Goal: Task Accomplishment & Management: Manage account settings

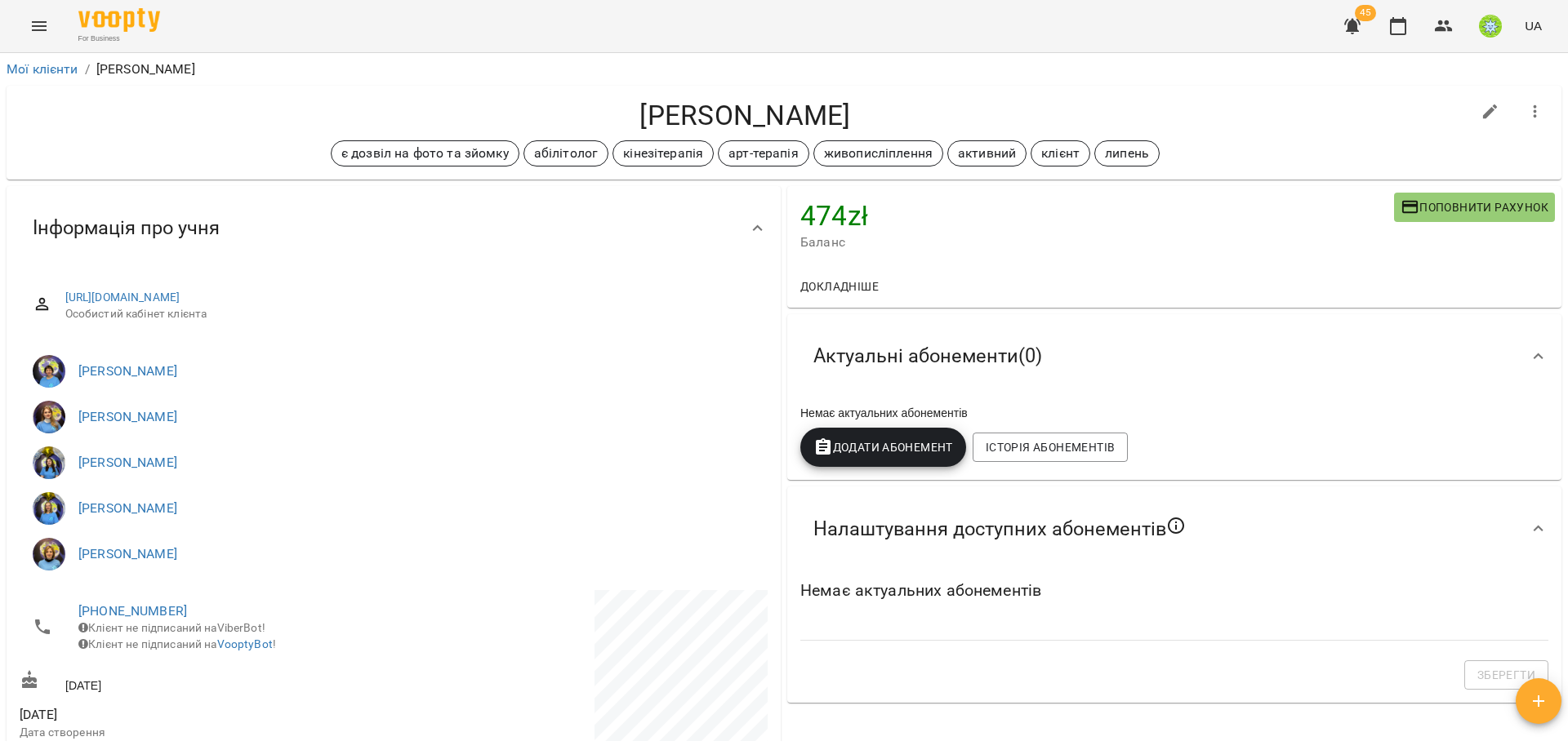
click at [48, 26] on icon "Menu" at bounding box center [39, 26] width 19 height 19
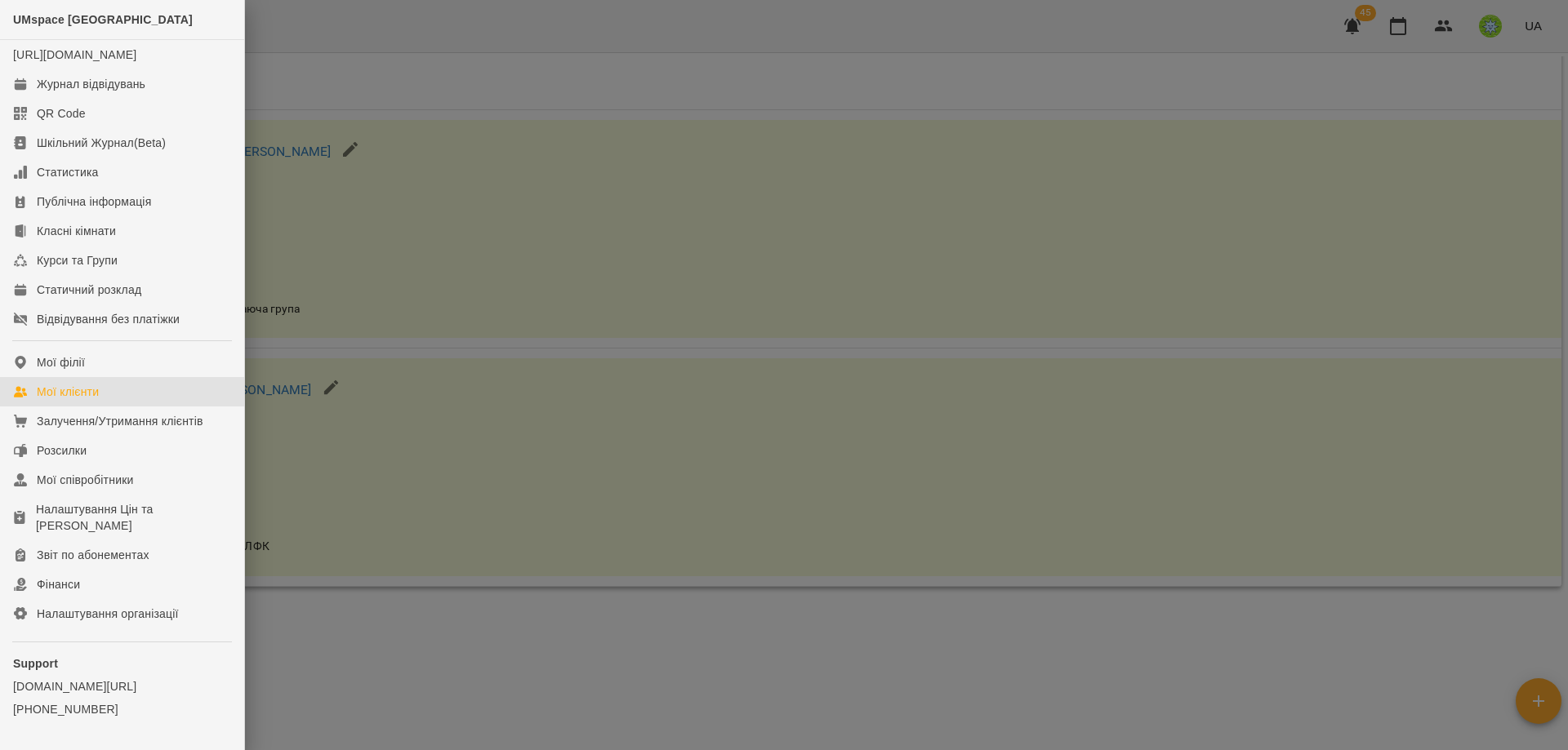
click at [72, 400] on div "Мої клієнти" at bounding box center [68, 392] width 62 height 17
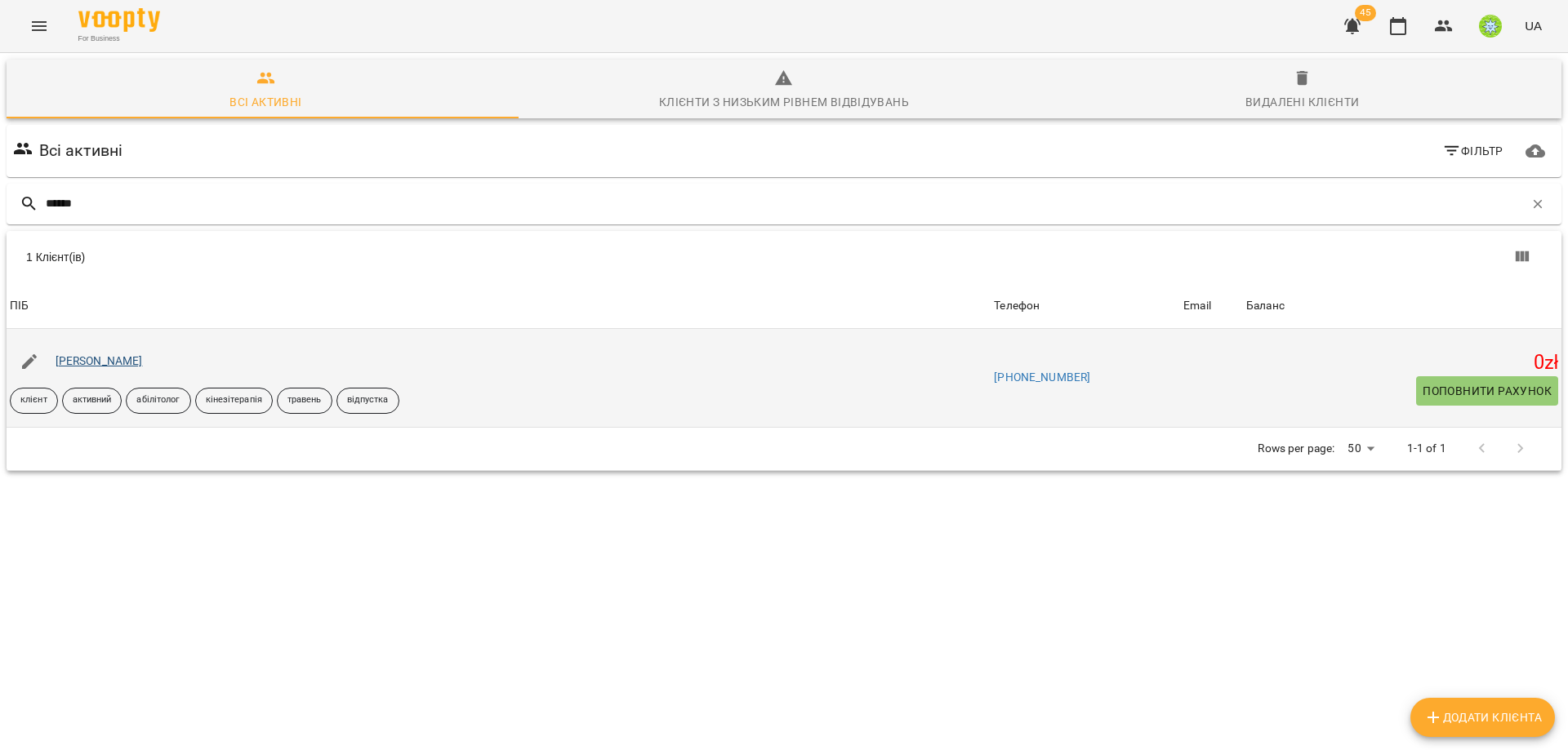
type input "******"
click at [79, 355] on link "[PERSON_NAME]" at bounding box center [98, 361] width 87 height 13
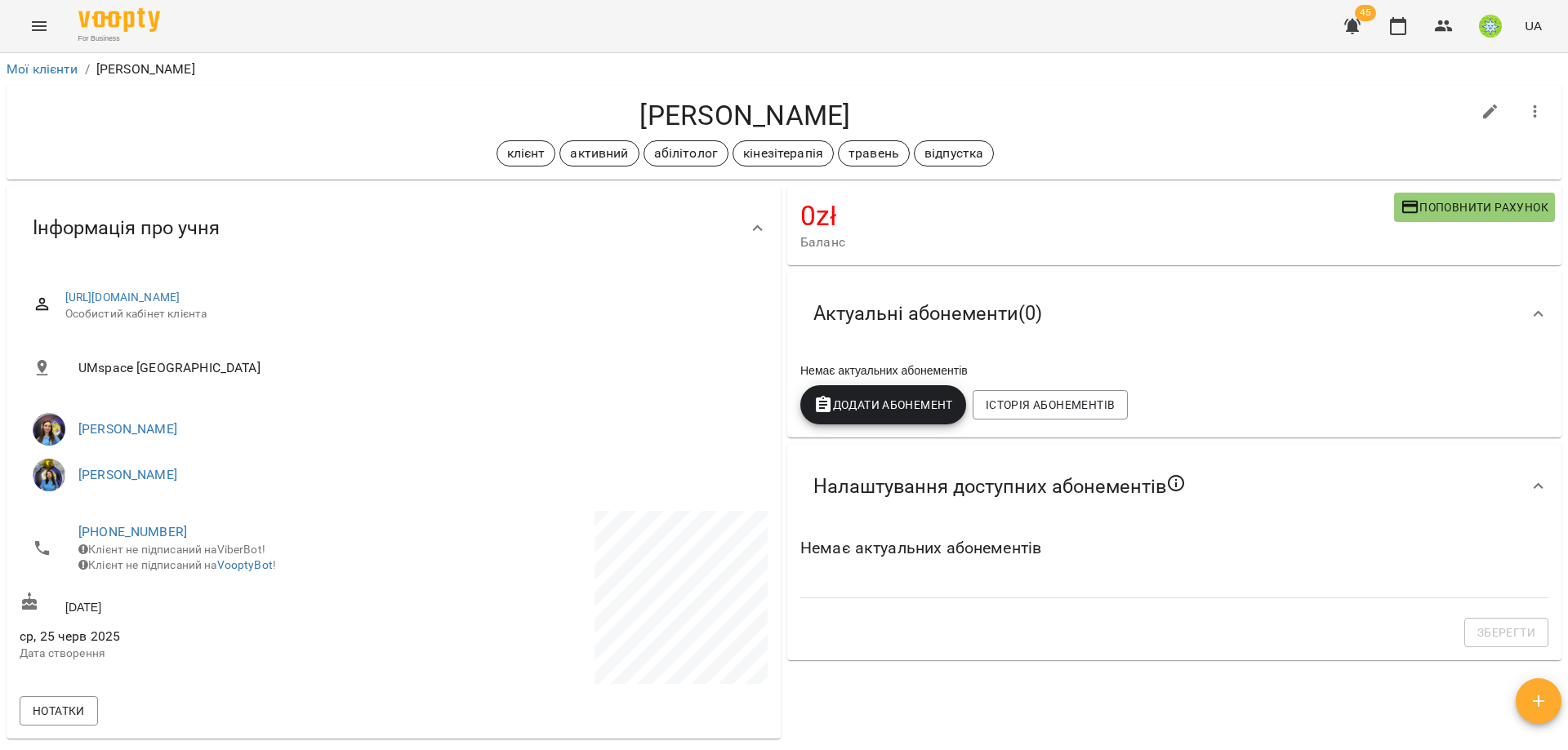
scroll to position [50, 0]
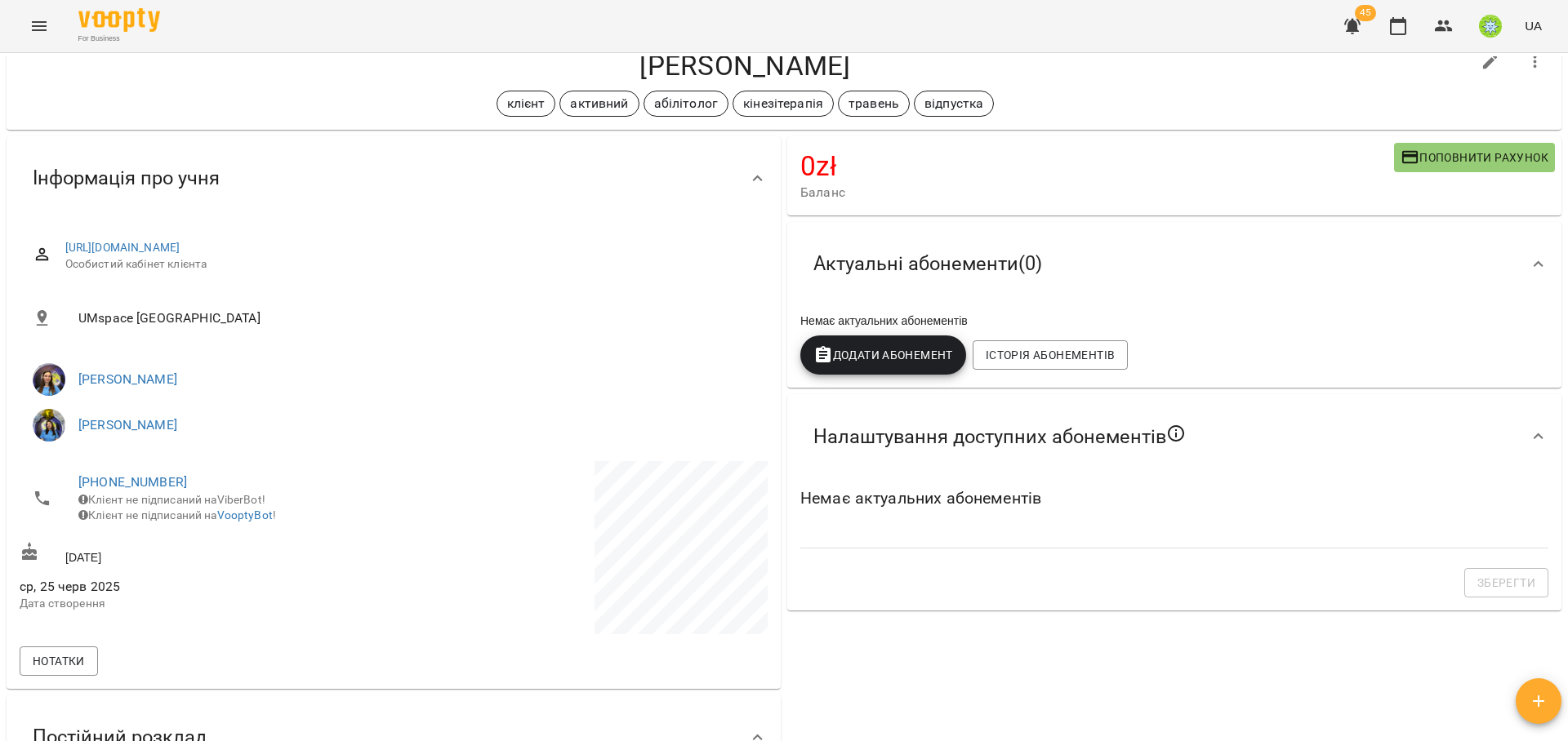
click at [1411, 166] on button "Поповнити рахунок" at bounding box center [1474, 158] width 161 height 29
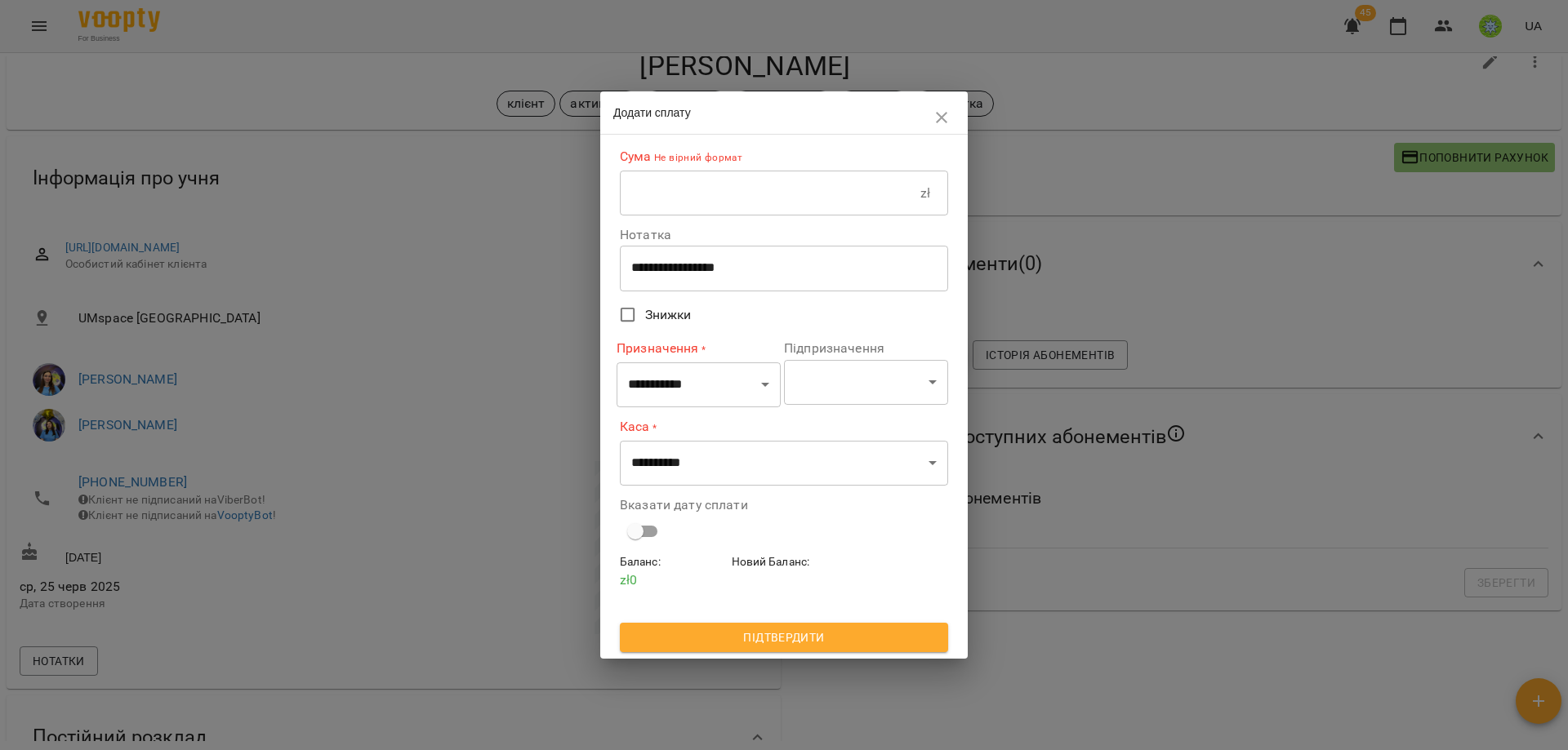
click at [688, 219] on div "**********" at bounding box center [784, 347] width 328 height 412
click at [688, 213] on input "text" at bounding box center [770, 194] width 300 height 46
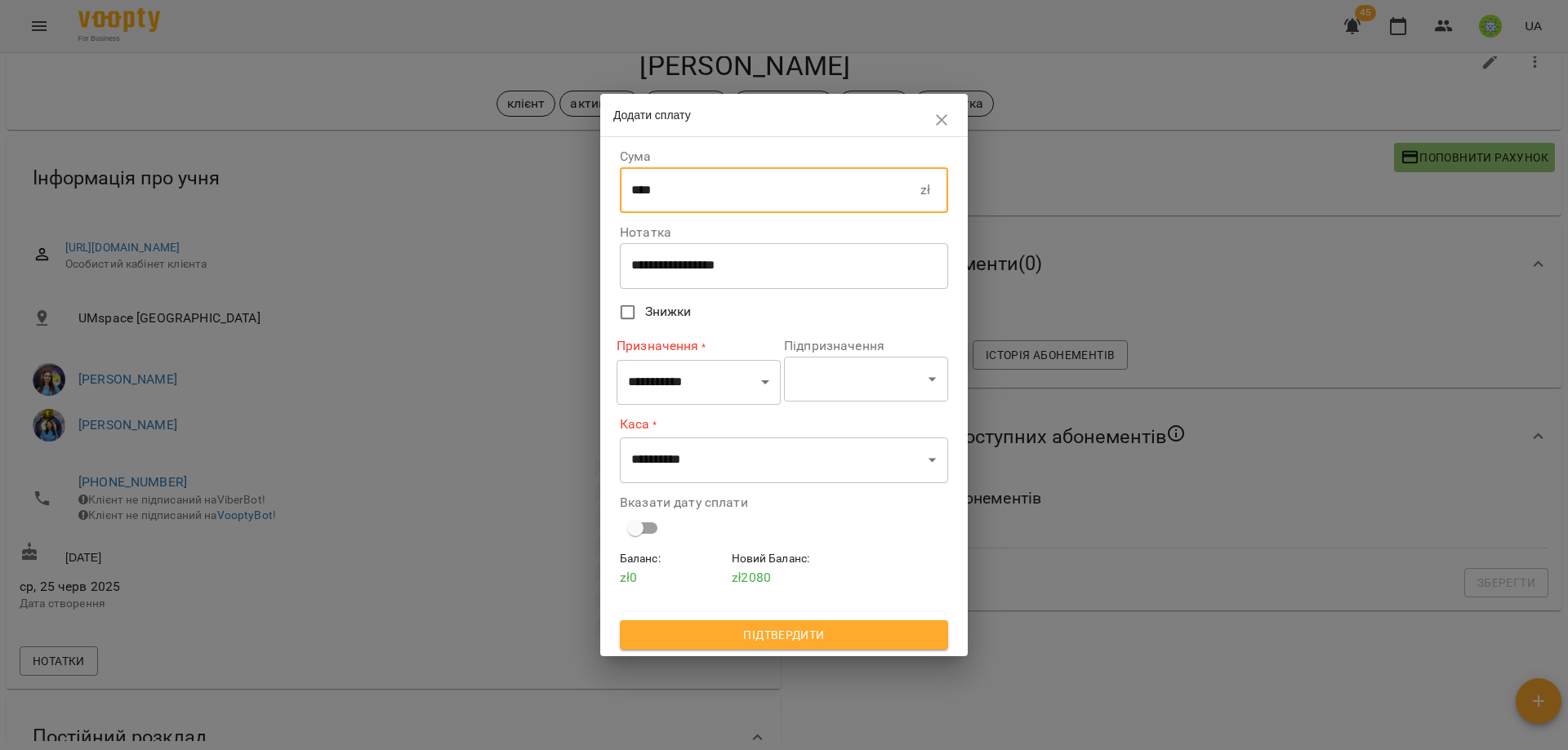
type input "****"
click at [714, 385] on select "**********" at bounding box center [698, 382] width 164 height 46
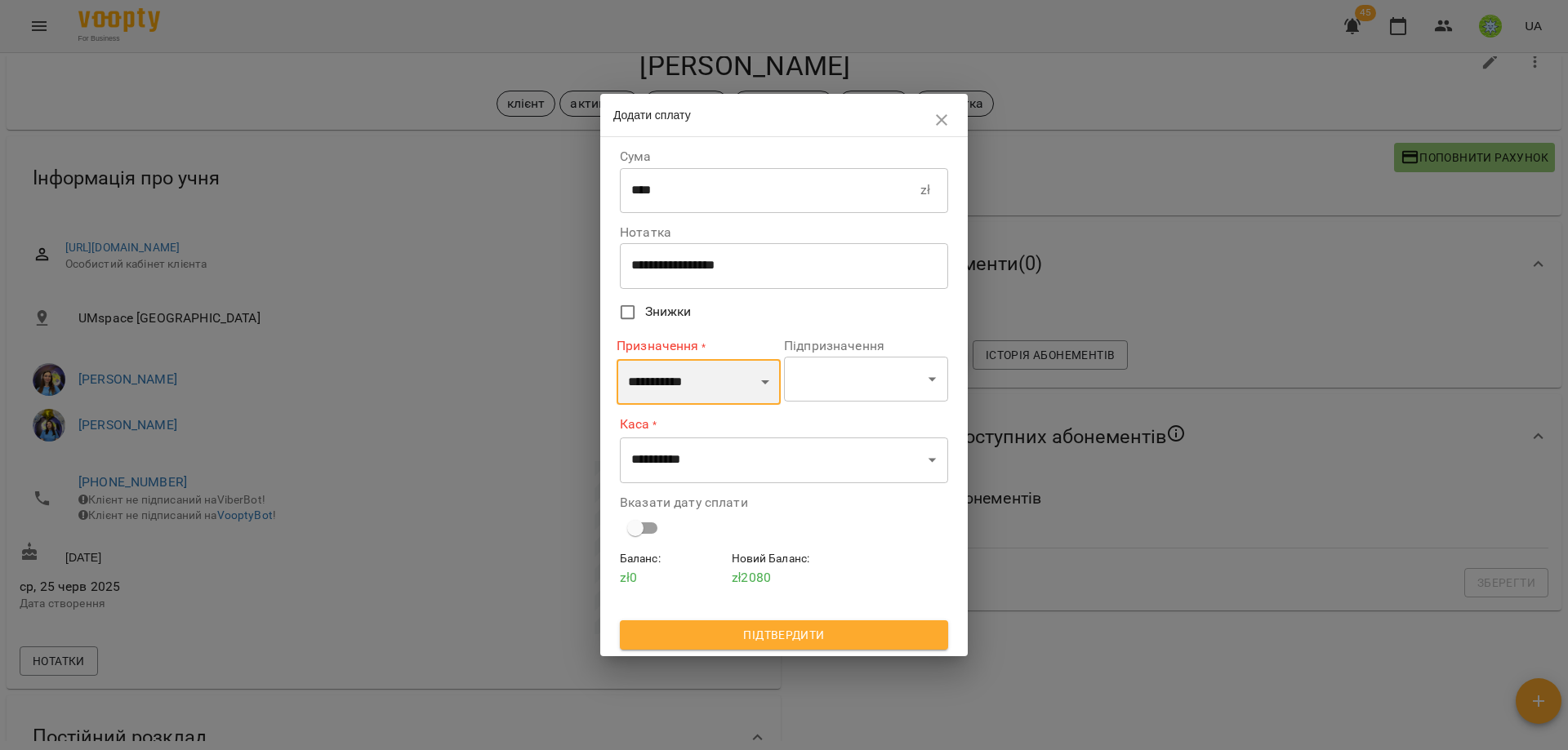
select select "*********"
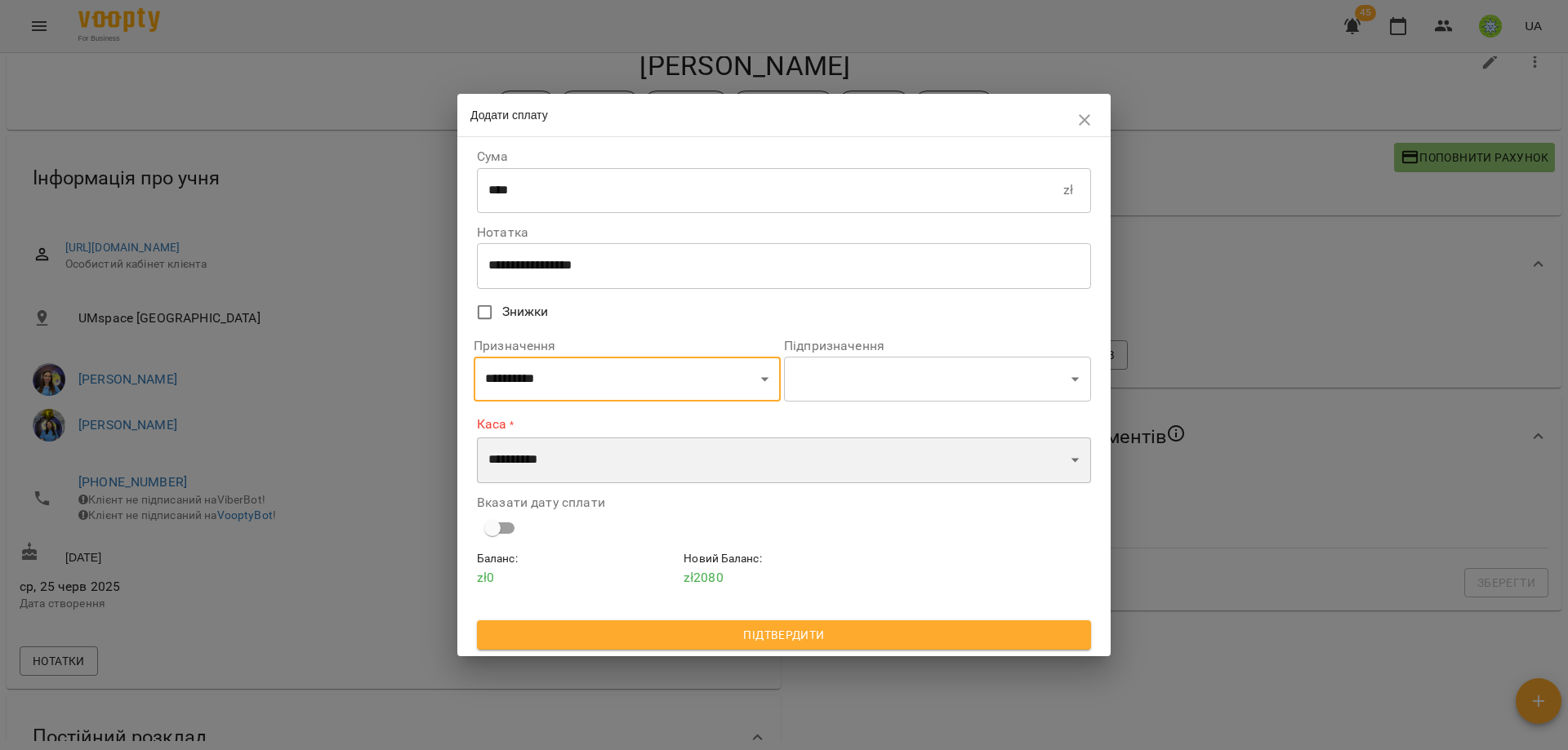
click at [674, 446] on select "**********" at bounding box center [784, 461] width 615 height 46
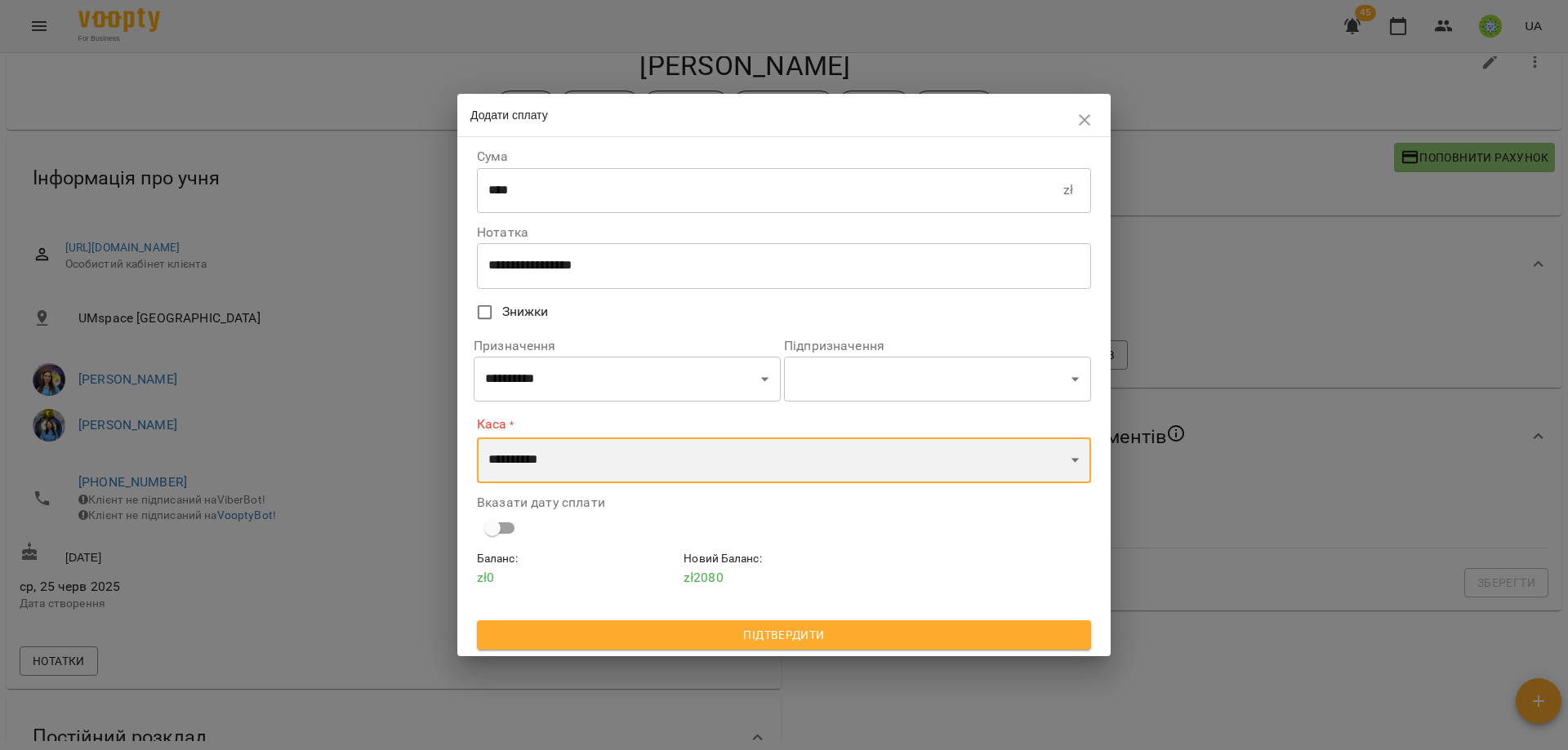
select select "****"
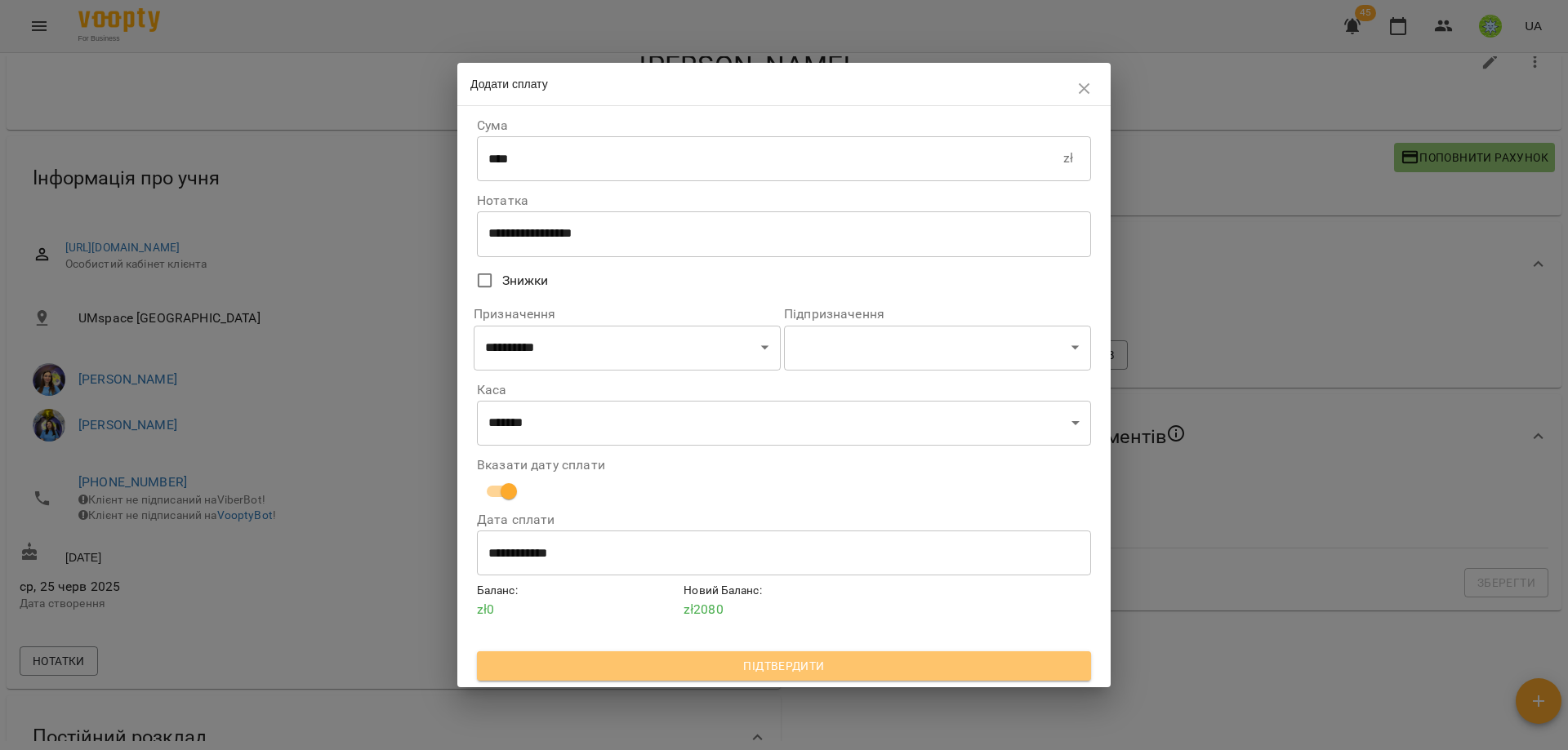
click at [678, 655] on button "Підтвердити" at bounding box center [784, 666] width 615 height 29
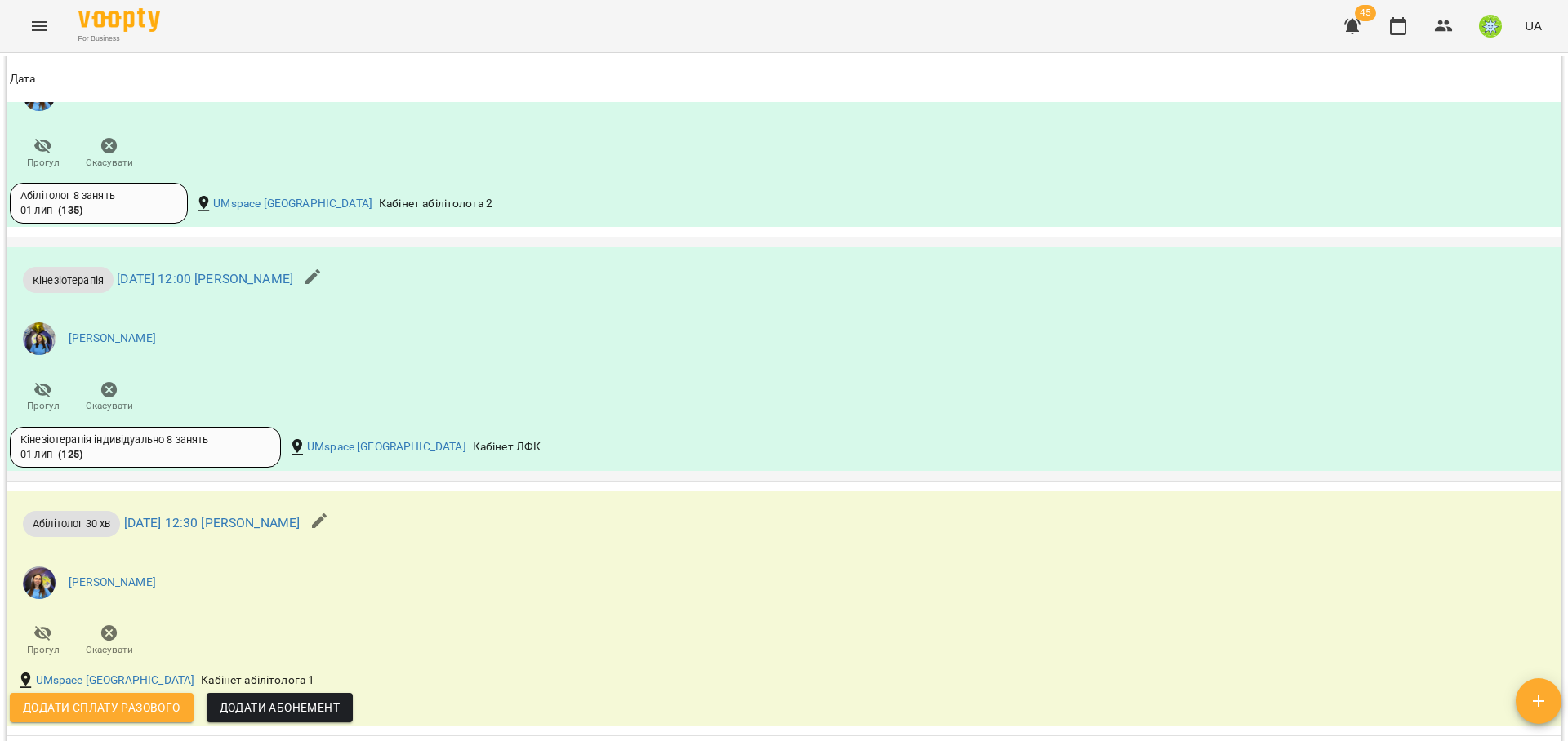
scroll to position [2081, 0]
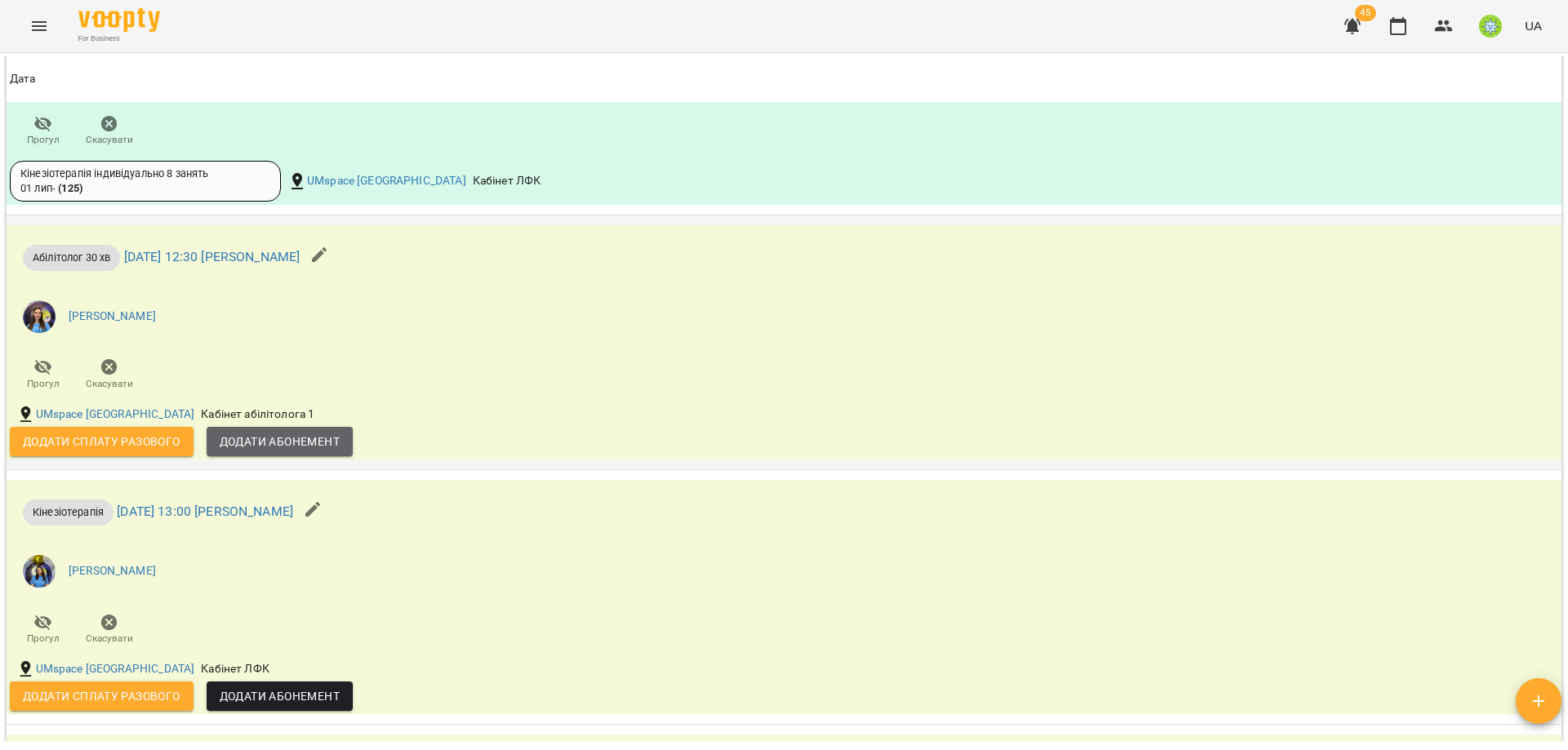
click at [340, 437] on span "Додати Абонемент" at bounding box center [279, 441] width 120 height 19
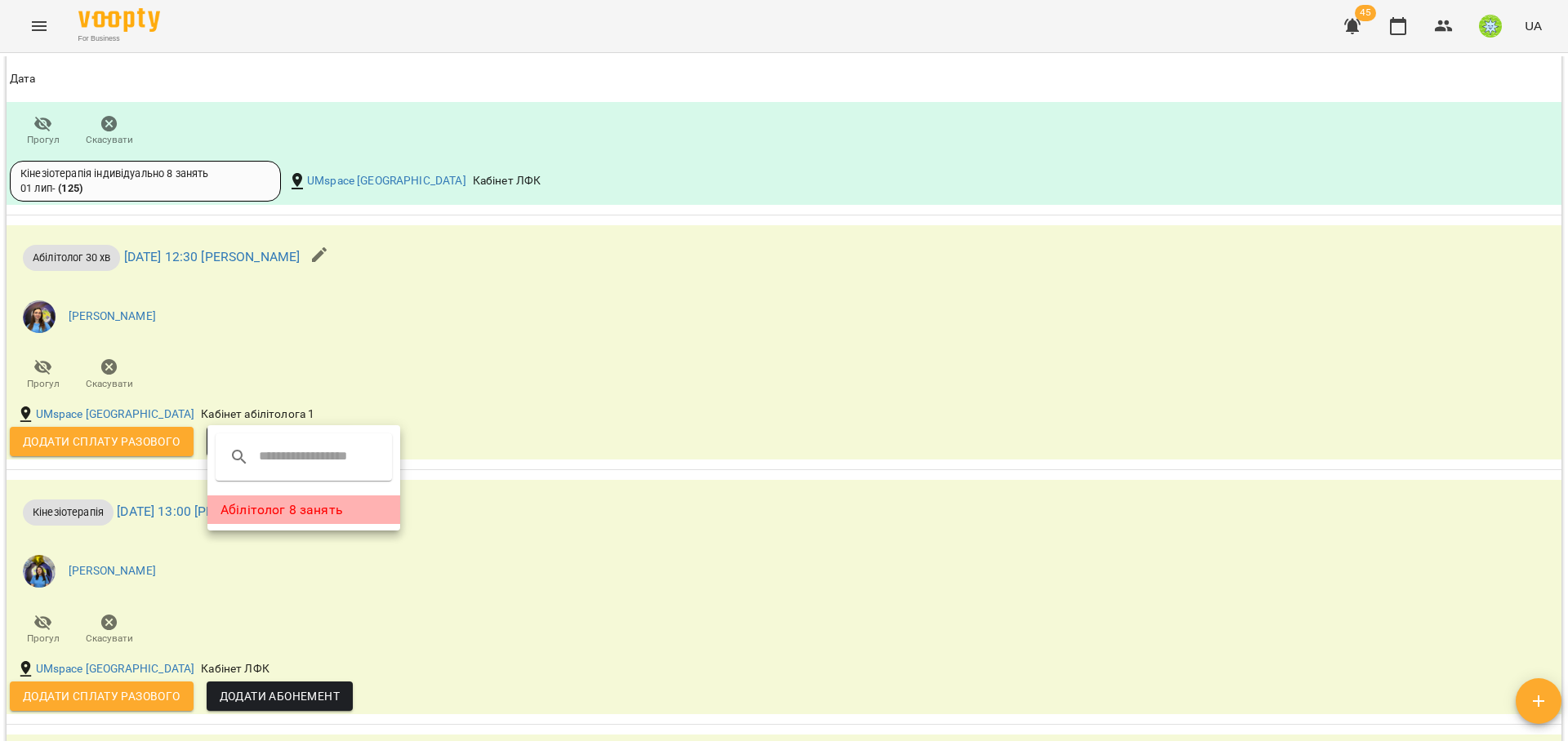
click at [364, 505] on li "Абілітолог 8 занять" at bounding box center [304, 510] width 193 height 29
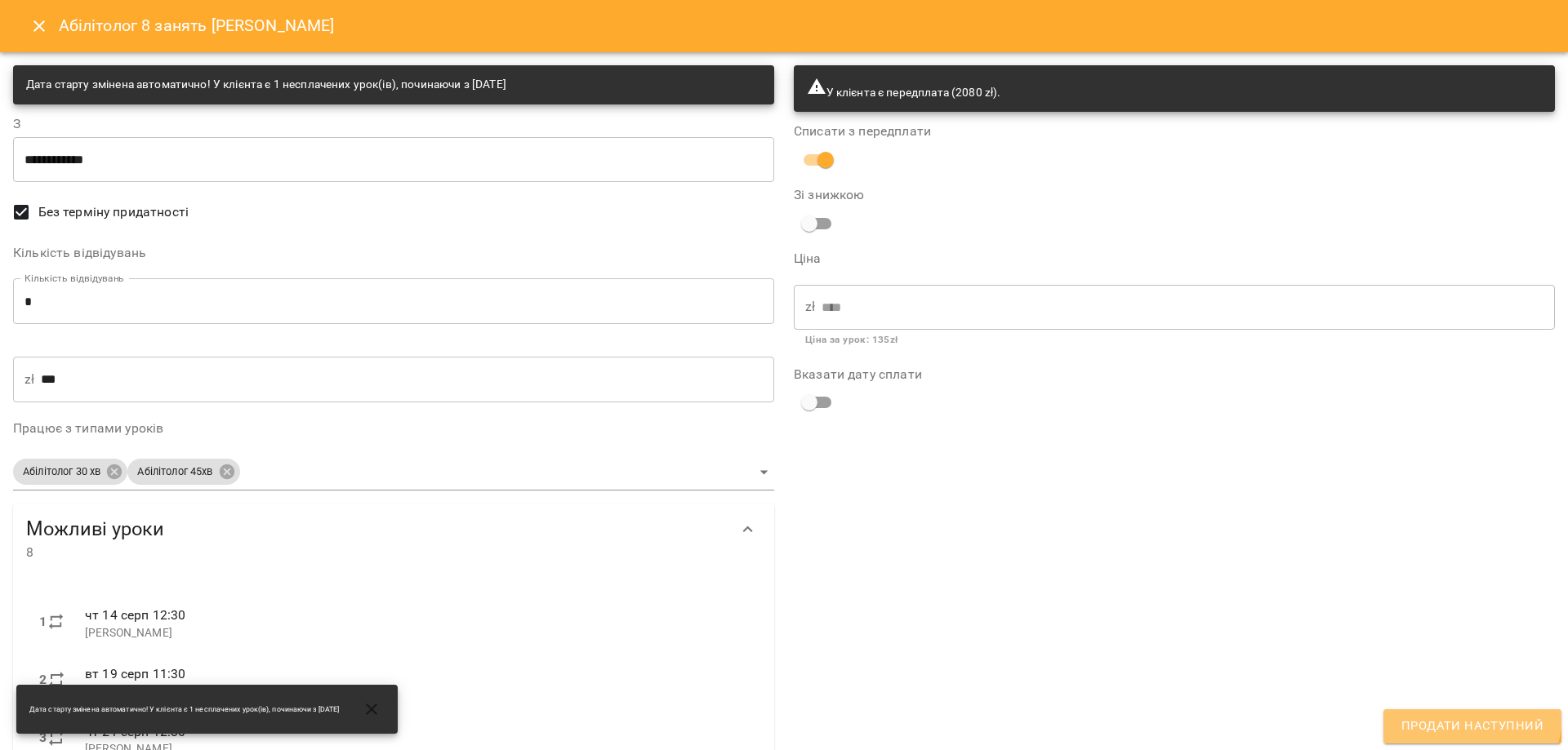
click at [1456, 714] on button "Продати наступний" at bounding box center [1472, 726] width 178 height 34
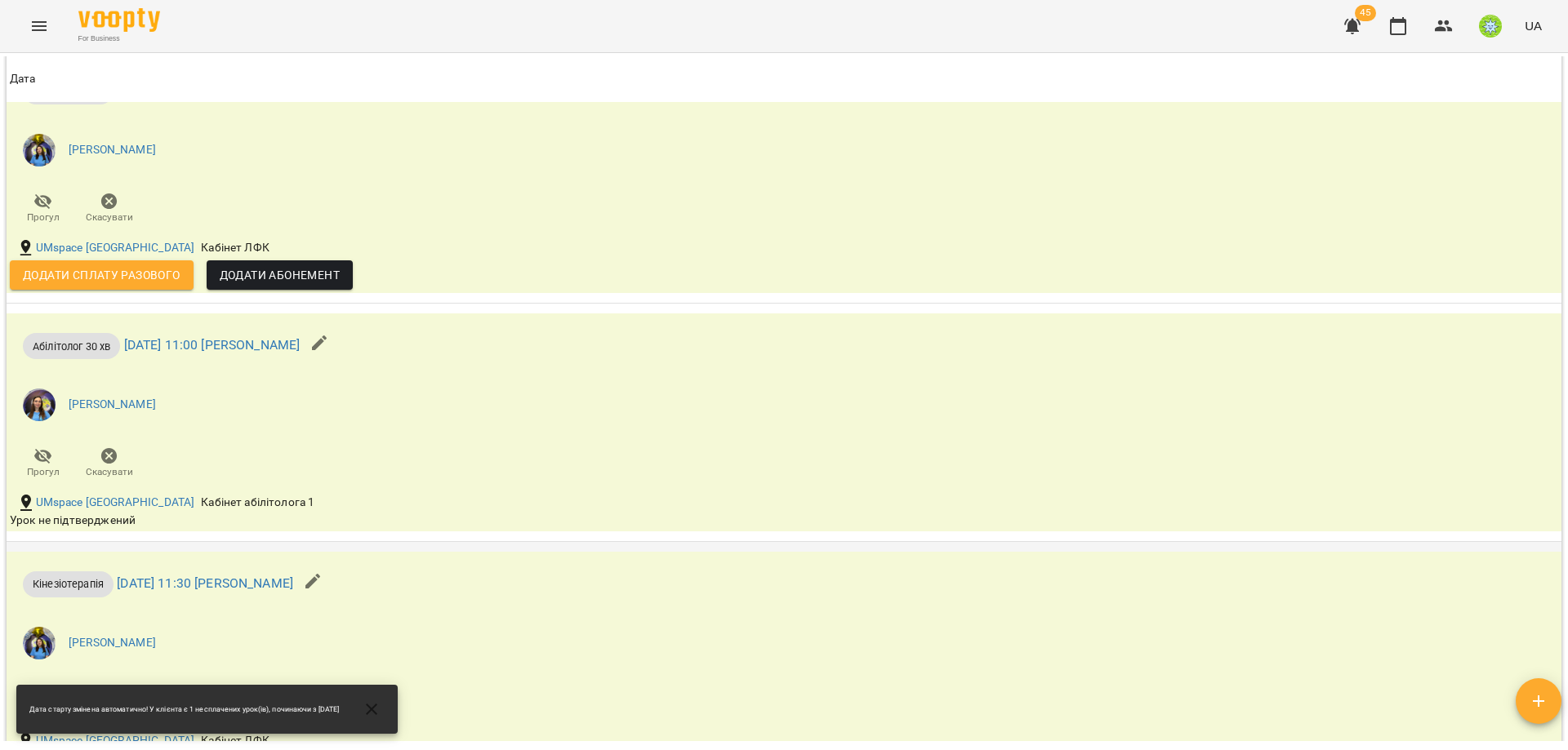
scroll to position [2502, 0]
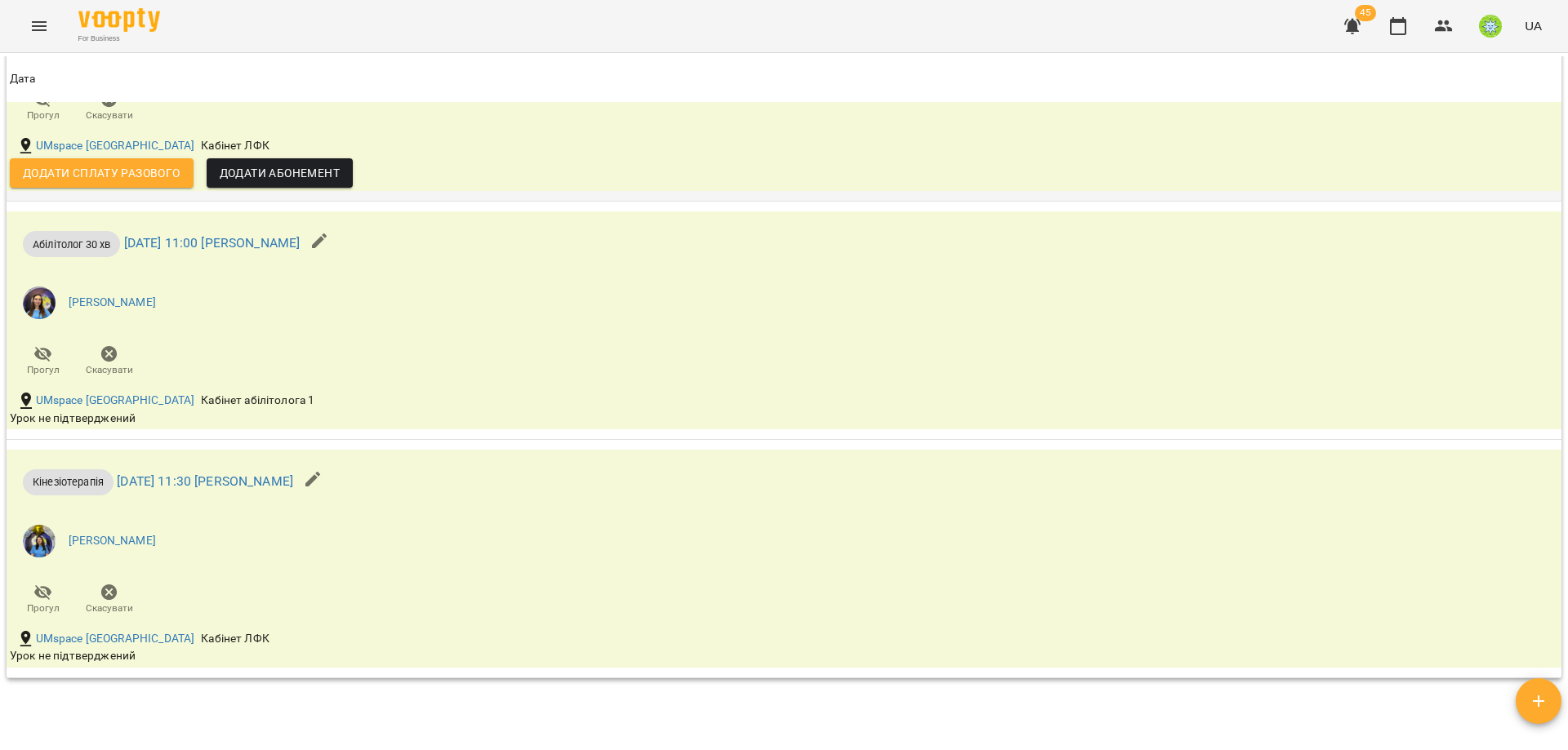
click at [287, 164] on span "Додати Абонемент" at bounding box center [279, 173] width 120 height 19
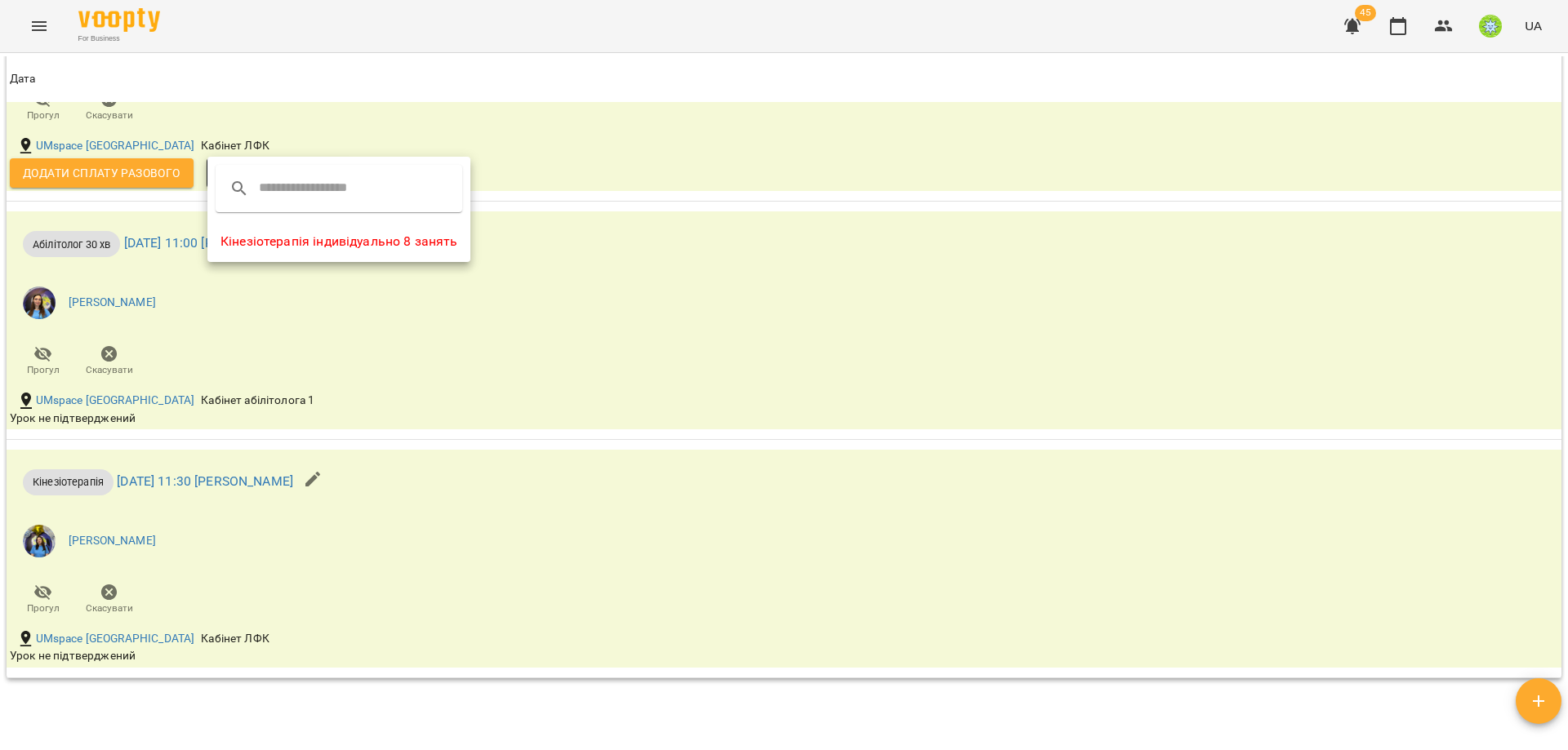
click at [355, 242] on li "Кінезіотерапія індивідуально 8 занять" at bounding box center [339, 241] width 263 height 29
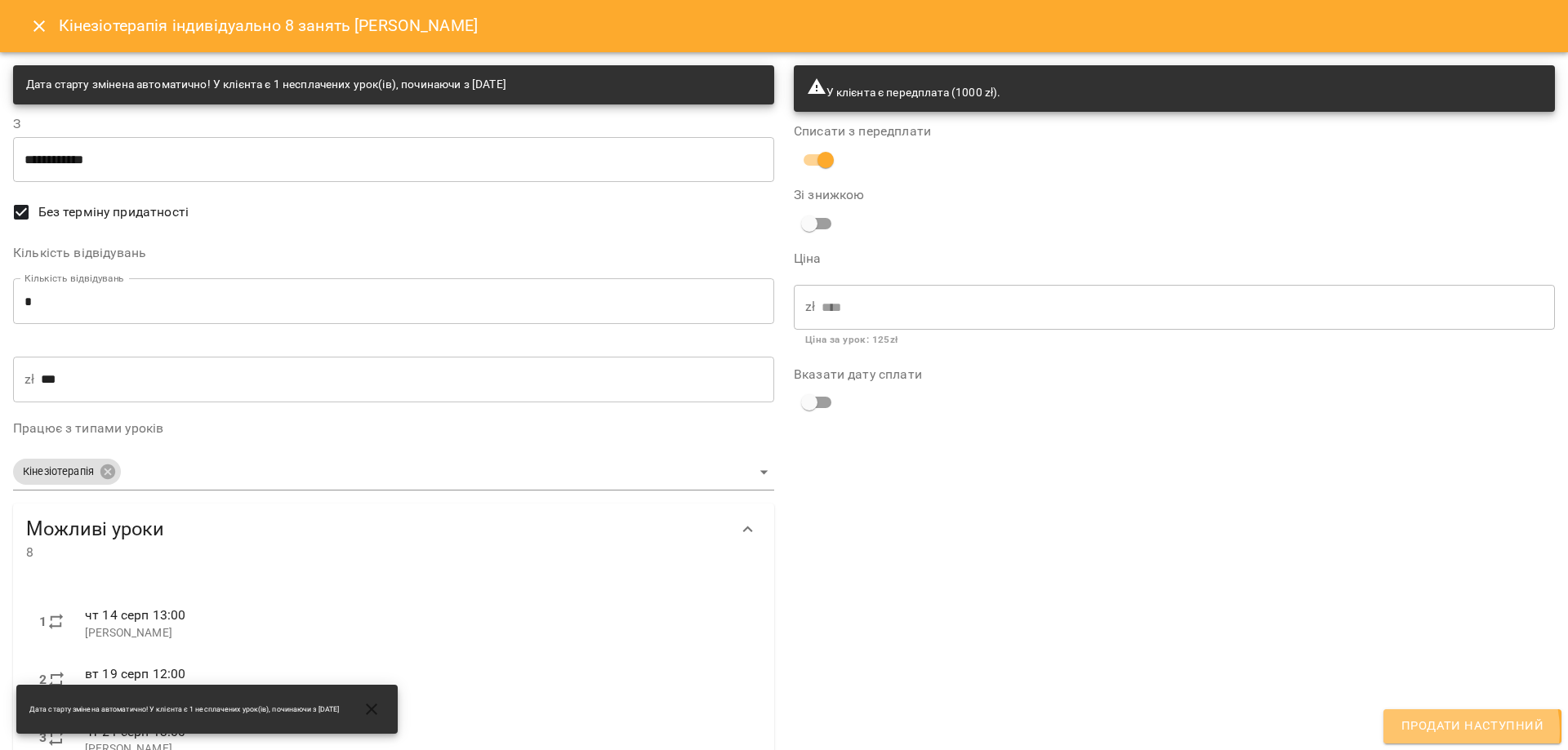
click at [1441, 732] on span "Продати наступний" at bounding box center [1472, 726] width 142 height 21
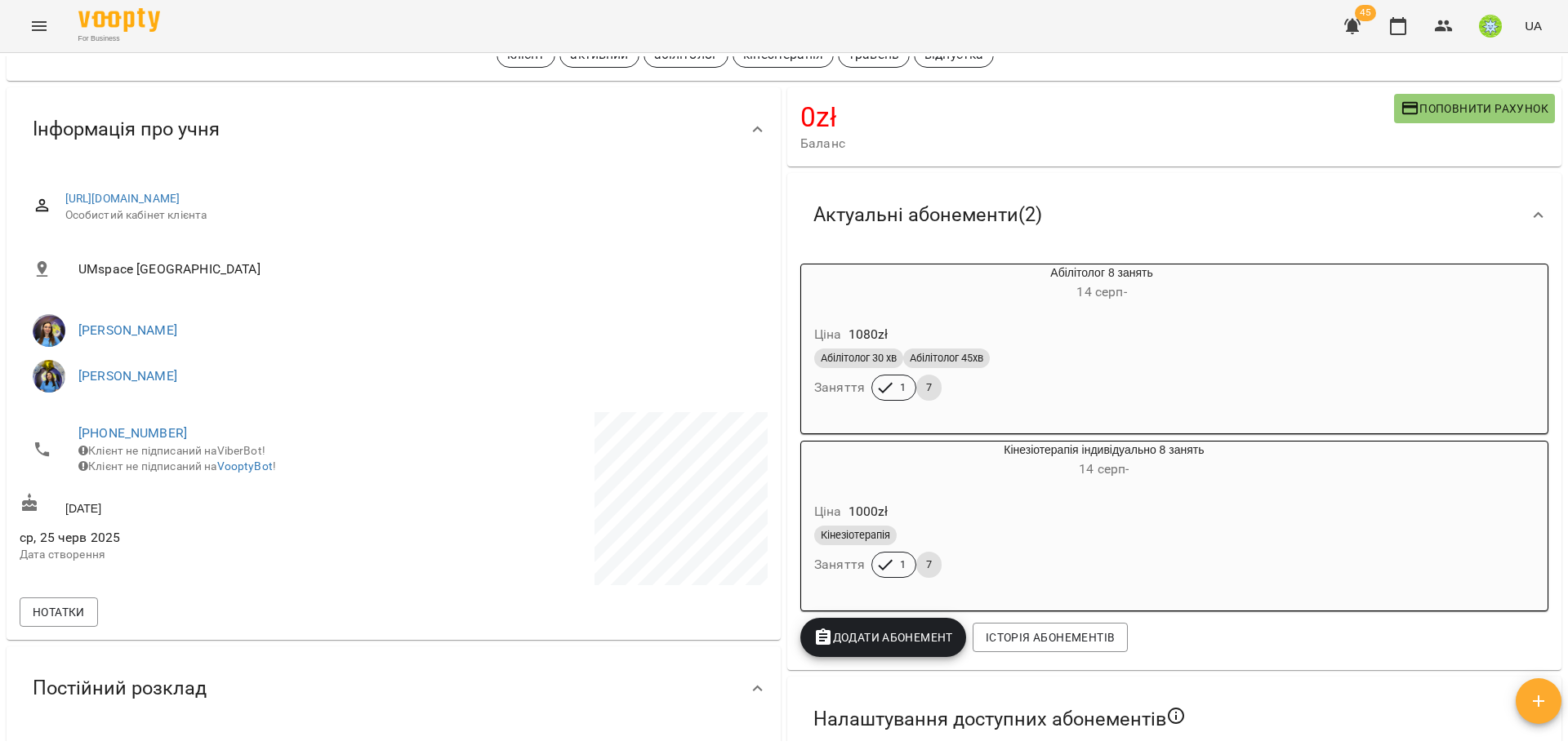
scroll to position [121, 0]
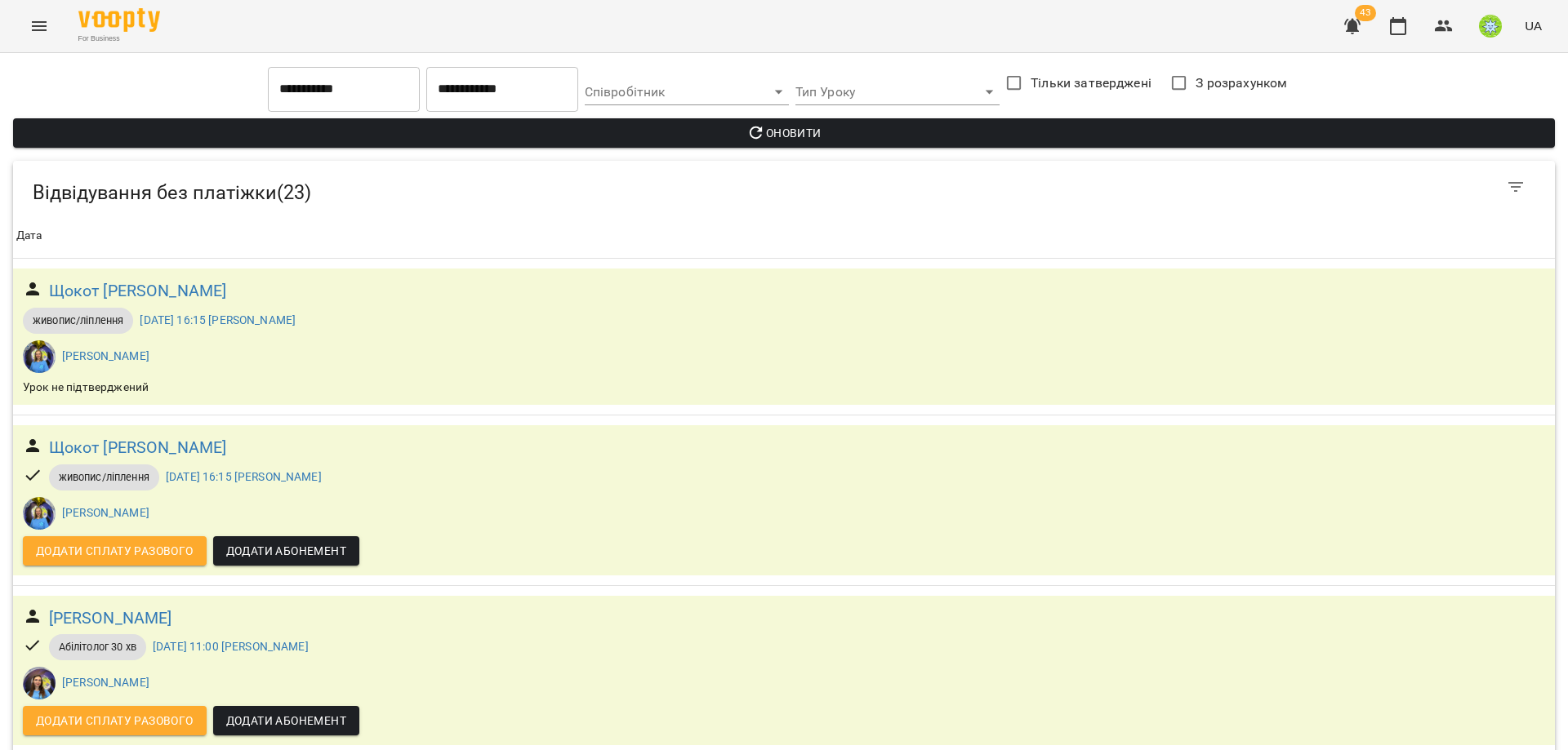
scroll to position [1168, 0]
click at [44, 17] on icon "Menu" at bounding box center [39, 26] width 19 height 19
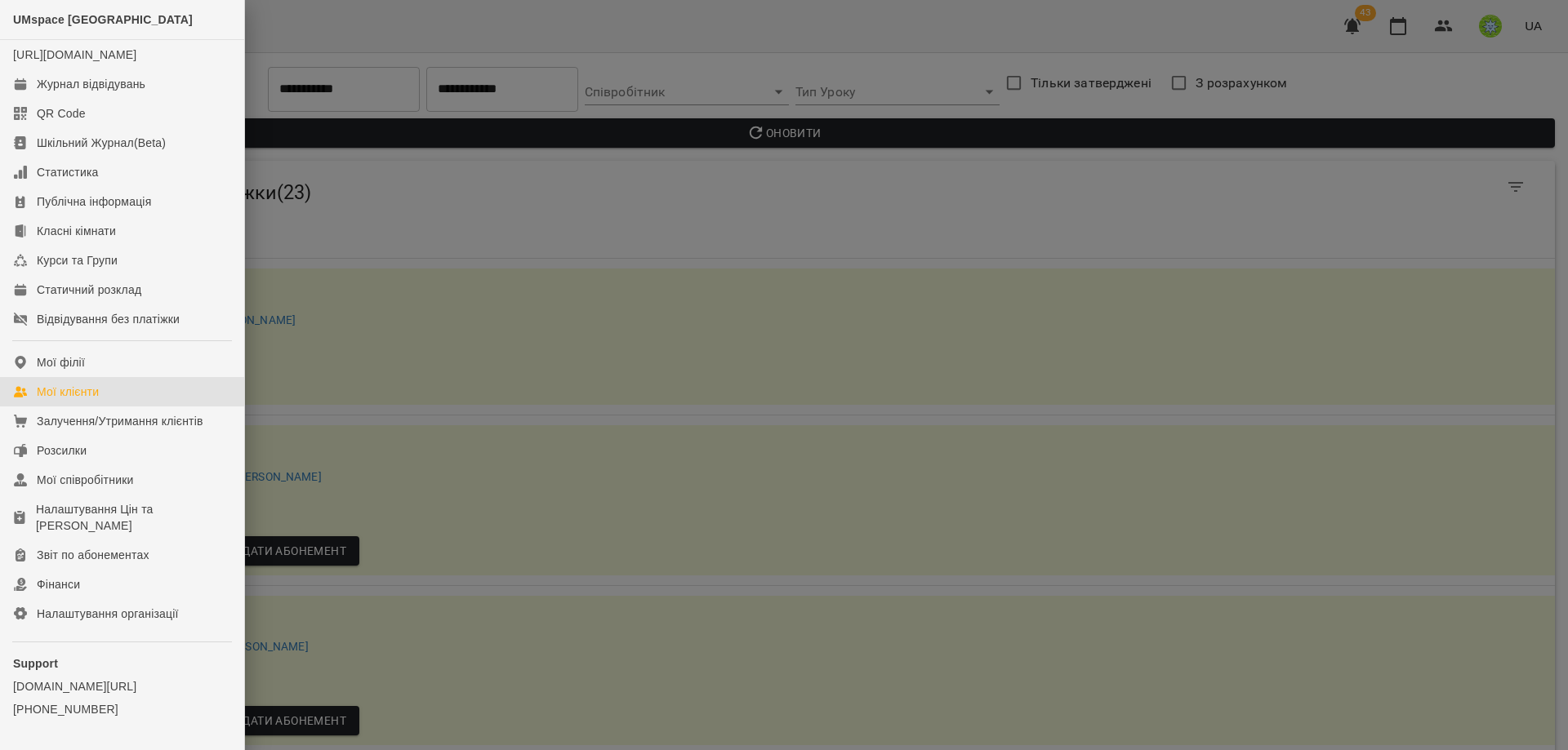
drag, startPoint x: 90, startPoint y: 409, endPoint x: 104, endPoint y: 402, distance: 15.7
click at [91, 400] on div "Мої клієнти" at bounding box center [68, 392] width 62 height 17
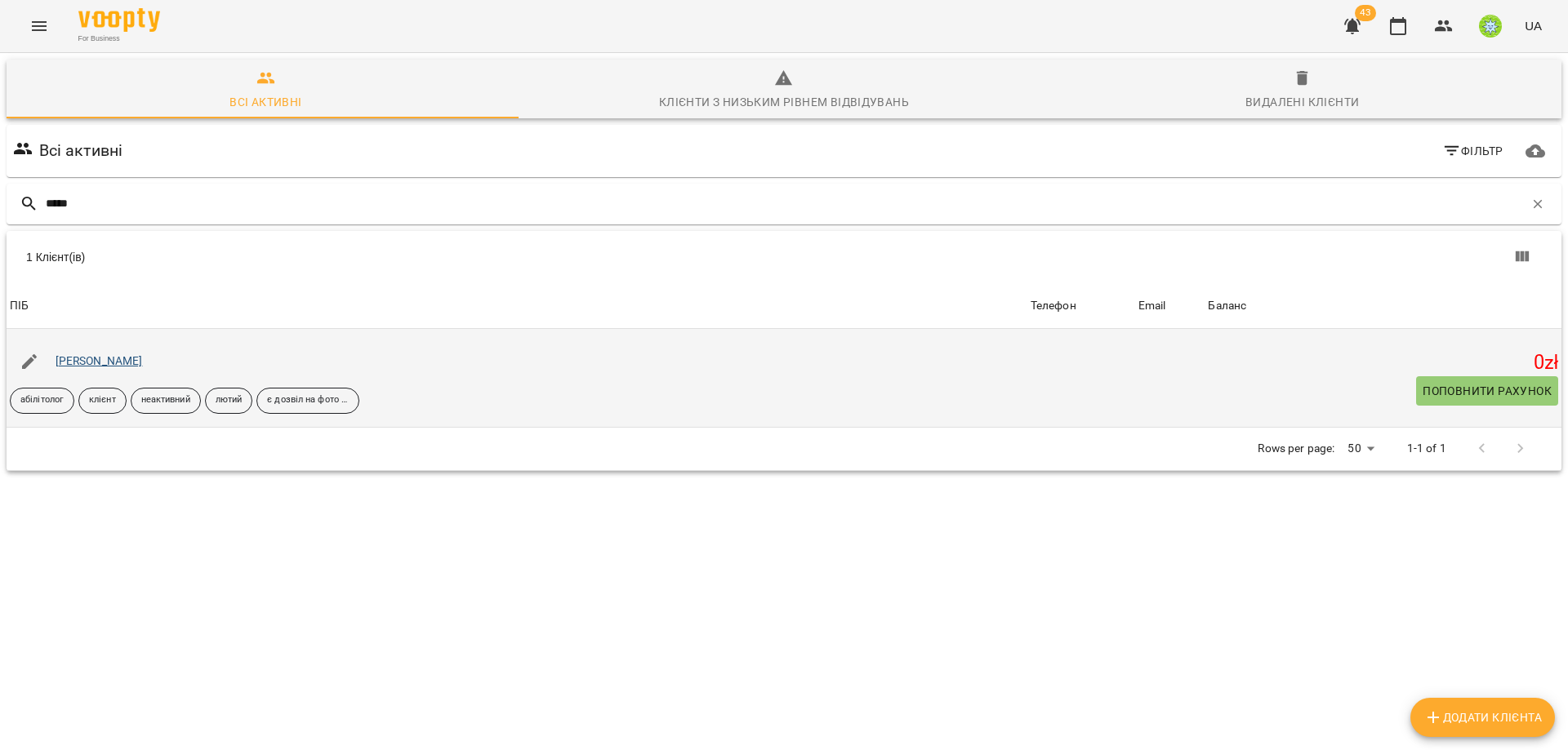
type input "*****"
click at [130, 357] on link "[PERSON_NAME]" at bounding box center [98, 361] width 87 height 13
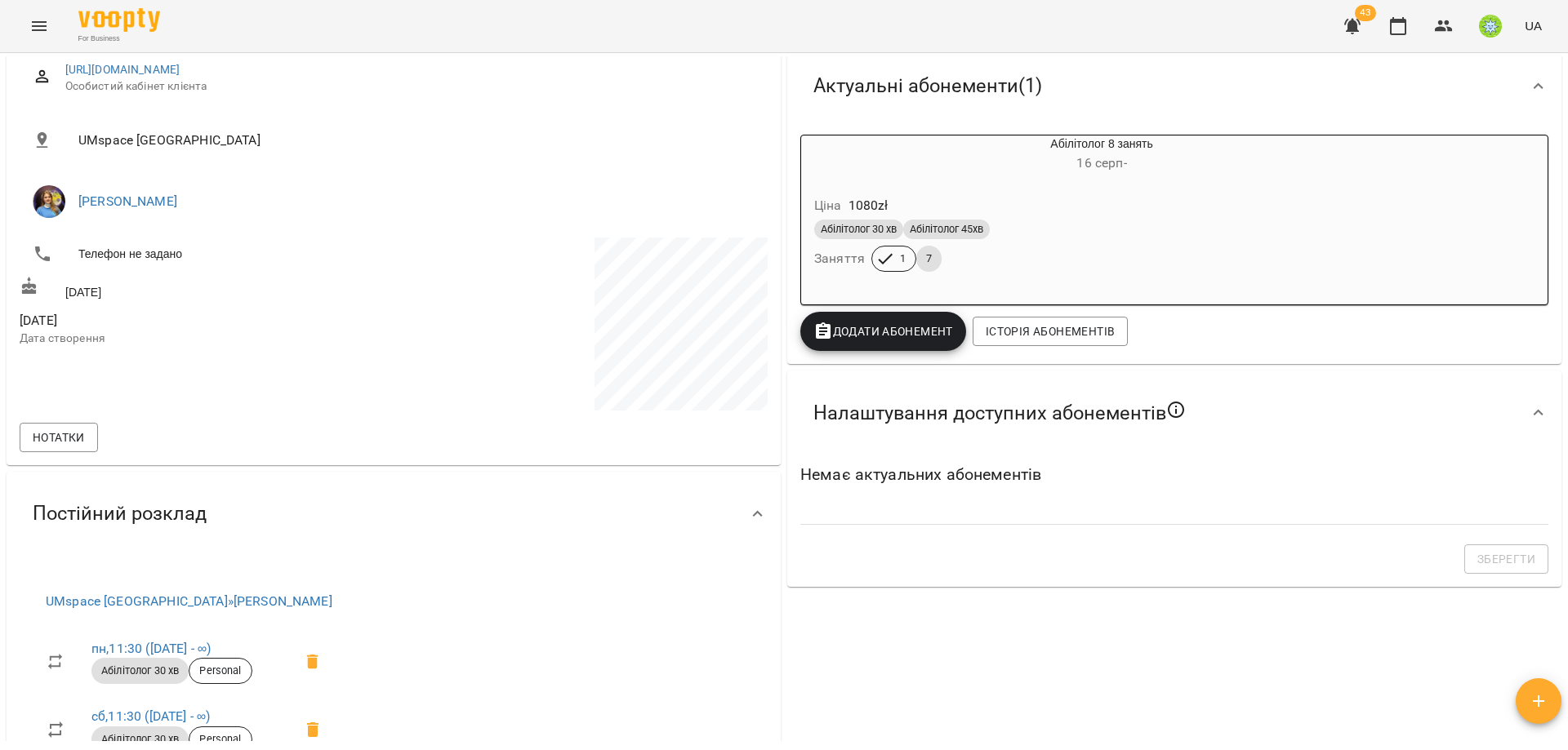
scroll to position [228, 0]
click at [41, 31] on icon "Menu" at bounding box center [39, 26] width 19 height 19
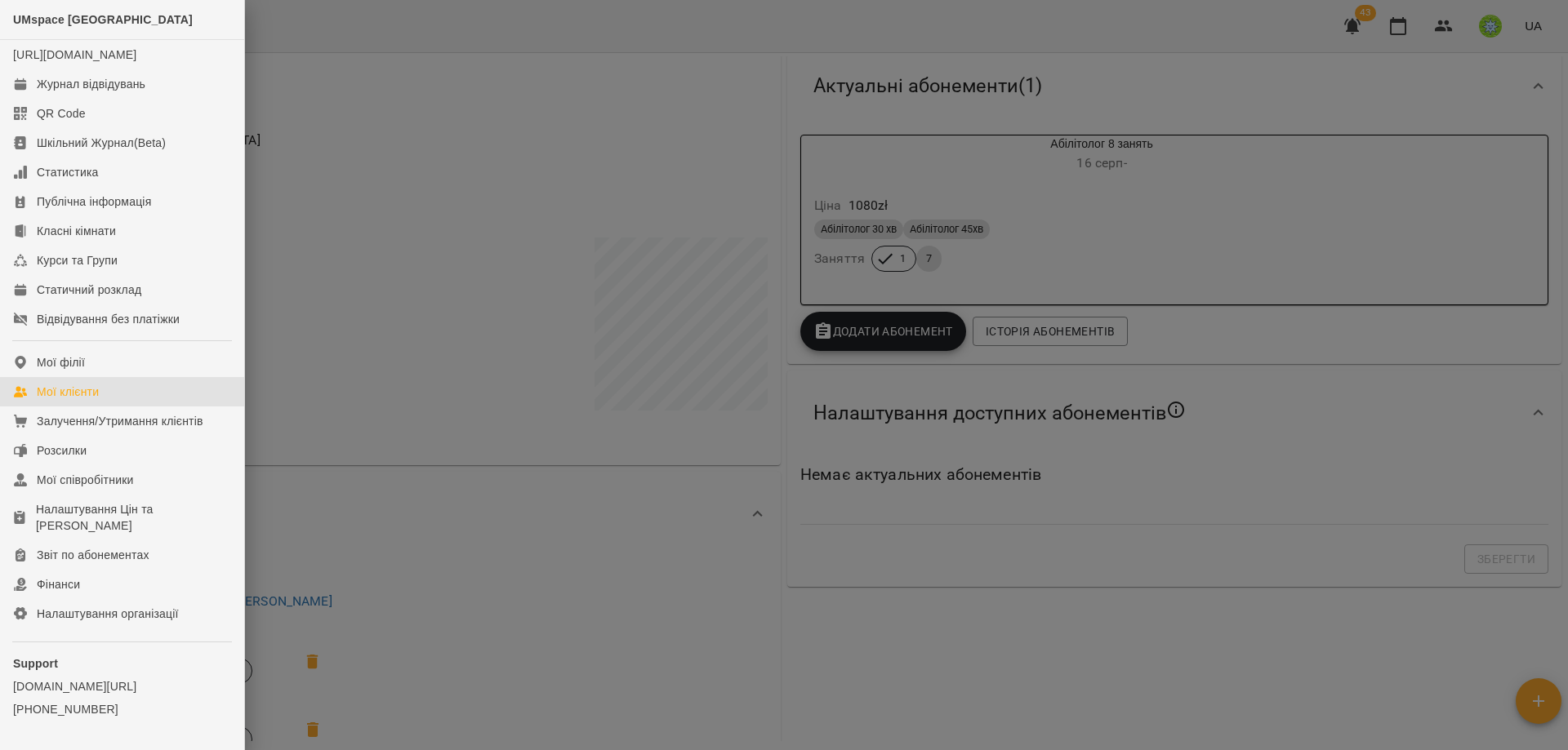
click at [82, 400] on div "Мої клієнти" at bounding box center [68, 392] width 62 height 17
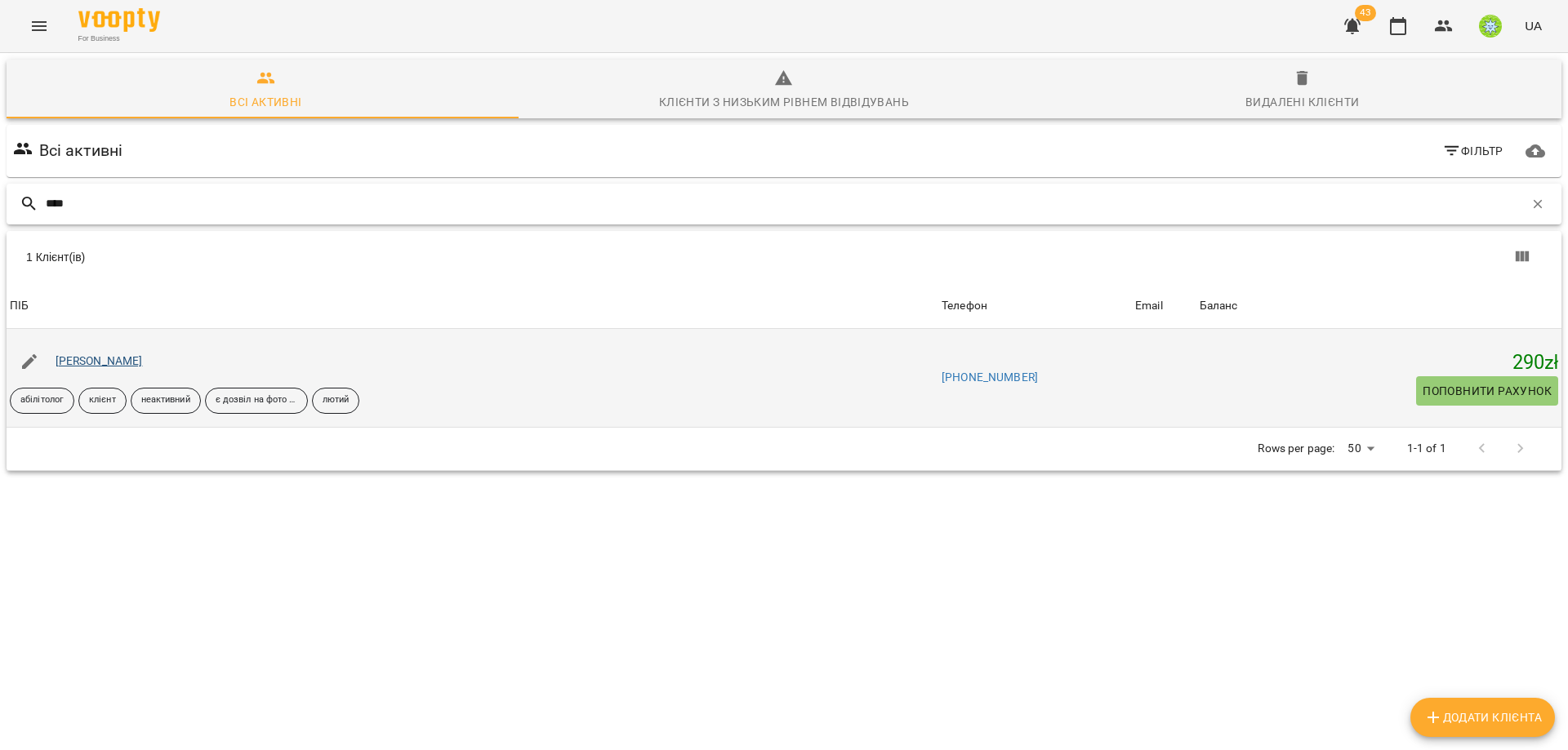
type input "****"
click at [114, 356] on link "Олівія Яновська" at bounding box center [98, 361] width 87 height 13
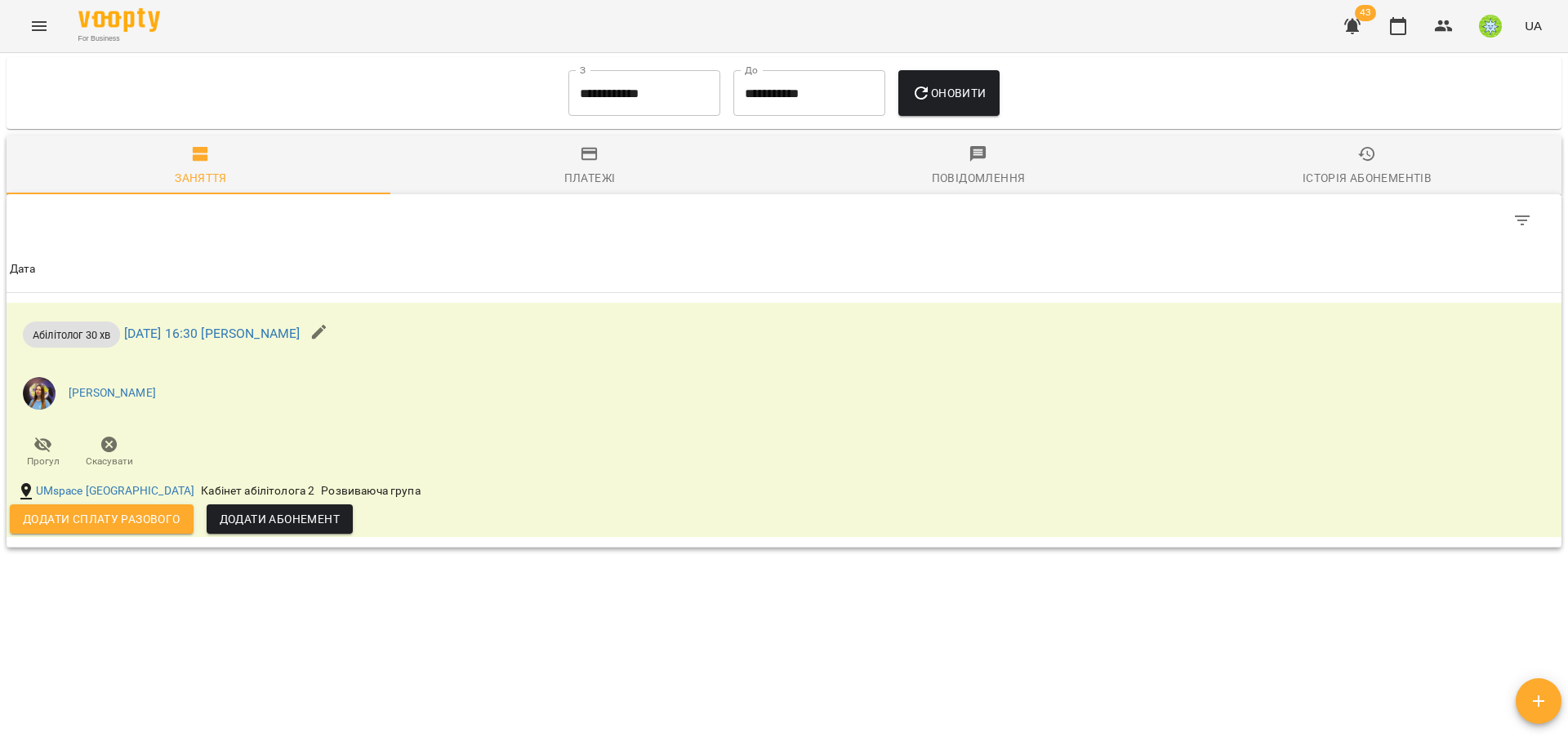
scroll to position [1077, 0]
click at [616, 100] on input "**********" at bounding box center [644, 94] width 152 height 46
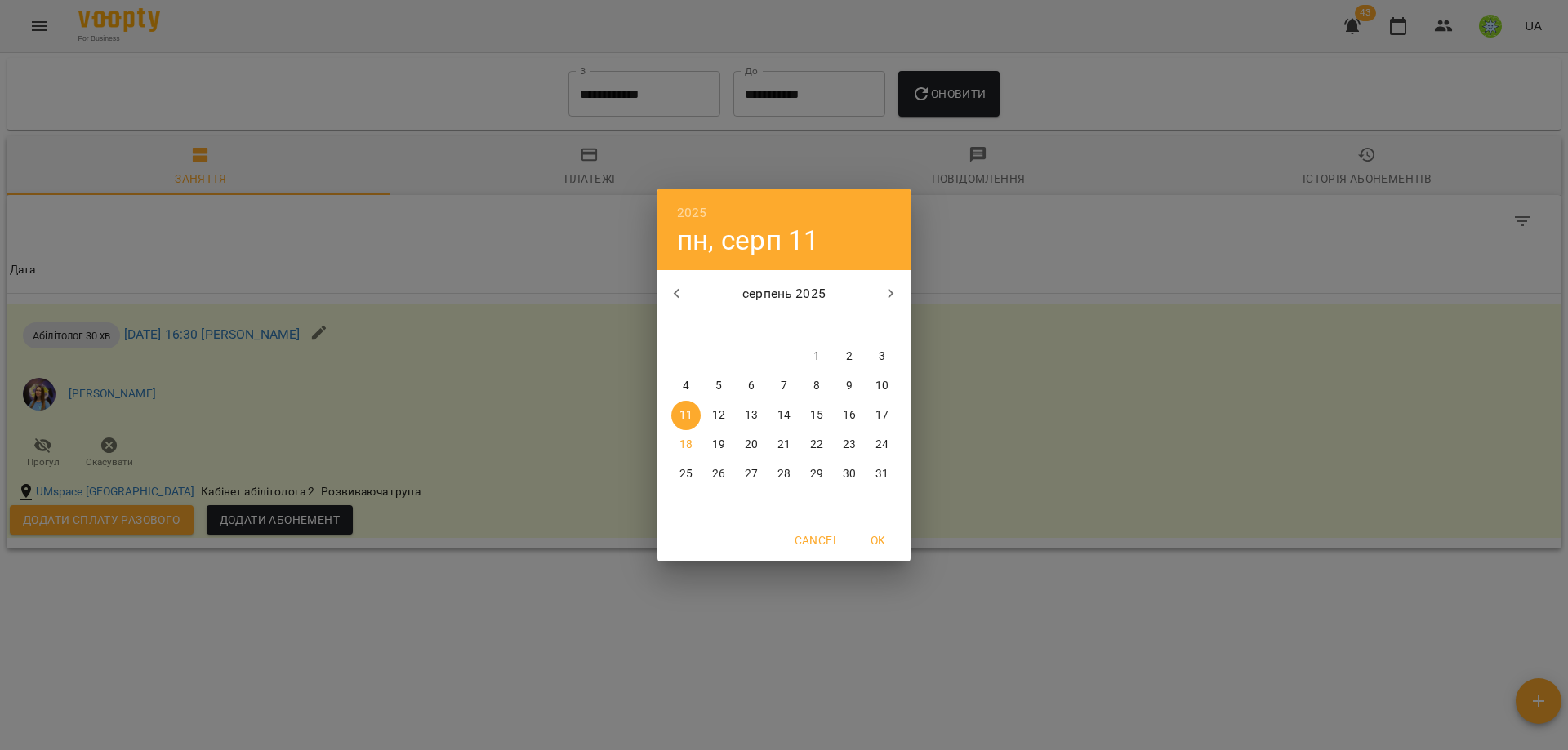
drag, startPoint x: 821, startPoint y: 350, endPoint x: 825, endPoint y: 340, distance: 10.8
click at [821, 350] on span "1" at bounding box center [817, 357] width 29 height 17
type input "**********"
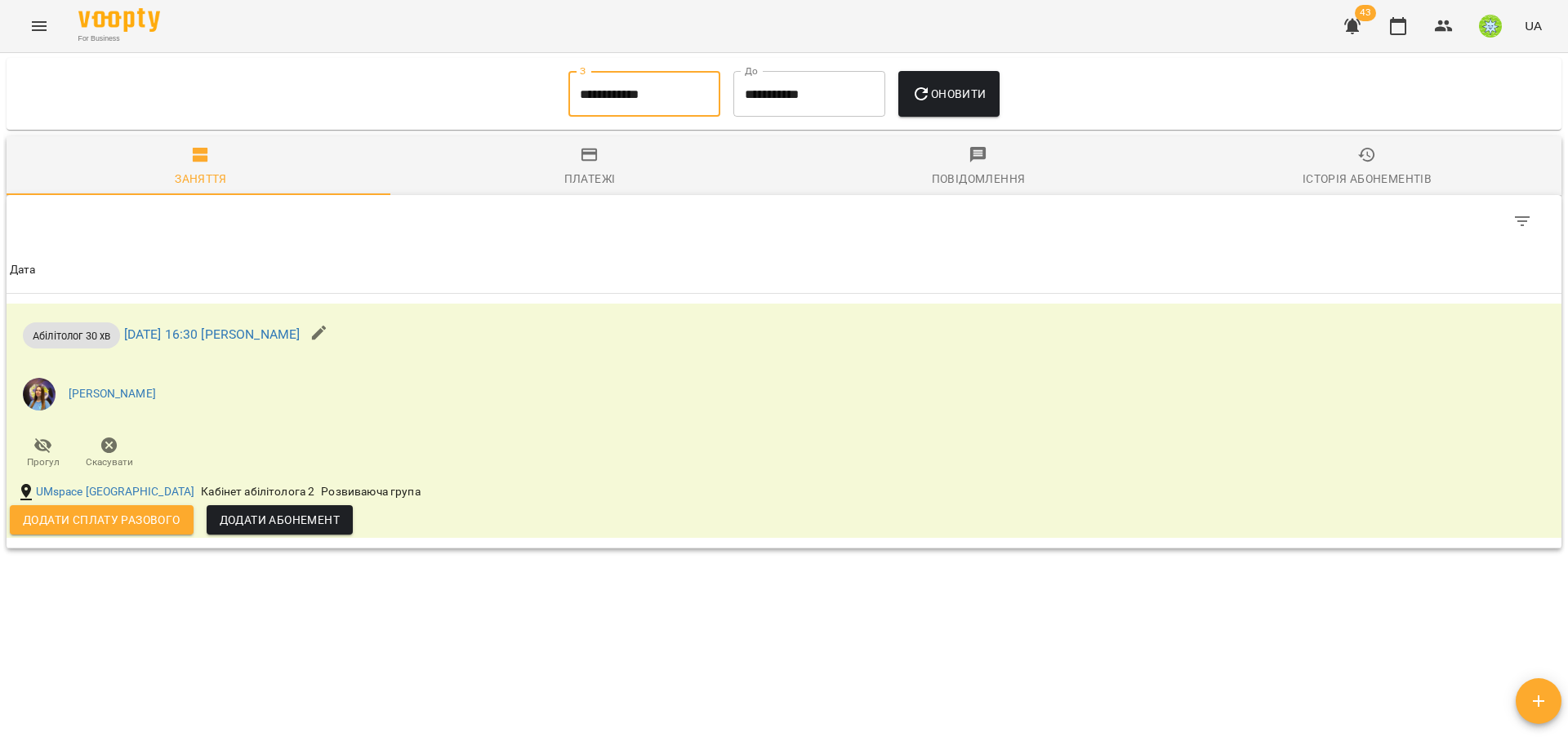
click at [942, 76] on button "Оновити" at bounding box center [948, 94] width 100 height 46
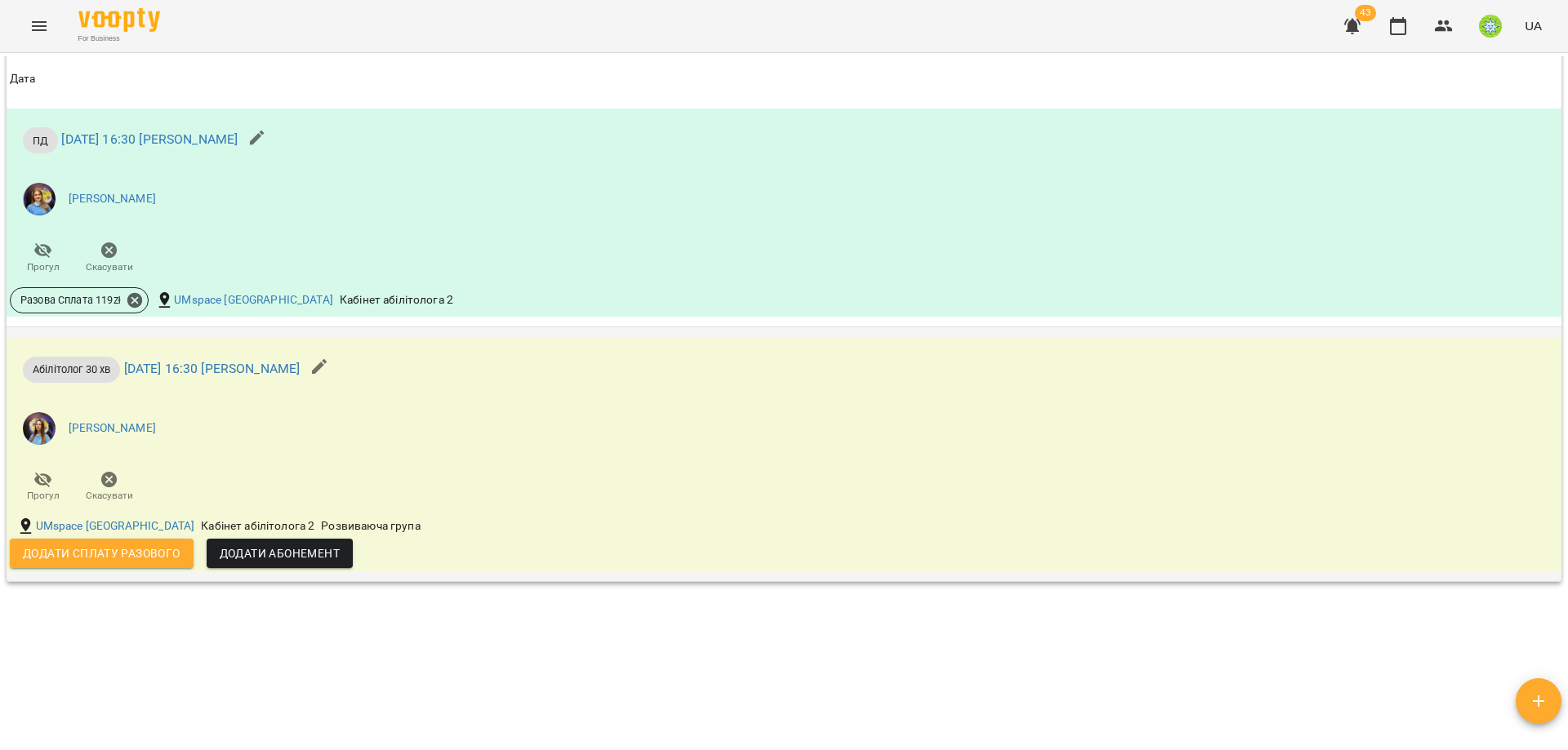
scroll to position [1293, 0]
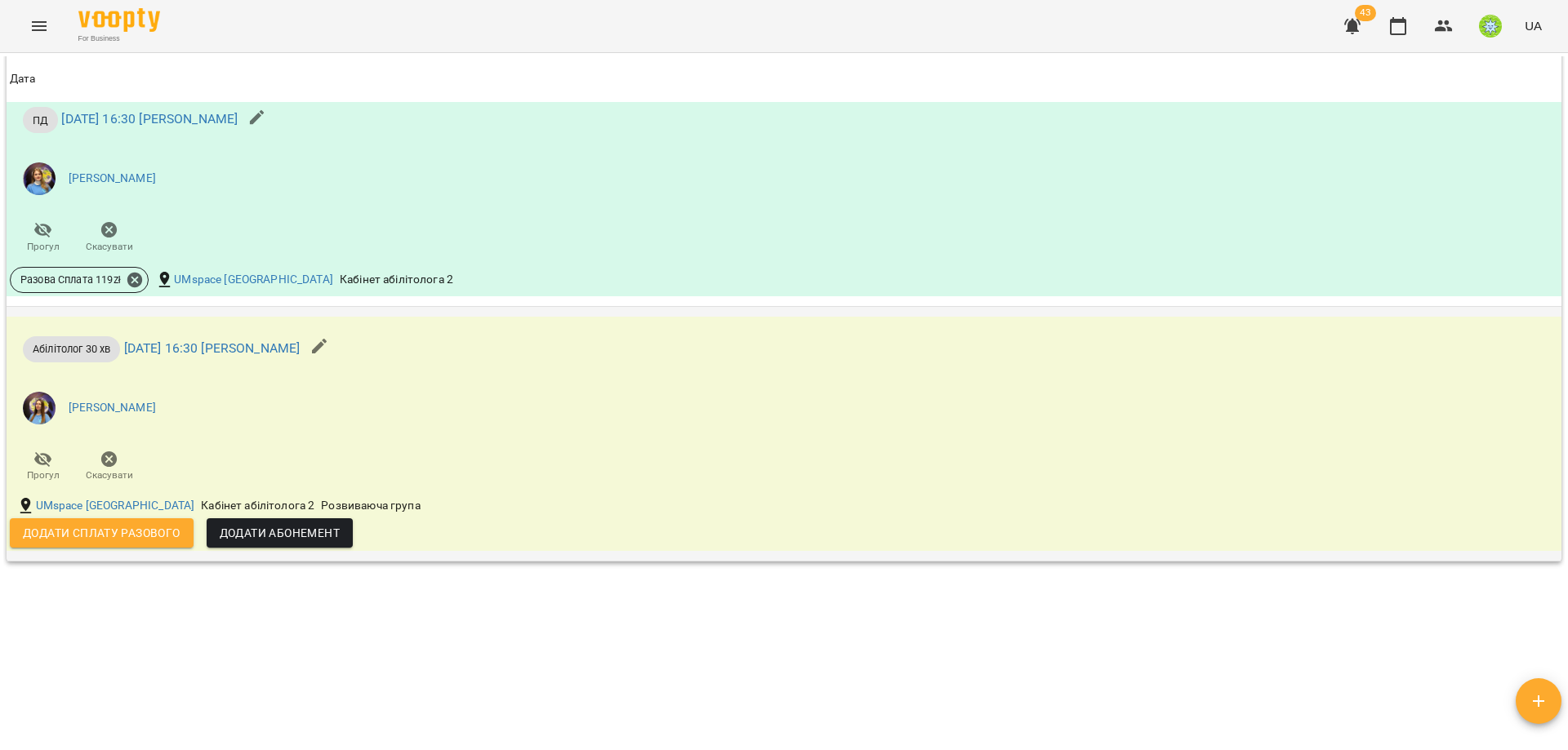
click at [129, 536] on span "Додати сплату разового" at bounding box center [102, 532] width 158 height 19
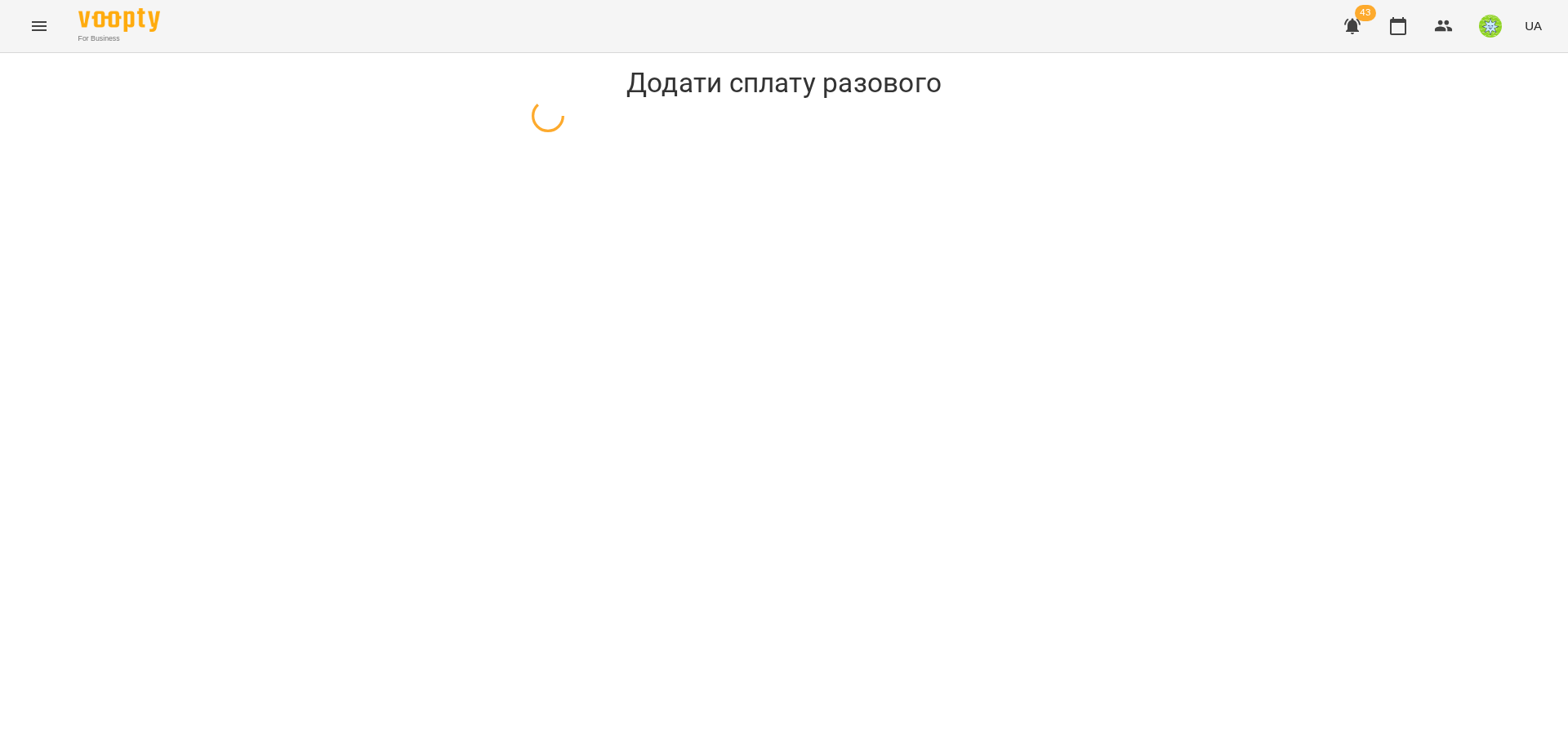
select select "**********"
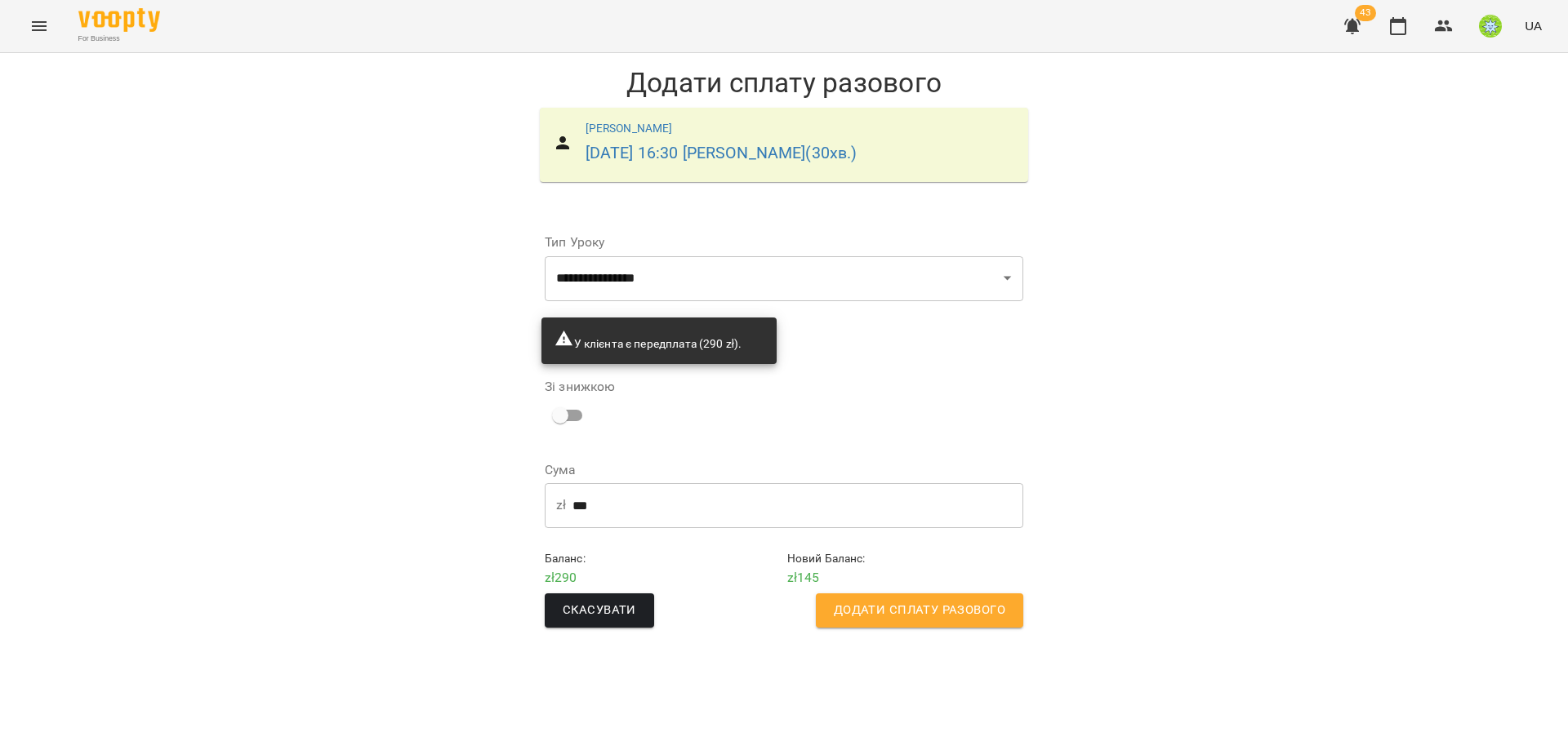
click at [1009, 627] on div "Скасувати Додати сплату разового" at bounding box center [784, 610] width 485 height 40
click at [1007, 621] on button "Додати сплату разового" at bounding box center [919, 610] width 208 height 34
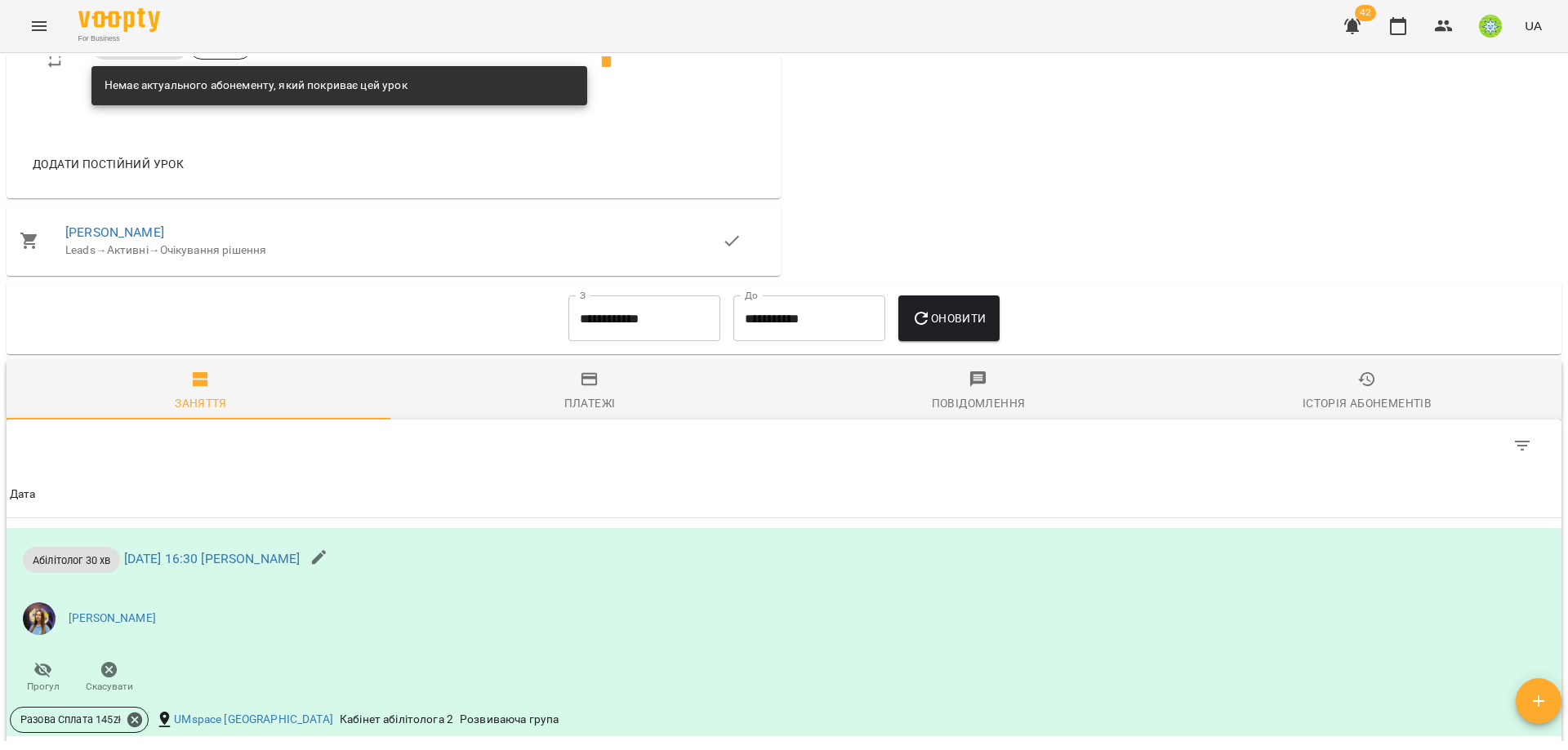
scroll to position [1056, 0]
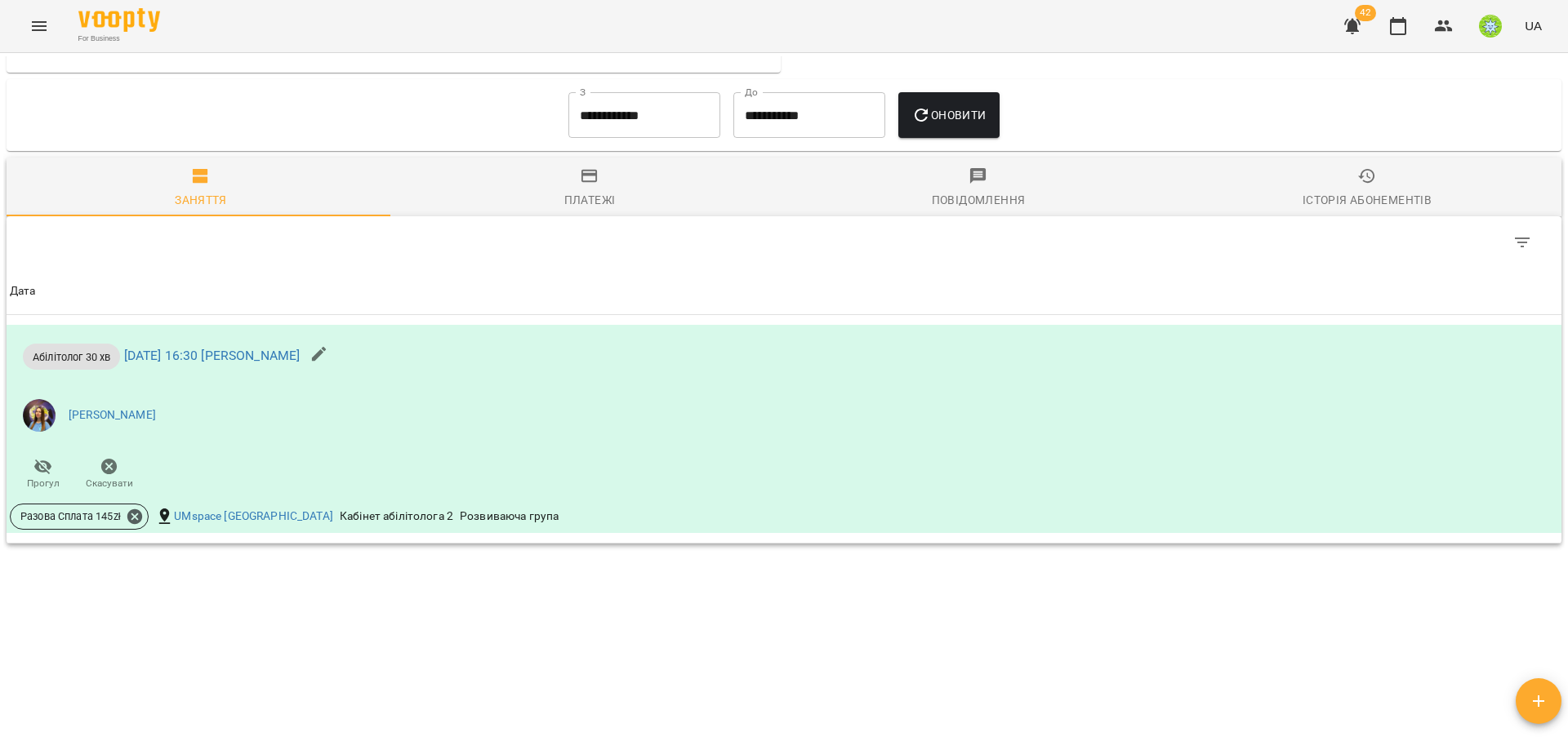
click at [49, 34] on button "Menu" at bounding box center [39, 26] width 39 height 39
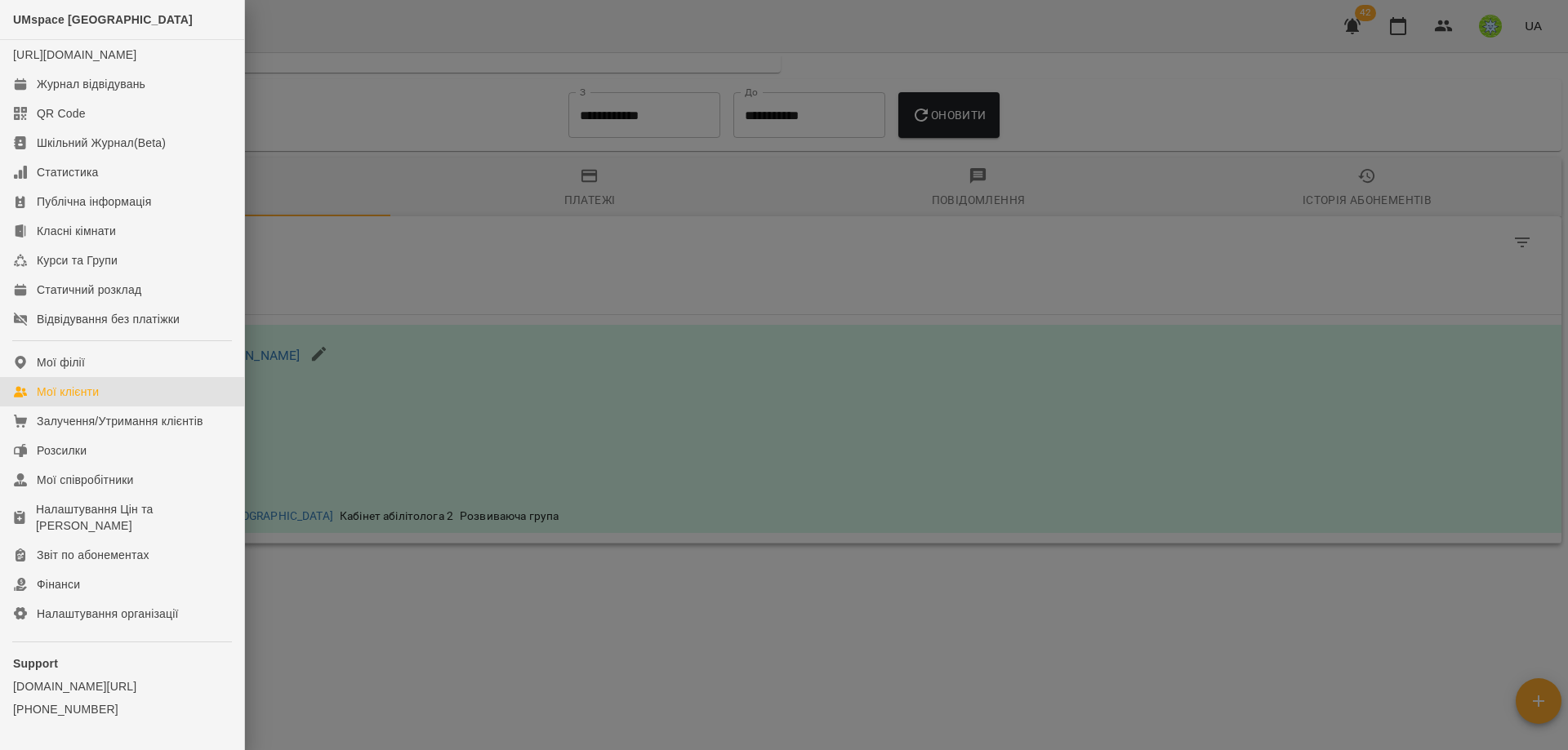
click at [99, 400] on div "Мої клієнти" at bounding box center [68, 392] width 62 height 17
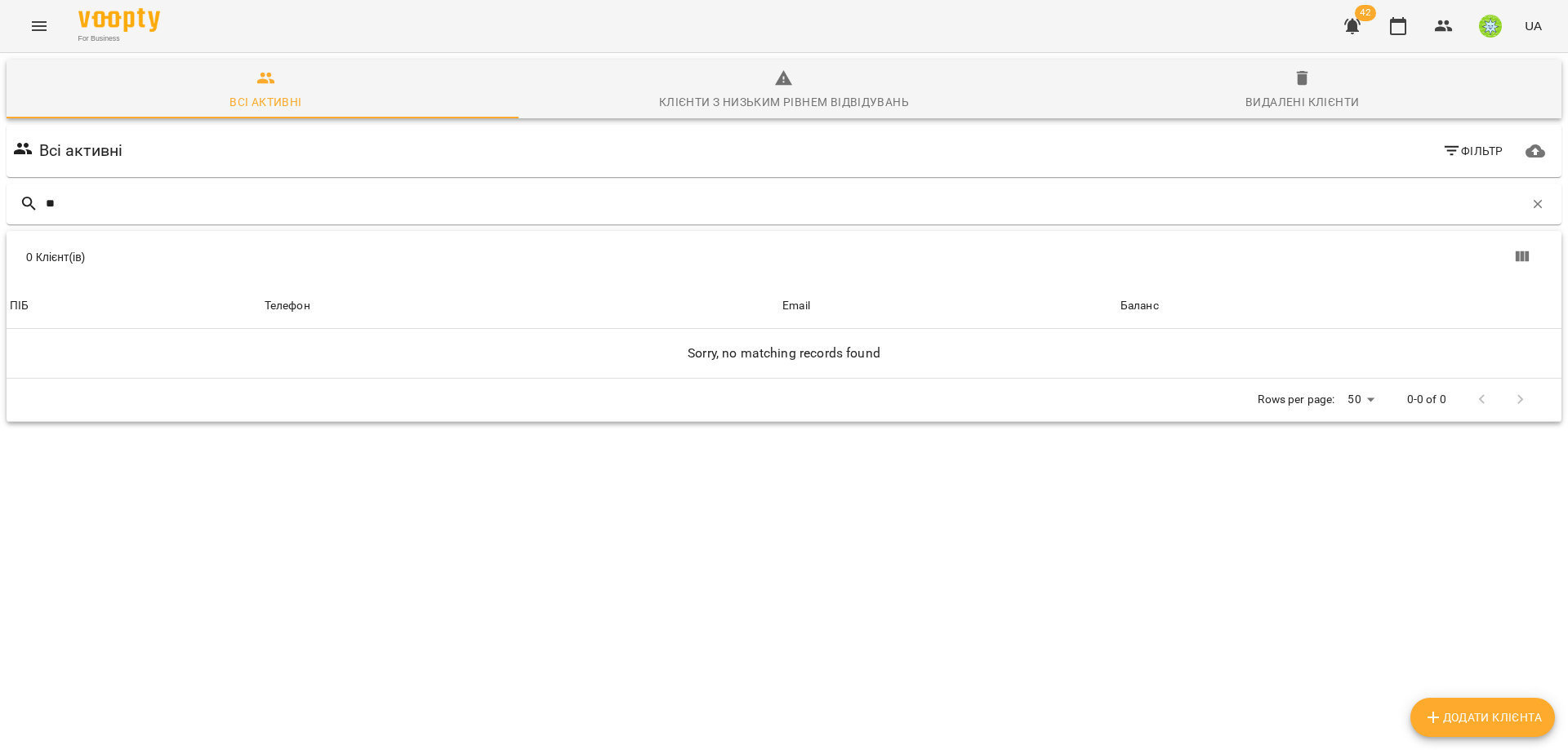
type input "*"
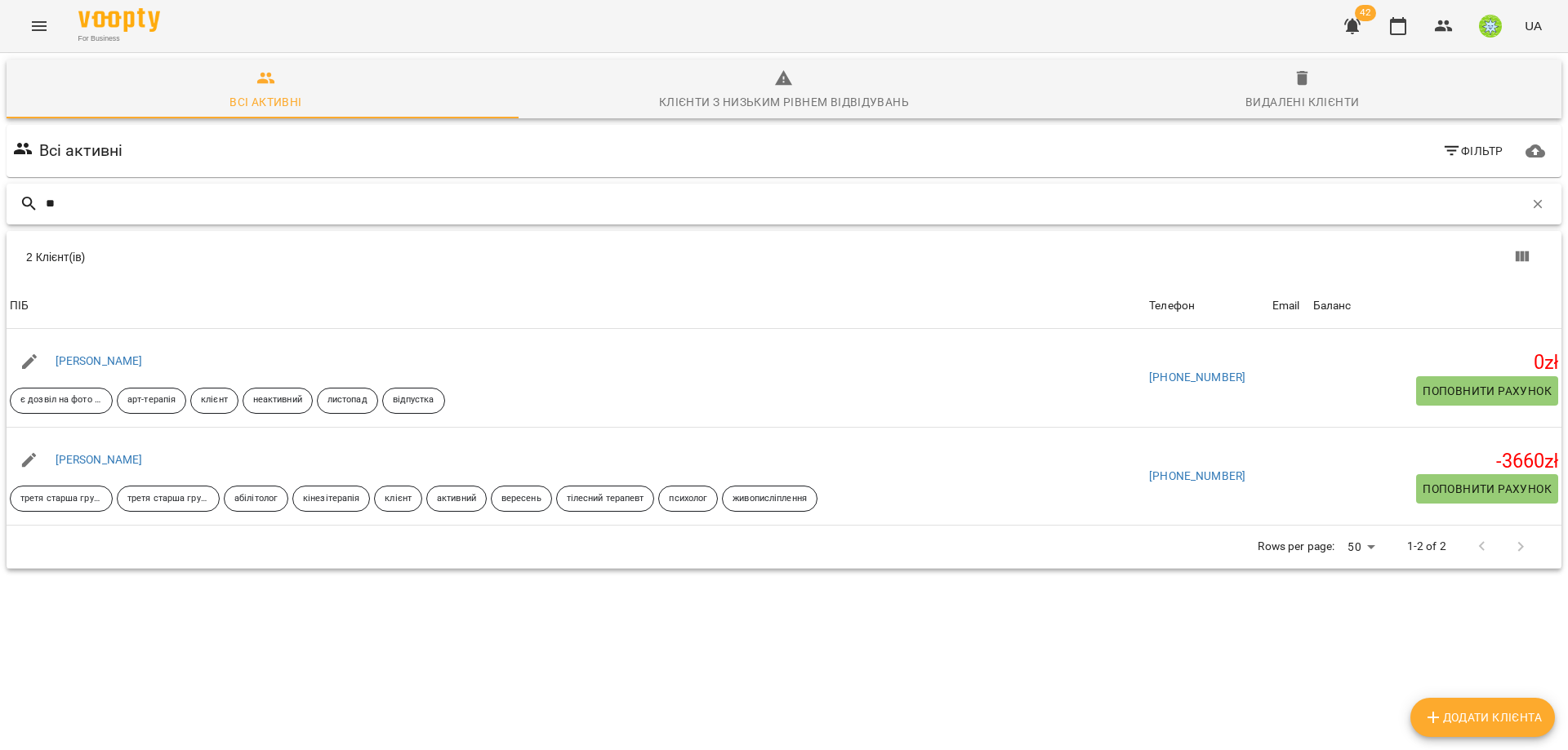
type input "*"
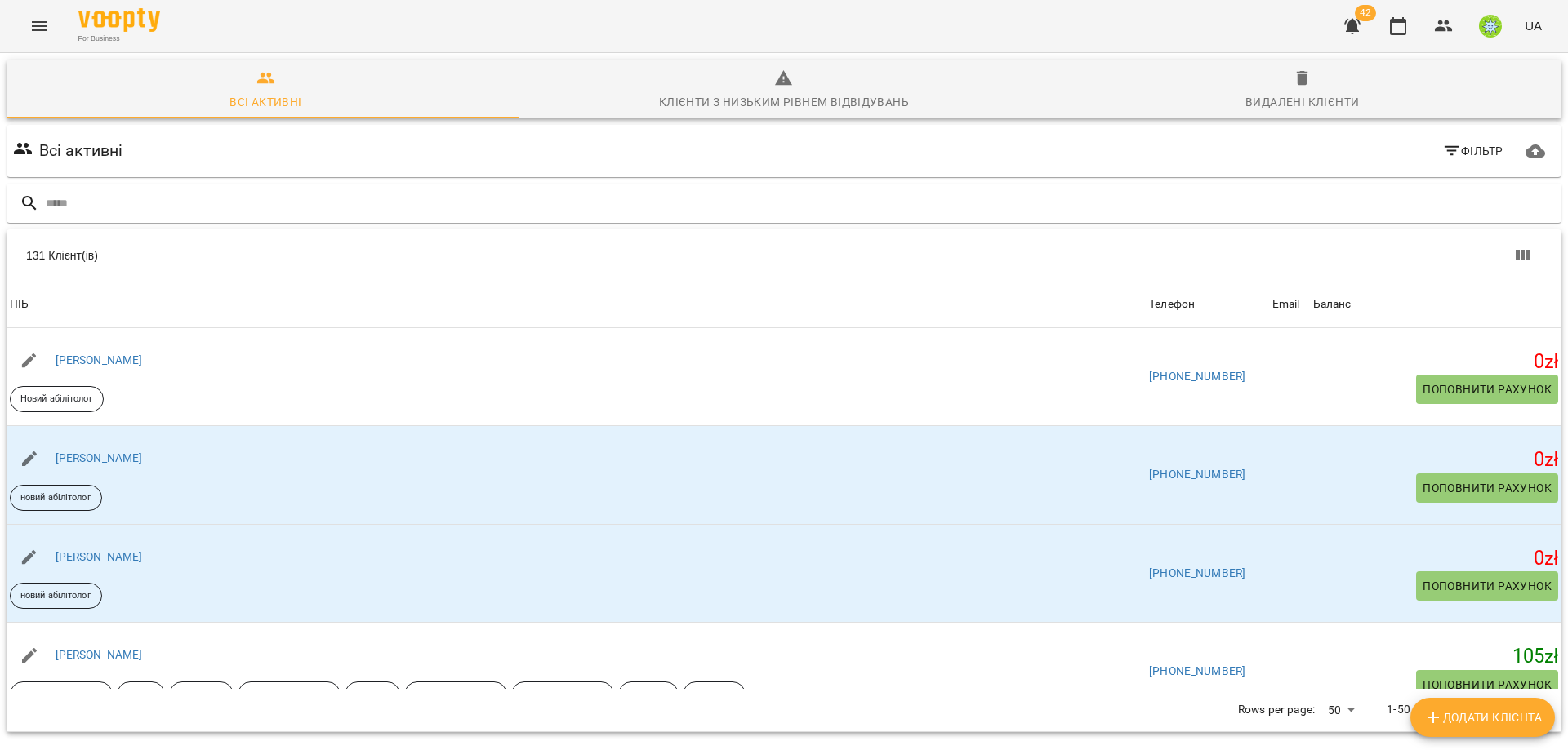
drag, startPoint x: 59, startPoint y: 68, endPoint x: 64, endPoint y: 30, distance: 38.3
click at [60, 60] on button "Всі активні" at bounding box center [265, 89] width 519 height 59
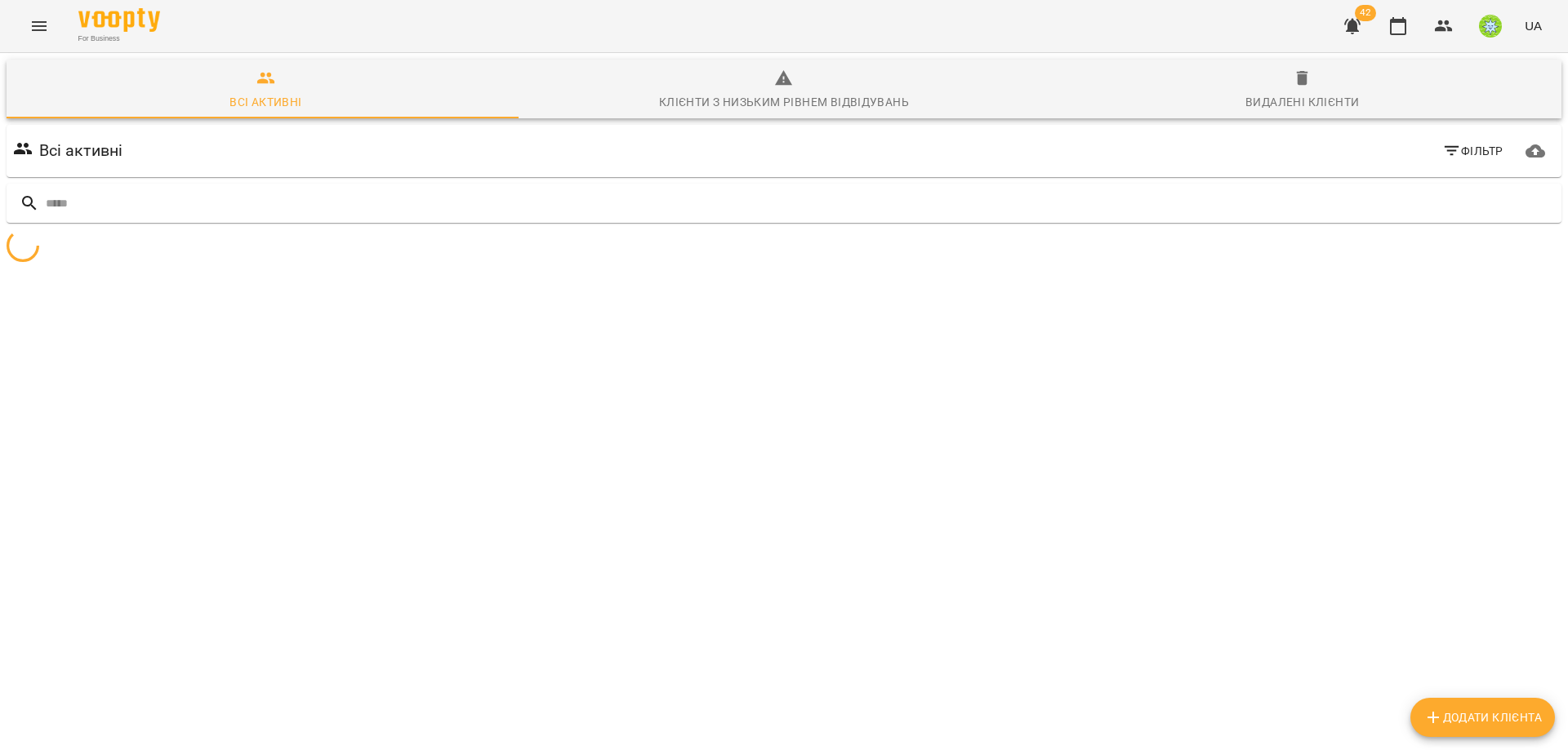
drag, startPoint x: 63, startPoint y: 28, endPoint x: 46, endPoint y: 26, distance: 17.1
click at [62, 28] on div "For Business 42 UA" at bounding box center [784, 26] width 1568 height 52
click at [44, 26] on icon "Menu" at bounding box center [39, 26] width 15 height 10
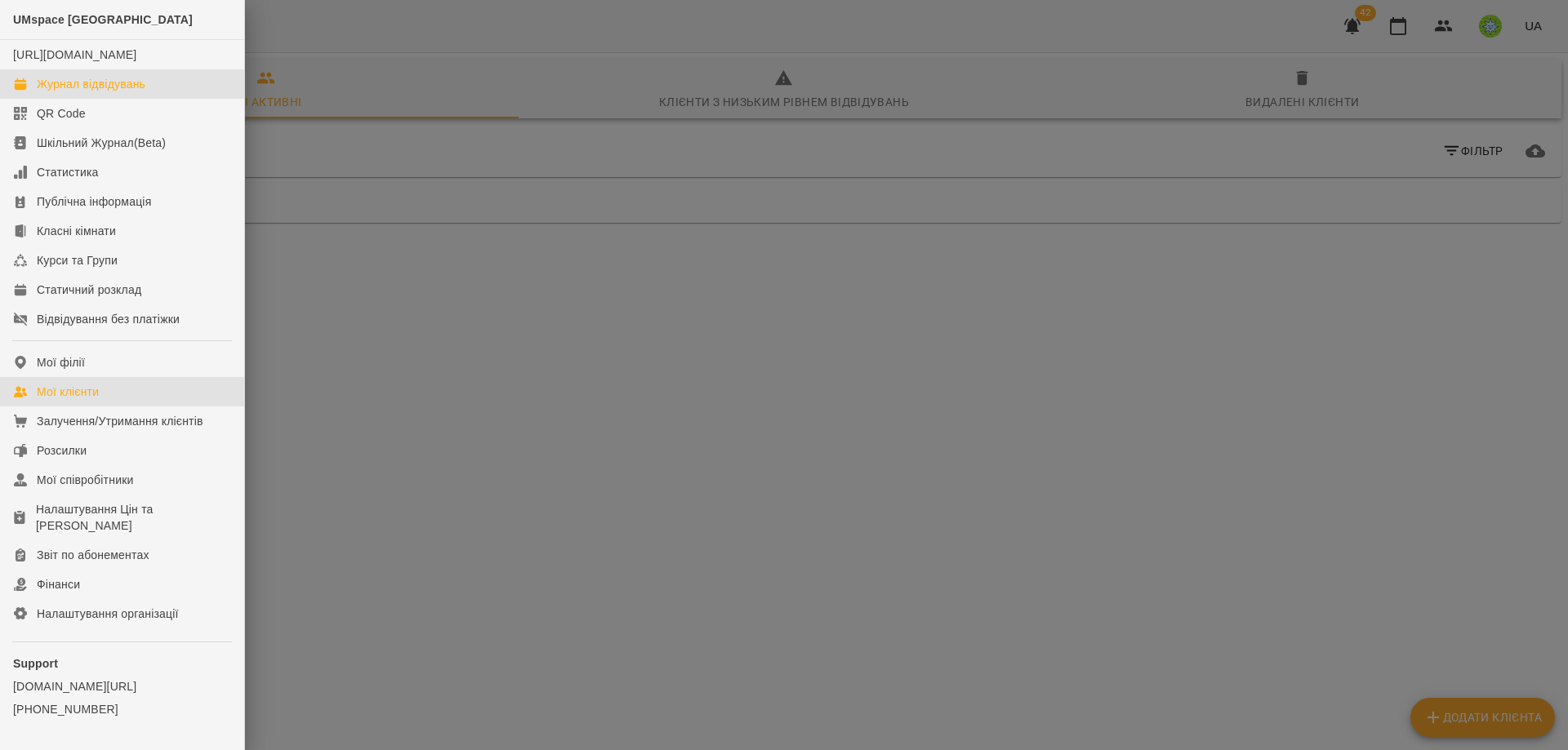
click at [127, 92] on div "Журнал відвідувань" at bounding box center [91, 84] width 108 height 17
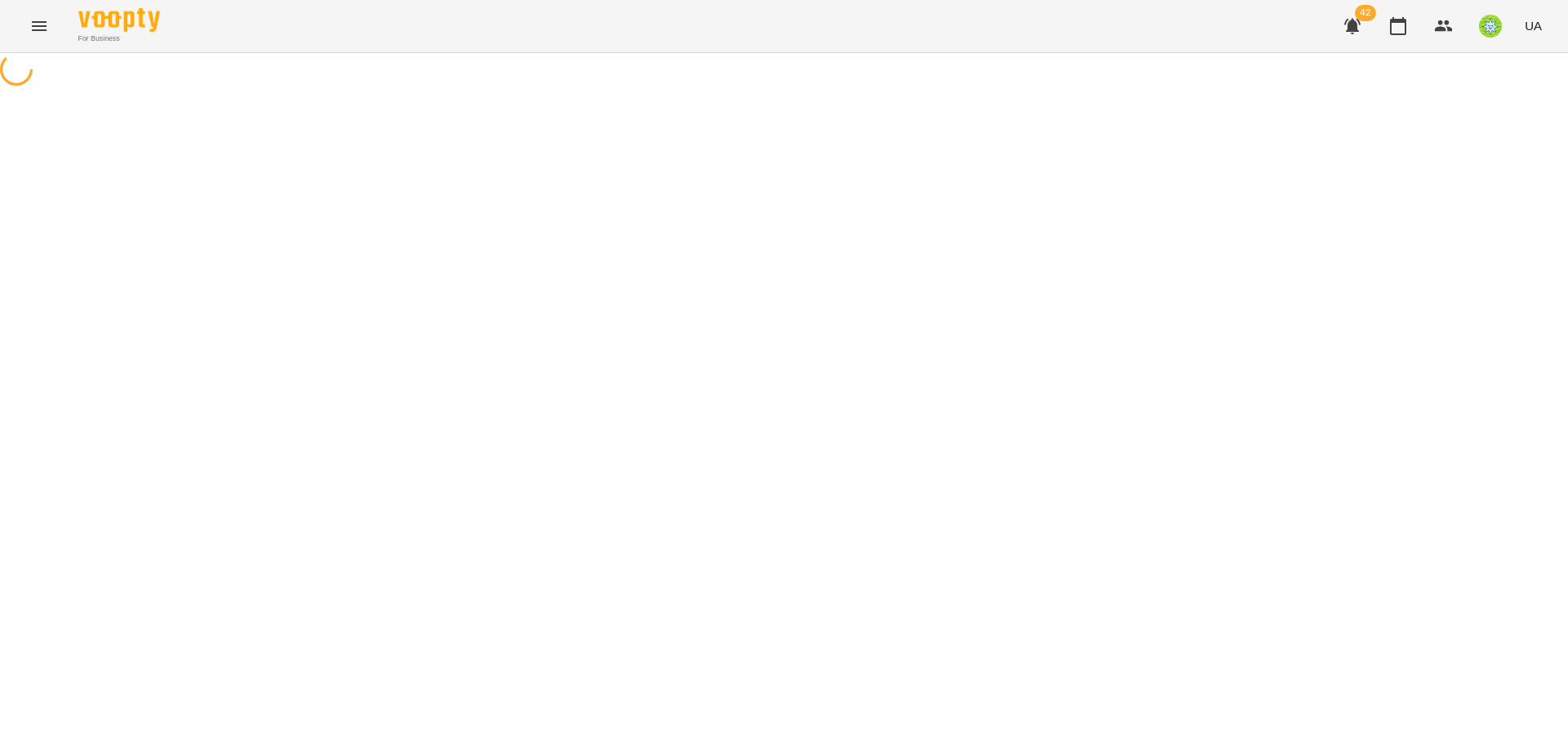
click at [45, 11] on button "Menu" at bounding box center [39, 26] width 39 height 39
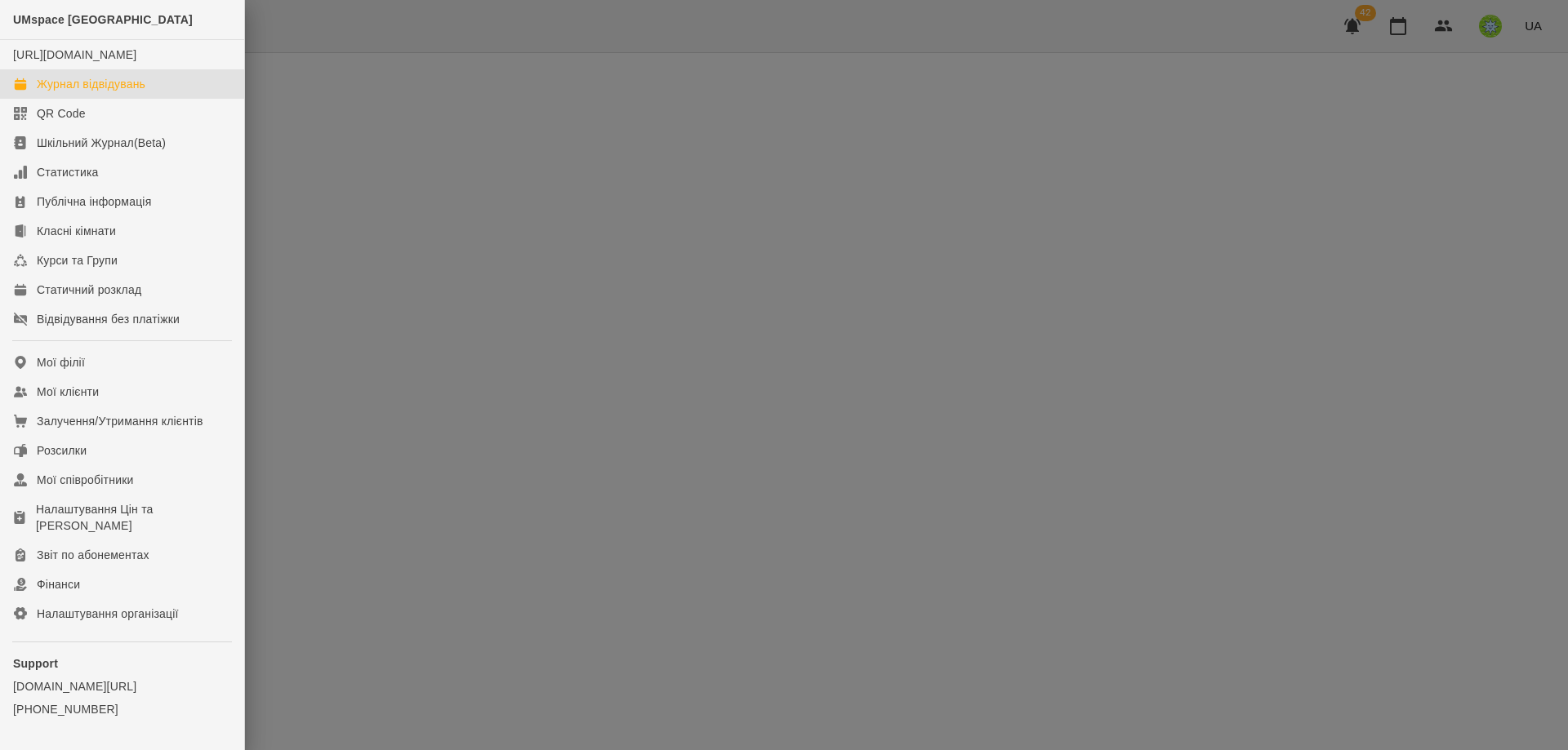
click at [85, 92] on div "Журнал відвідувань" at bounding box center [91, 84] width 108 height 17
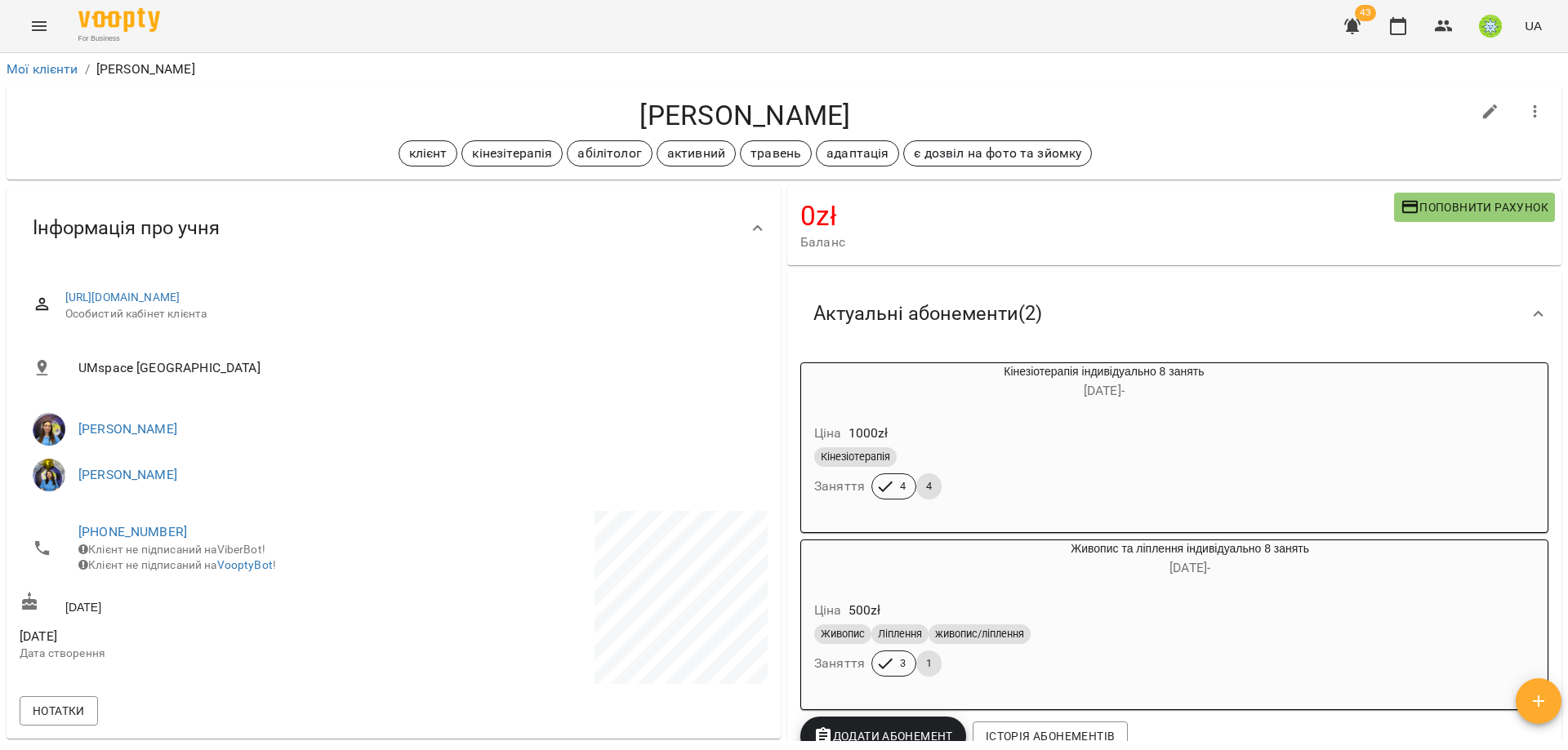
click at [29, 18] on icon "Menu" at bounding box center [39, 26] width 19 height 19
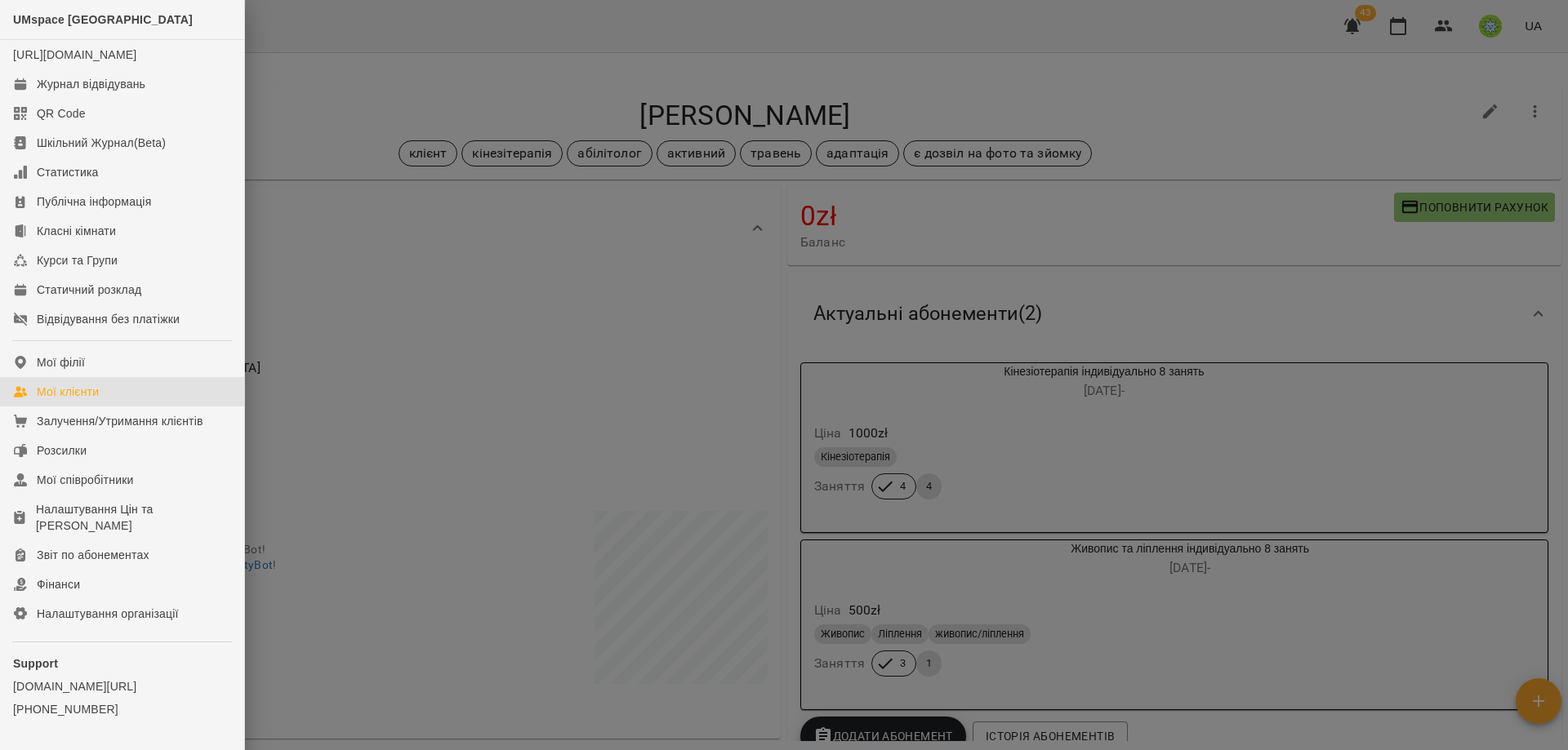
click at [82, 400] on div "Мої клієнти" at bounding box center [68, 392] width 62 height 17
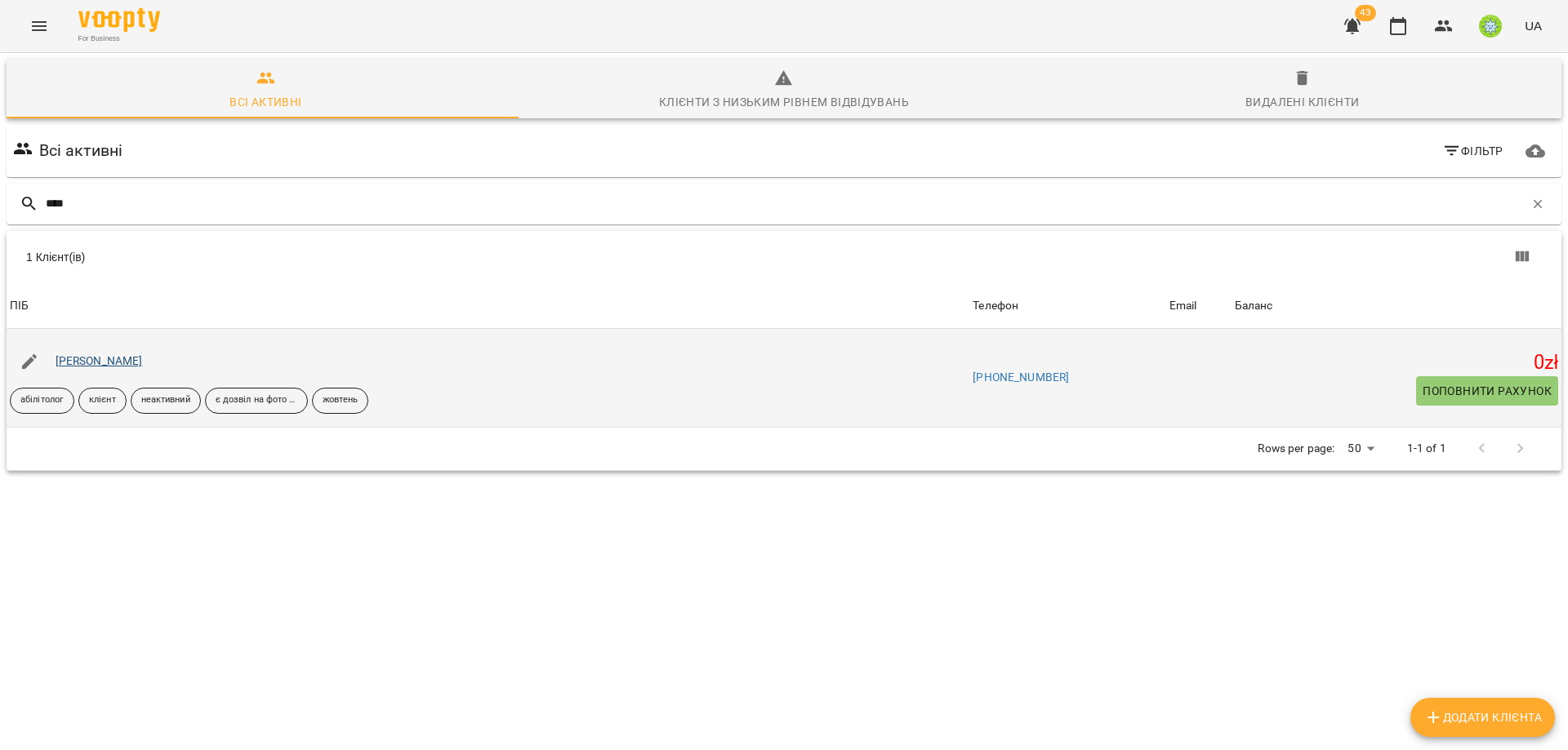
type input "****"
click at [120, 363] on link "Маринчук Кирил" at bounding box center [98, 361] width 87 height 13
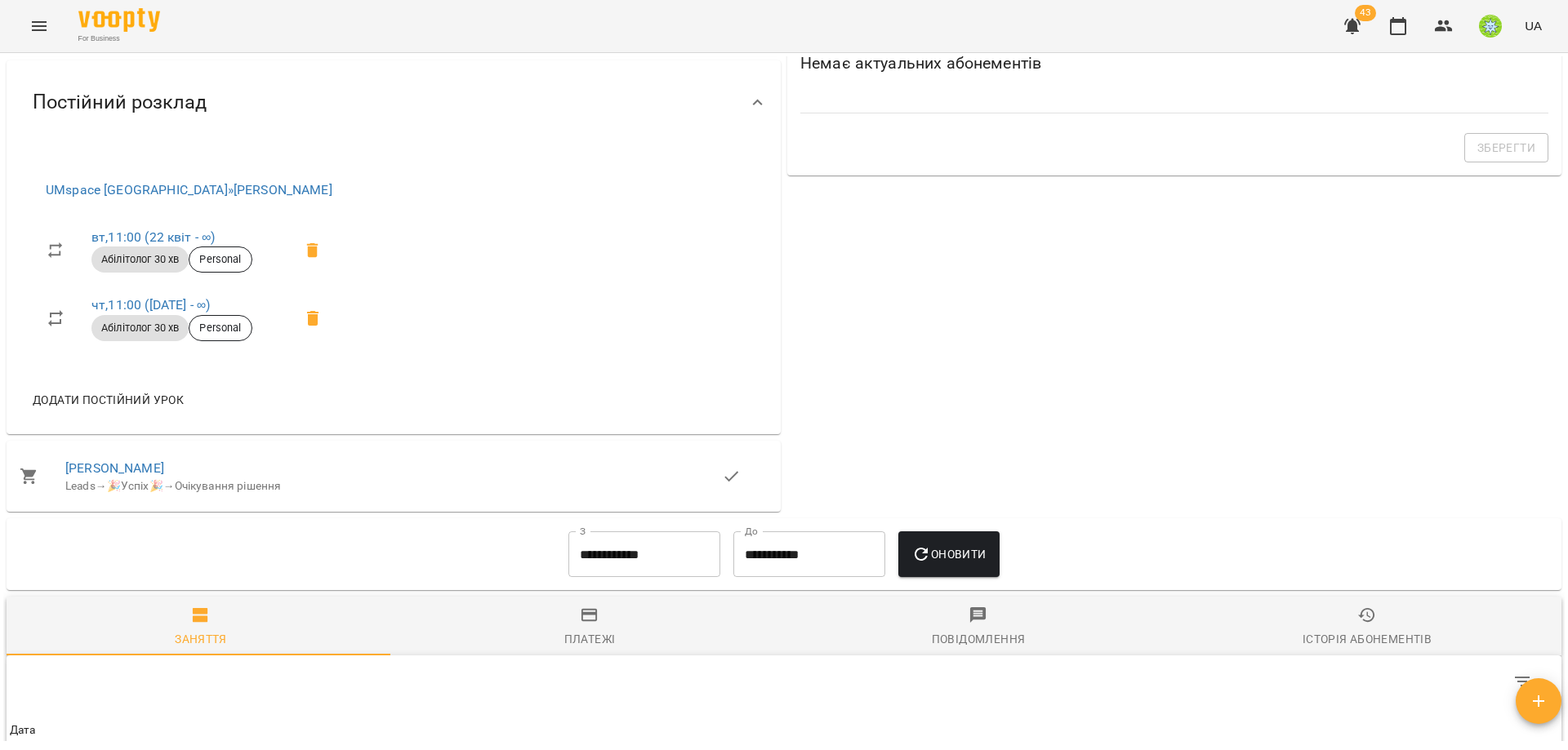
scroll to position [728, 0]
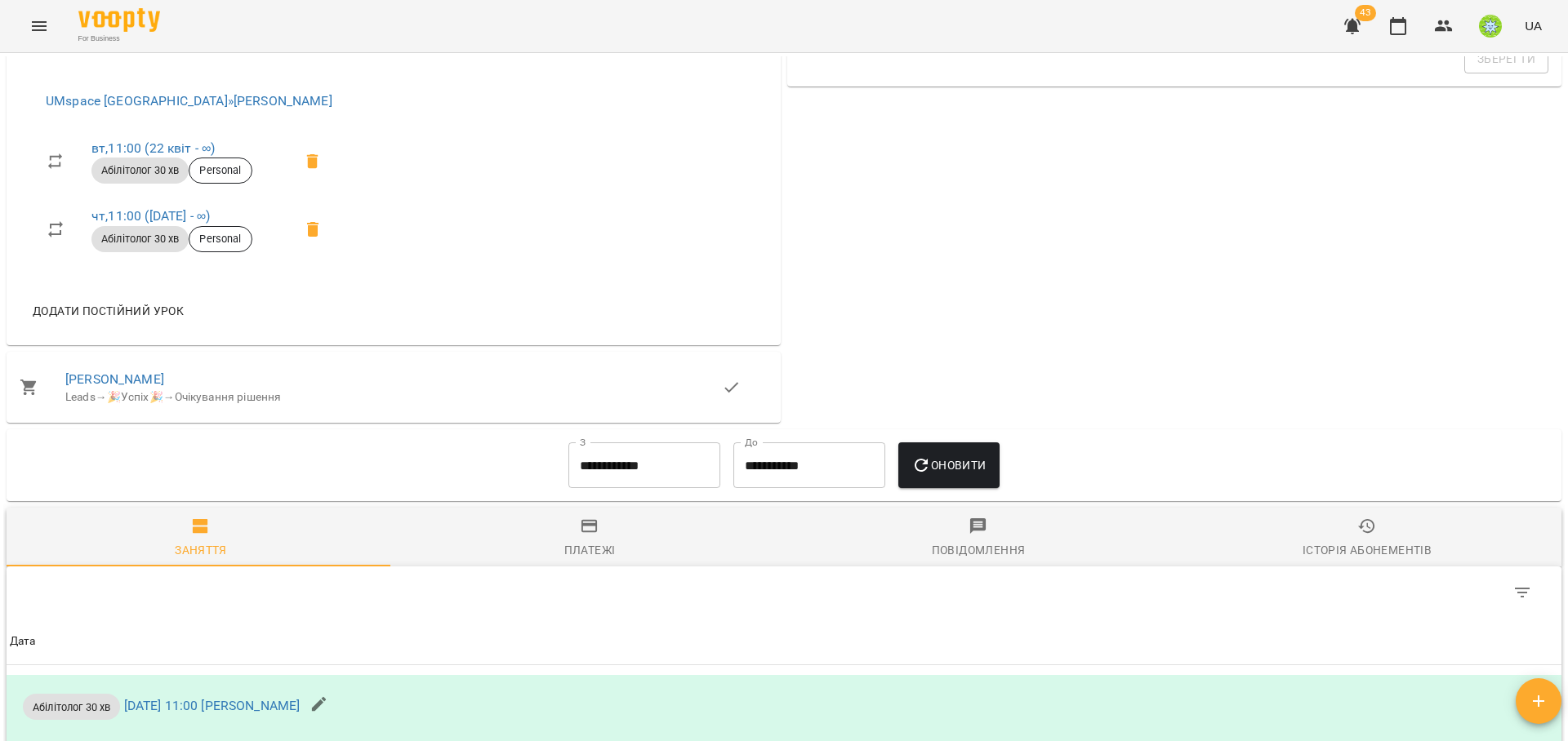
click at [55, 34] on button "Menu" at bounding box center [39, 26] width 39 height 39
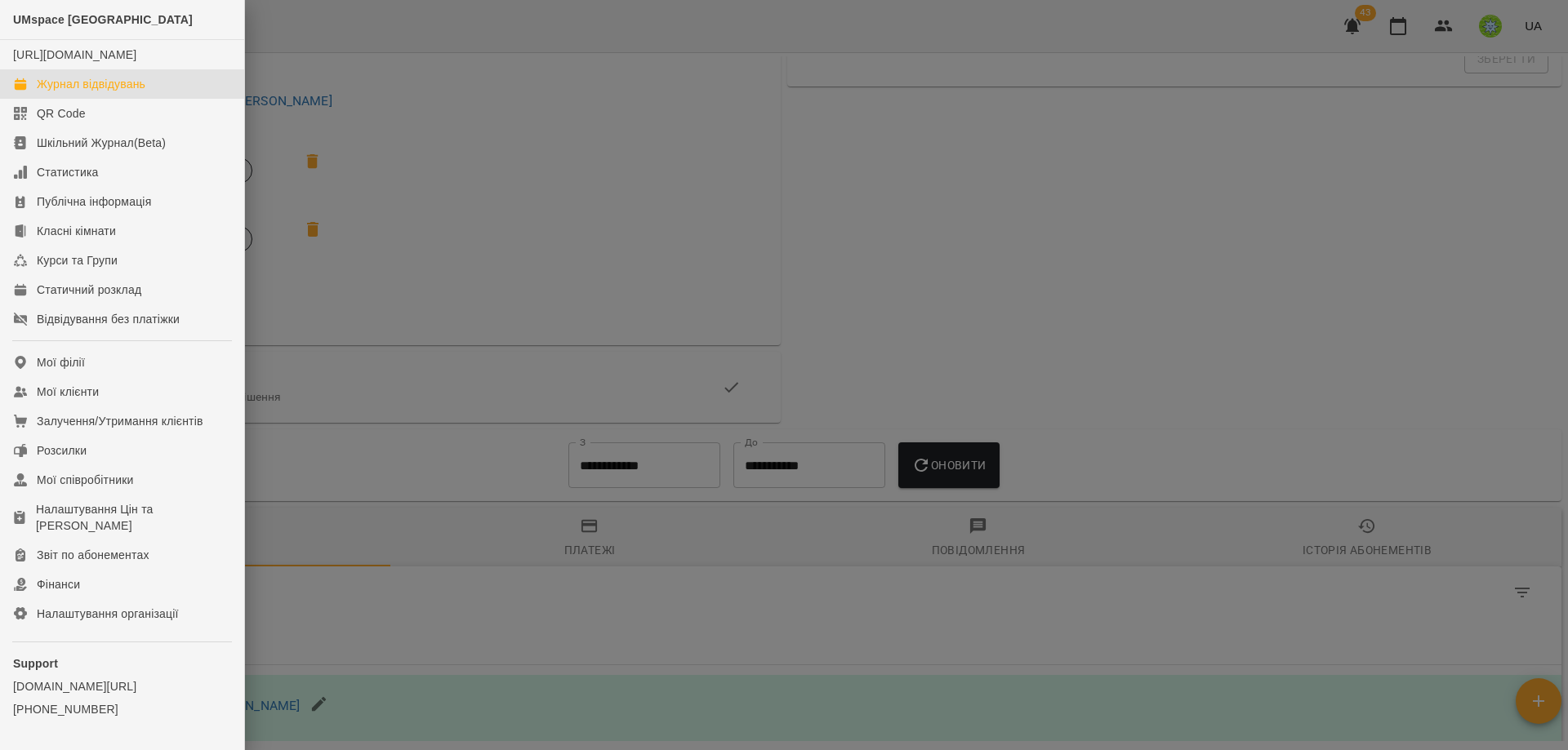
click at [109, 99] on link "Журнал відвідувань" at bounding box center [122, 84] width 244 height 29
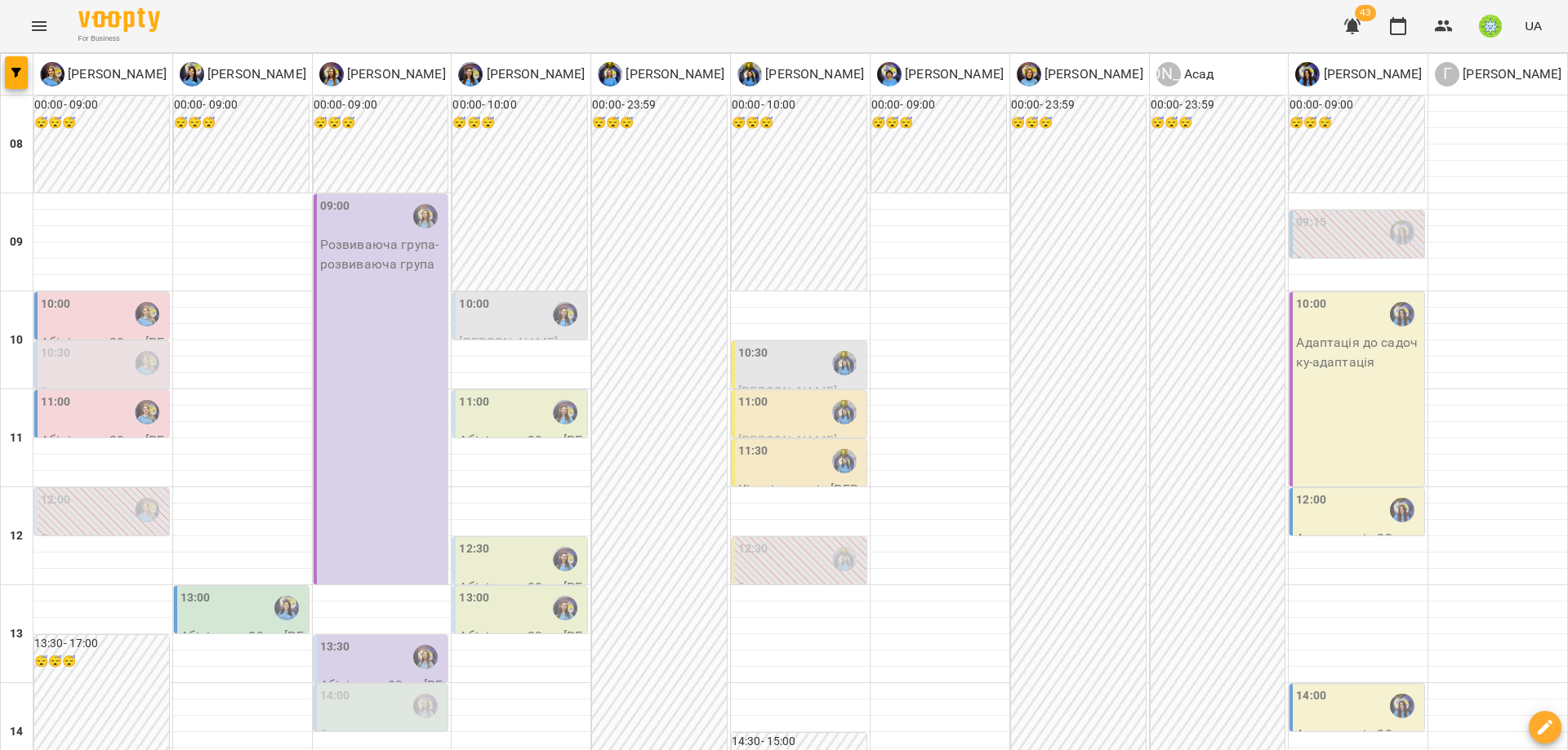
click at [502, 416] on div "11:00" at bounding box center [522, 412] width 125 height 38
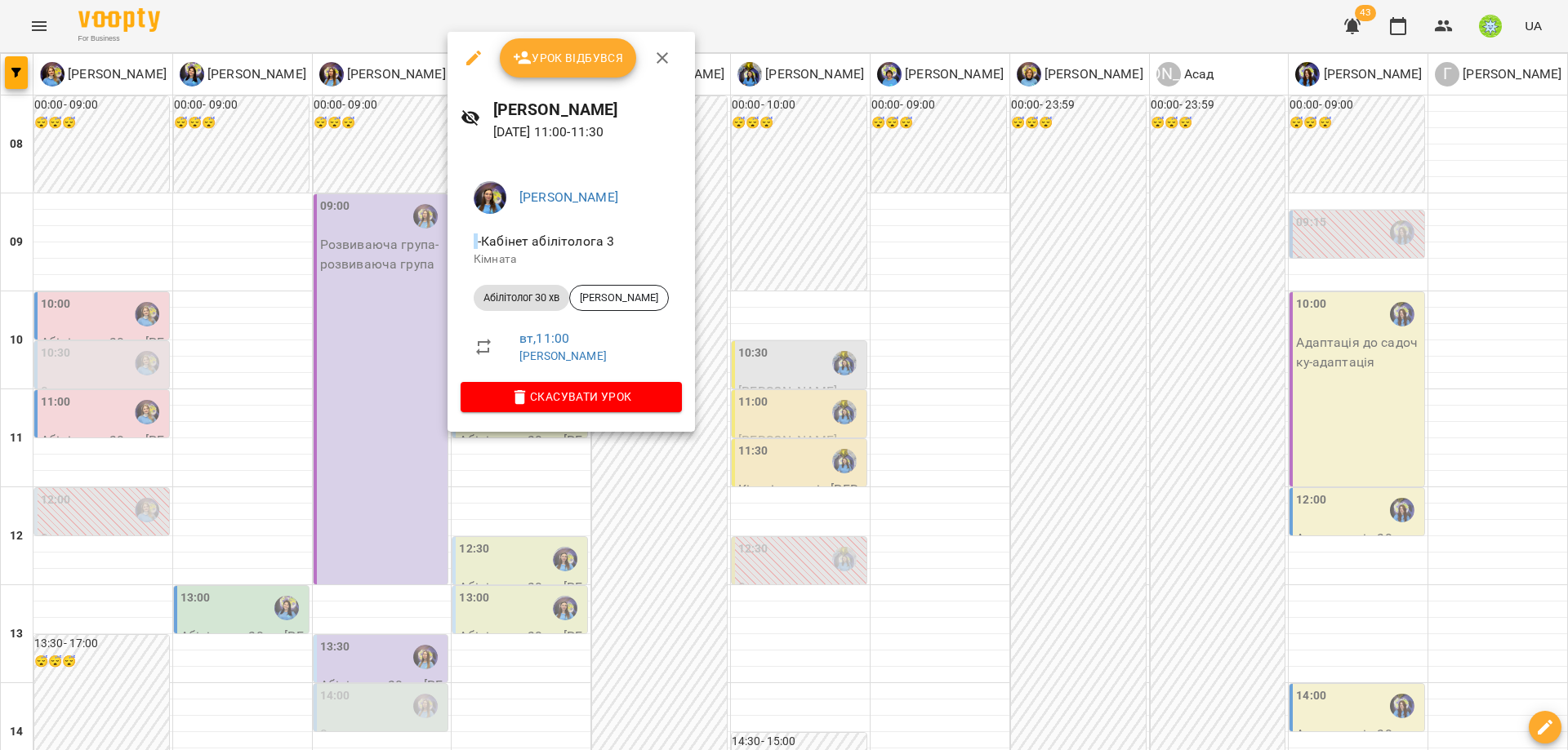
click at [546, 667] on div at bounding box center [784, 375] width 1568 height 750
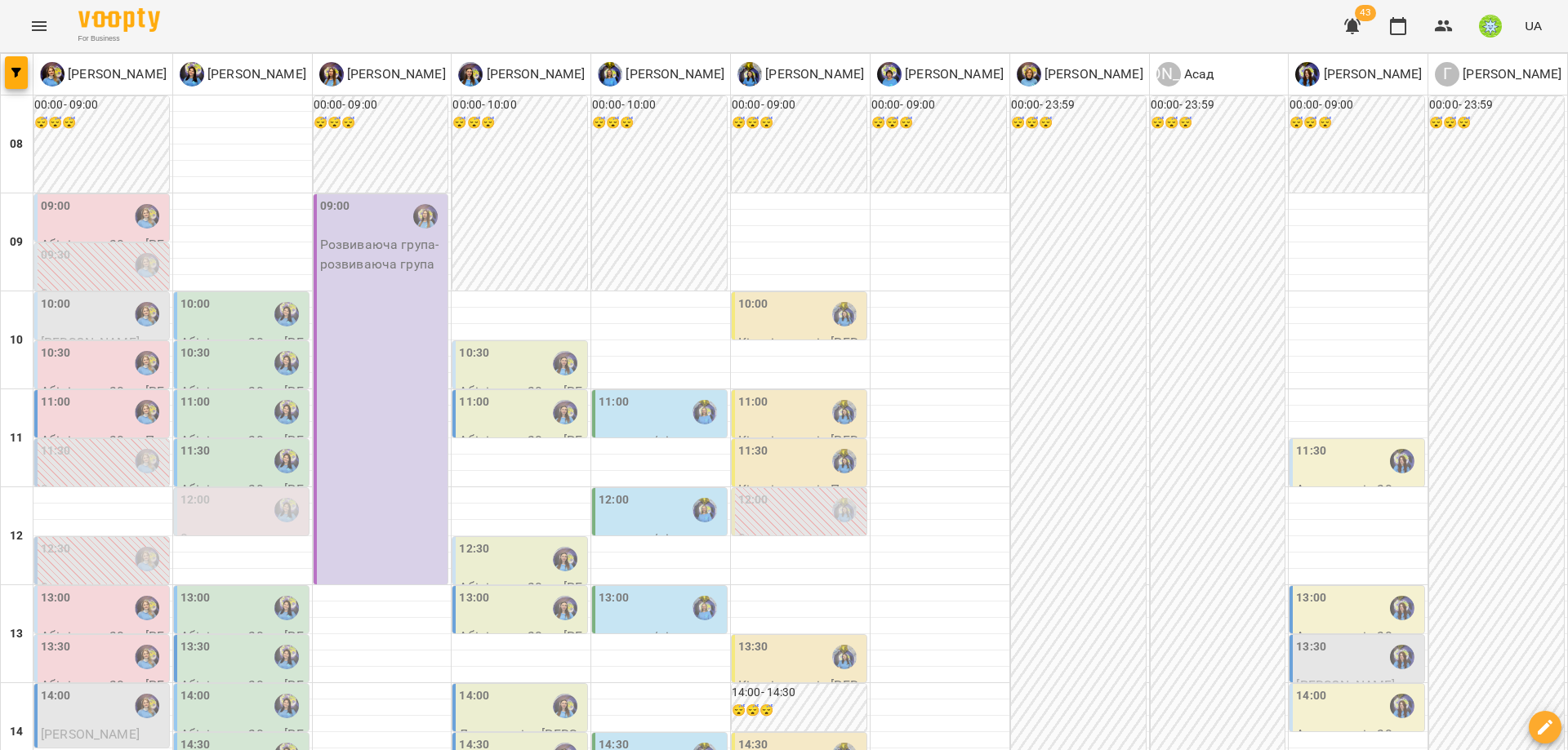
drag, startPoint x: 313, startPoint y: 662, endPoint x: 284, endPoint y: 666, distance: 29.3
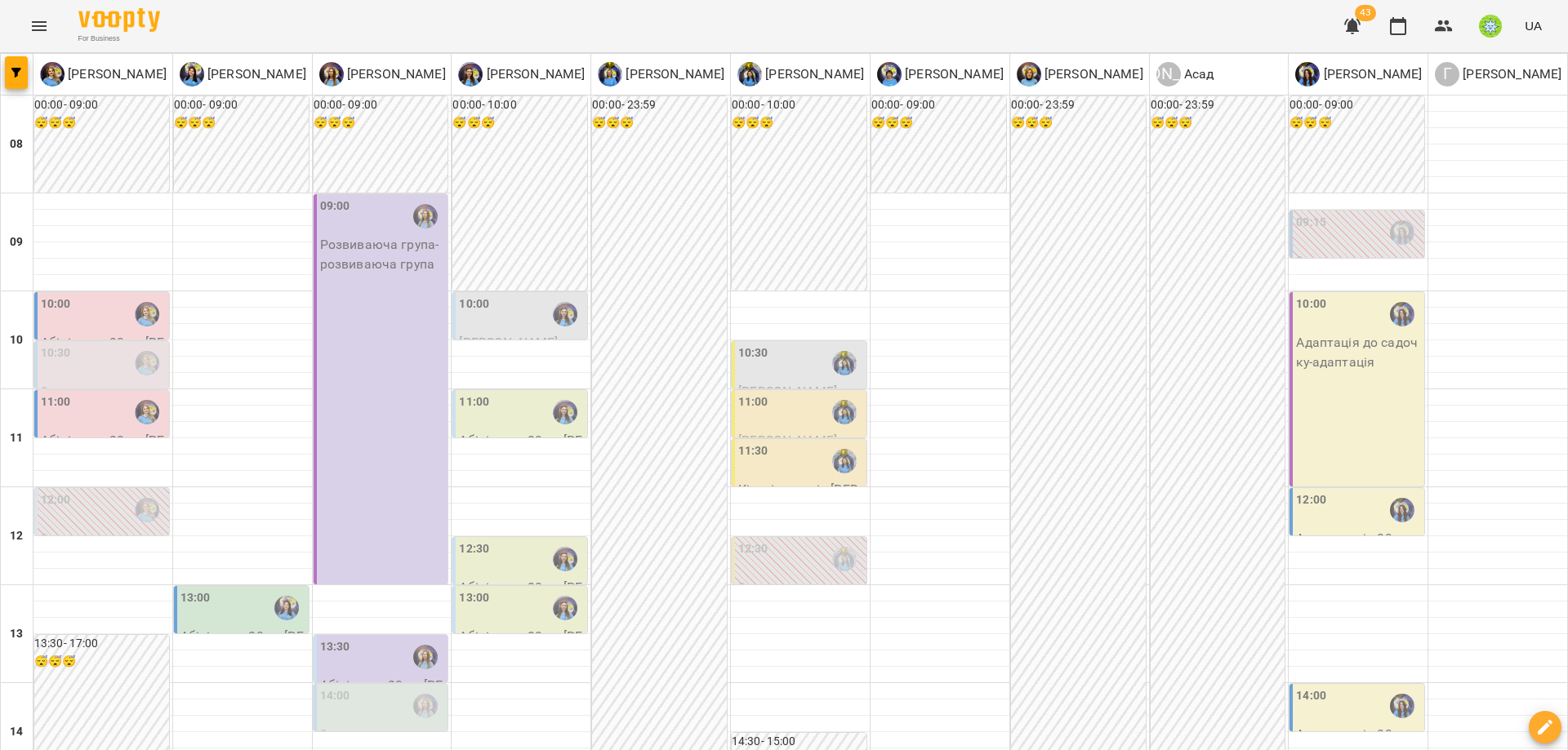
click at [92, 365] on div "10:30" at bounding box center [103, 363] width 125 height 38
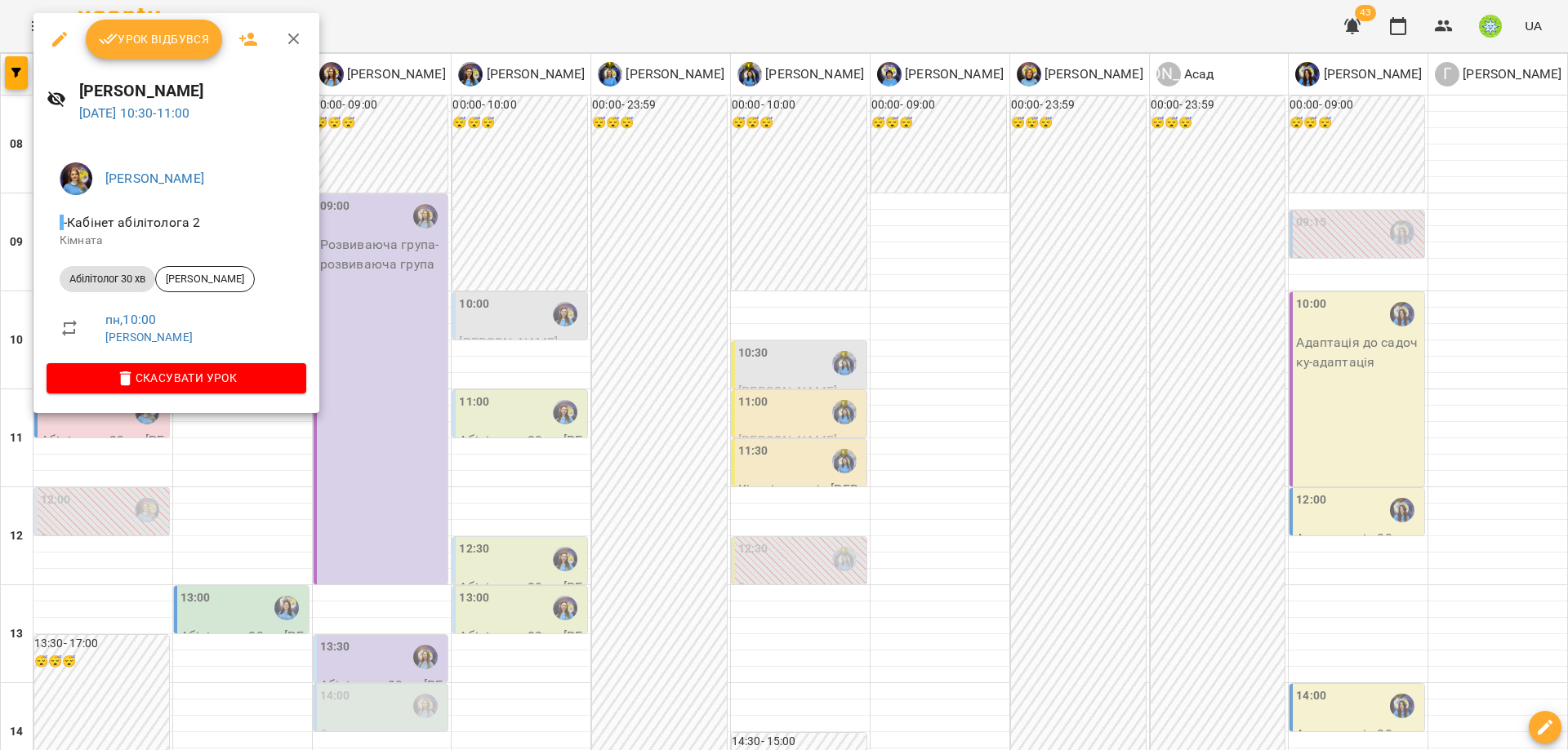
drag, startPoint x: 333, startPoint y: 420, endPoint x: 209, endPoint y: 364, distance: 136.1
click at [331, 420] on div at bounding box center [784, 375] width 1568 height 750
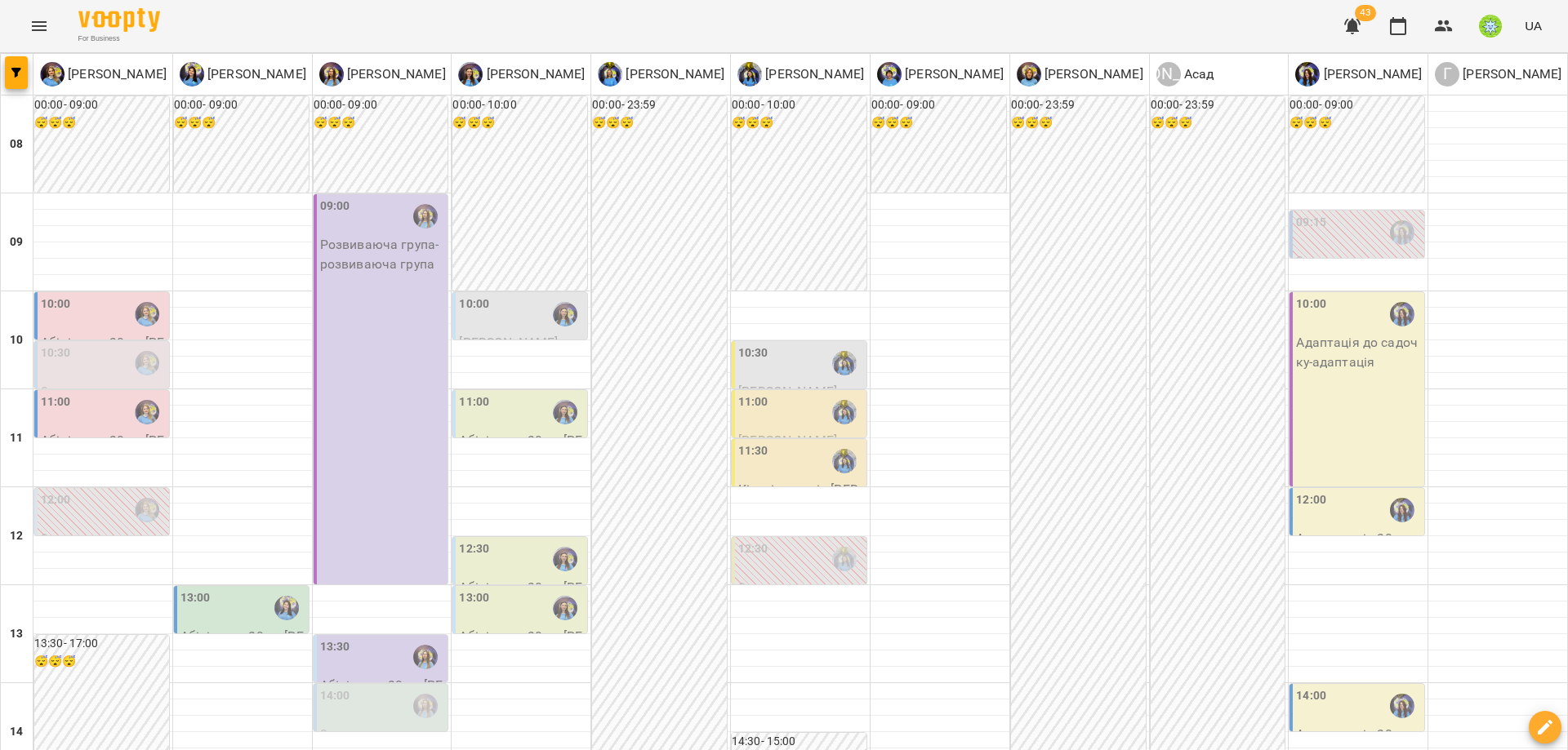
click at [106, 312] on div "10:00" at bounding box center [103, 314] width 125 height 38
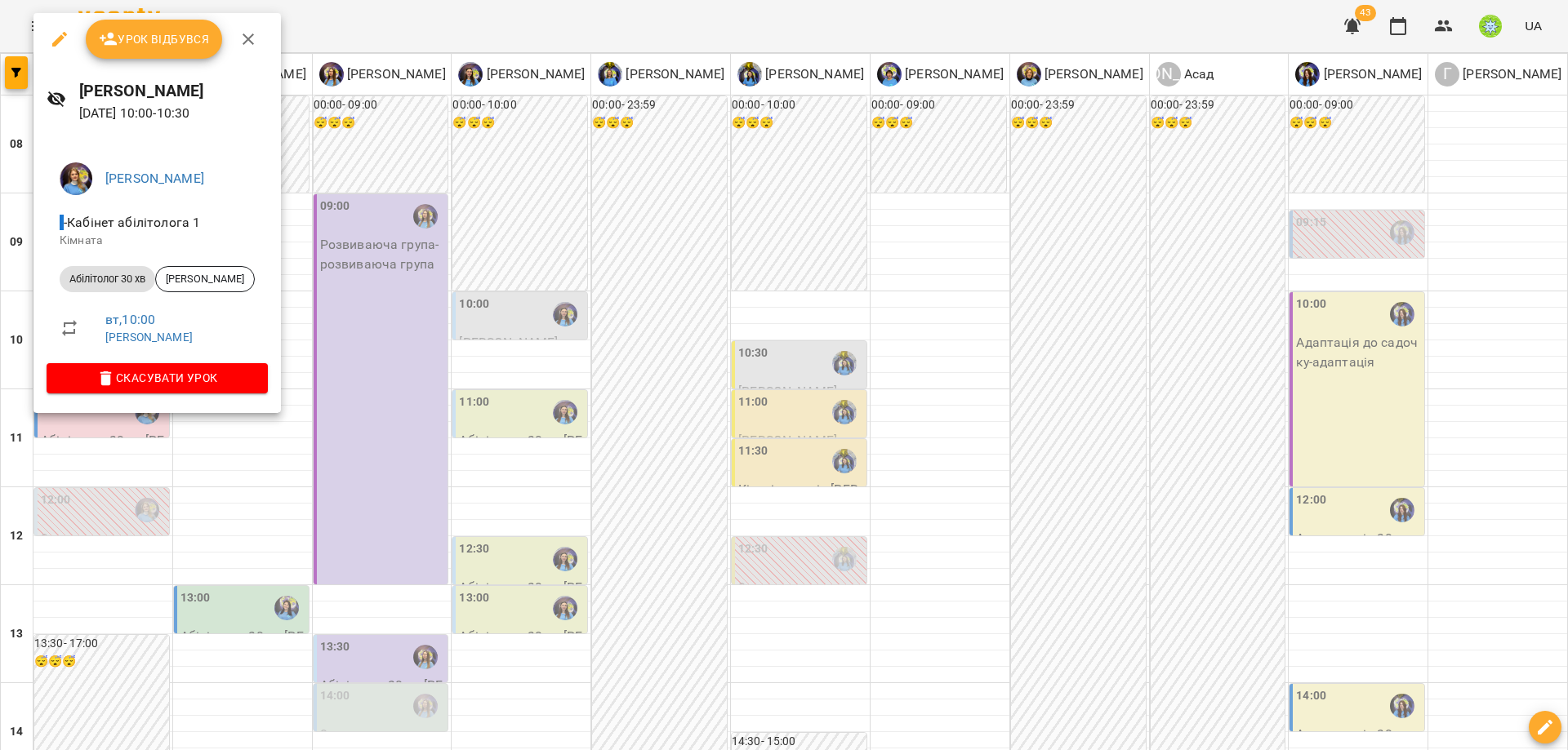
click at [342, 381] on div at bounding box center [784, 375] width 1568 height 750
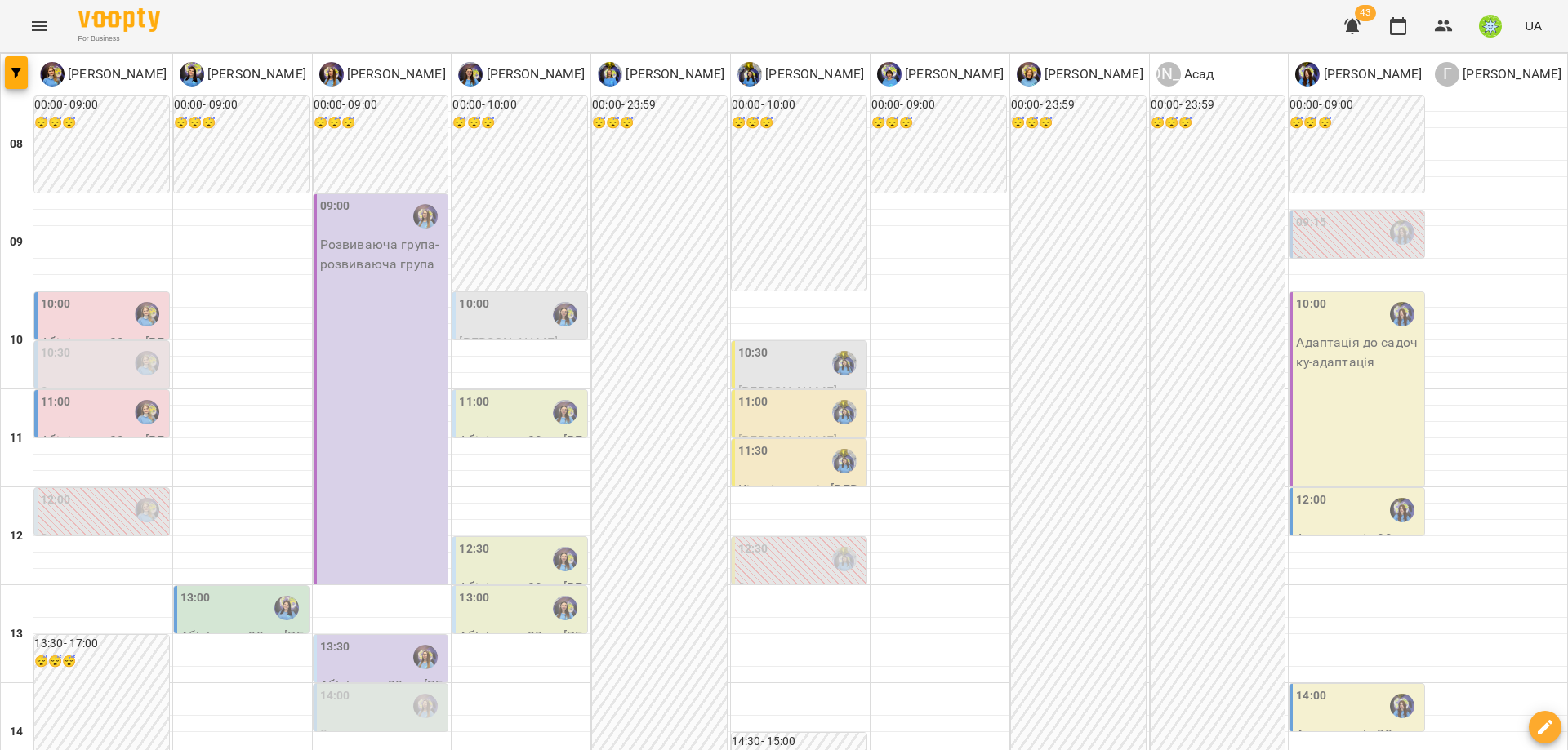
click at [99, 409] on div "11:00" at bounding box center [103, 412] width 125 height 38
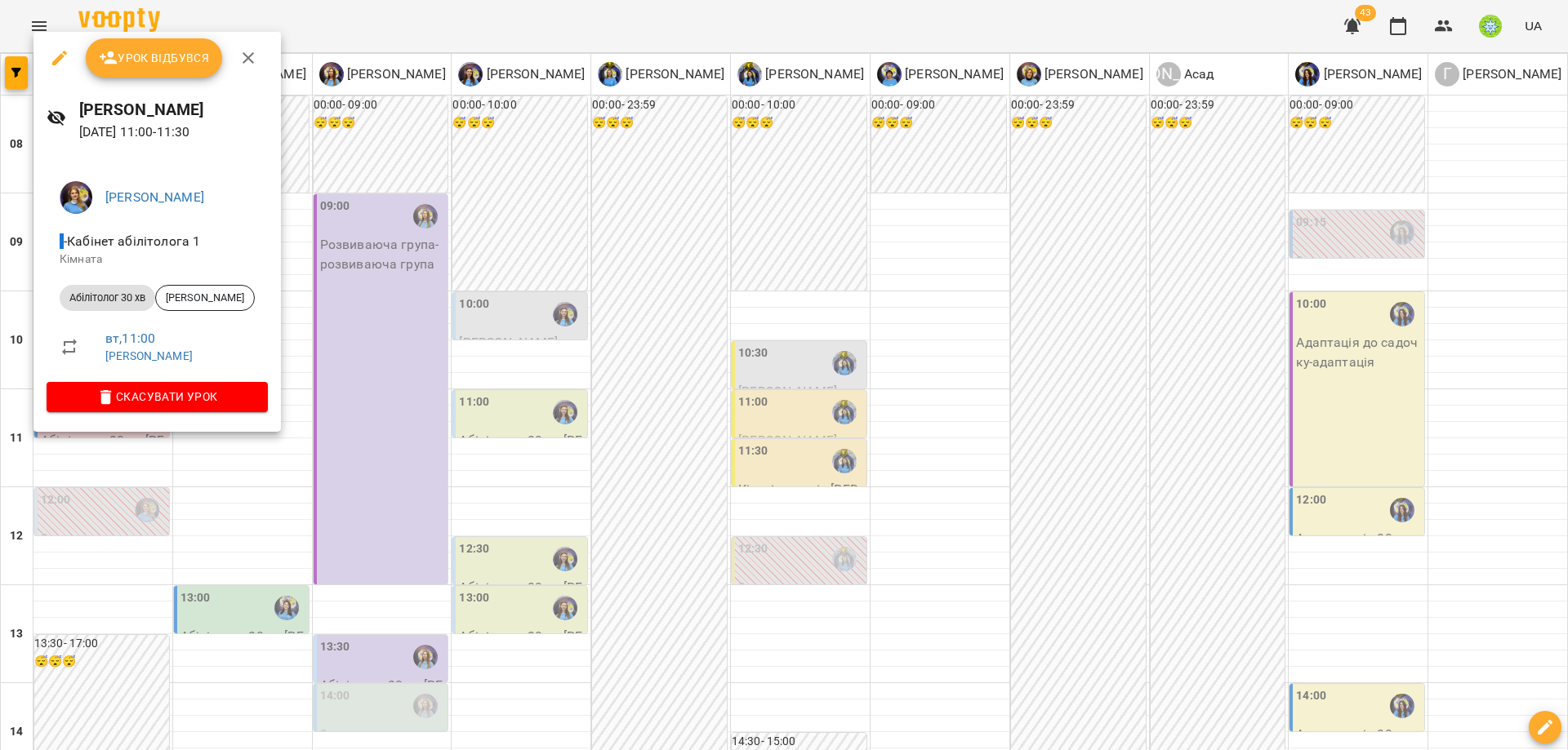
click at [446, 442] on div at bounding box center [784, 375] width 1568 height 750
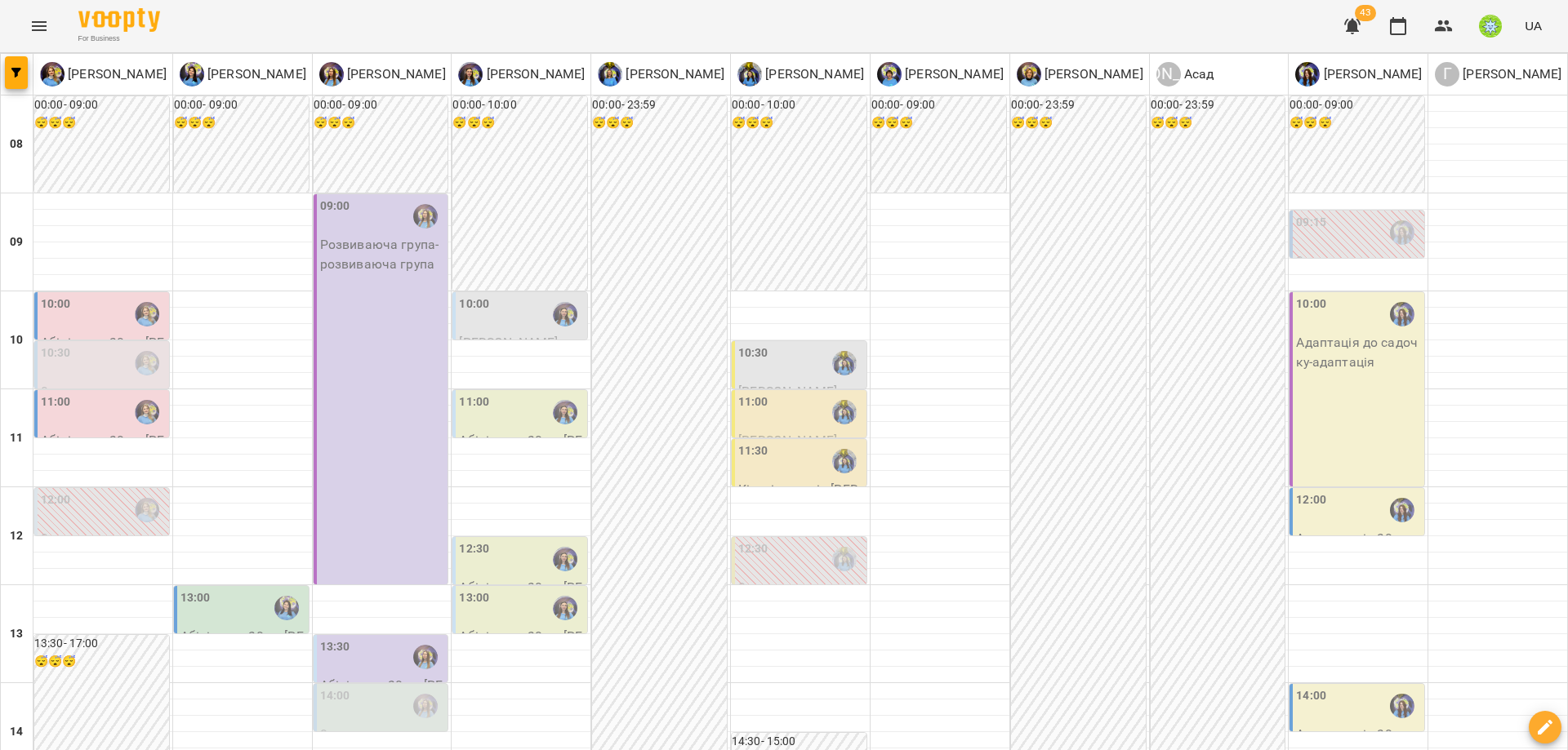
click at [519, 433] on div "11:00 Абілітолог 30 хв - Маринчук Кирил" at bounding box center [522, 431] width 125 height 76
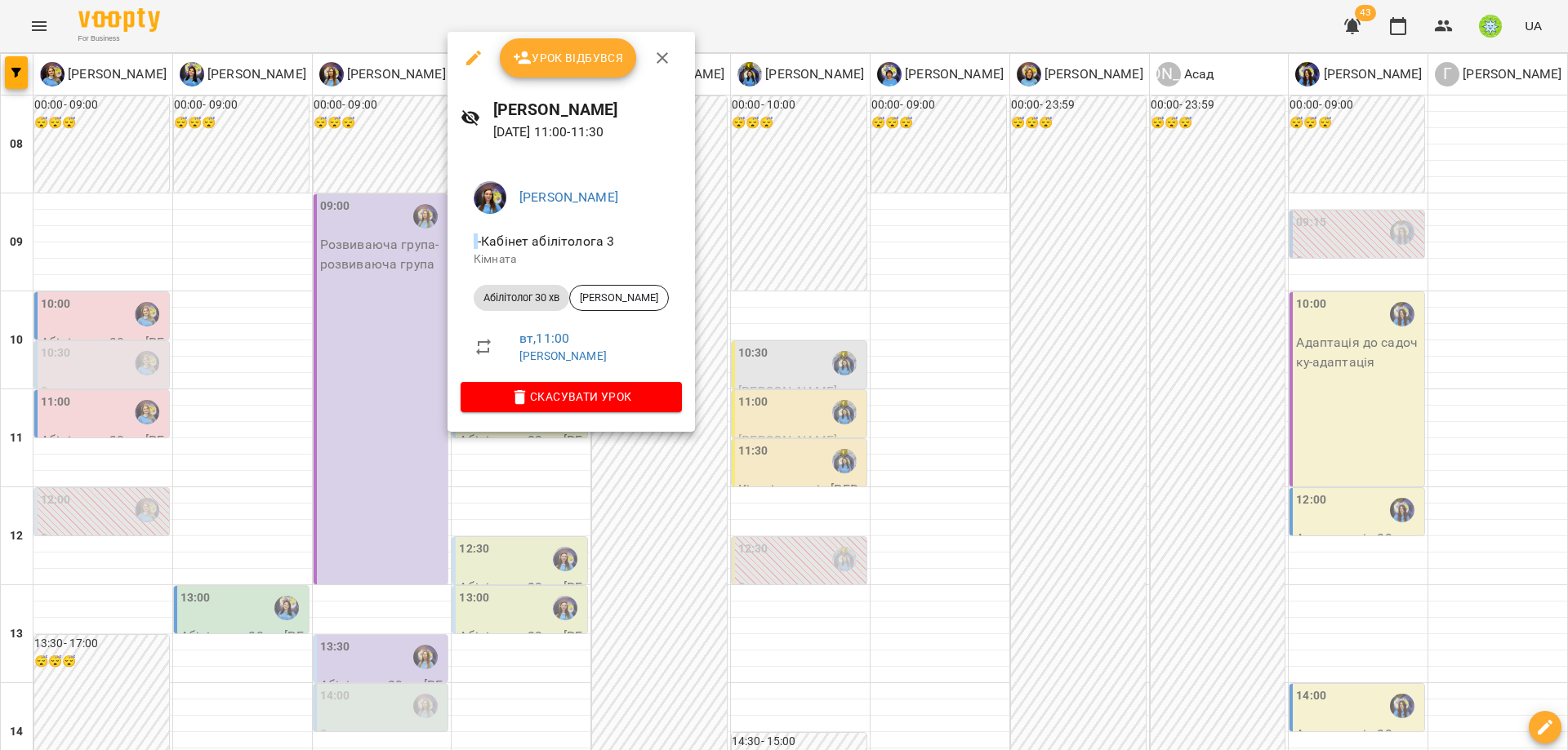
drag, startPoint x: 379, startPoint y: 510, endPoint x: 390, endPoint y: 495, distance: 18.6
click at [379, 510] on div at bounding box center [784, 375] width 1568 height 750
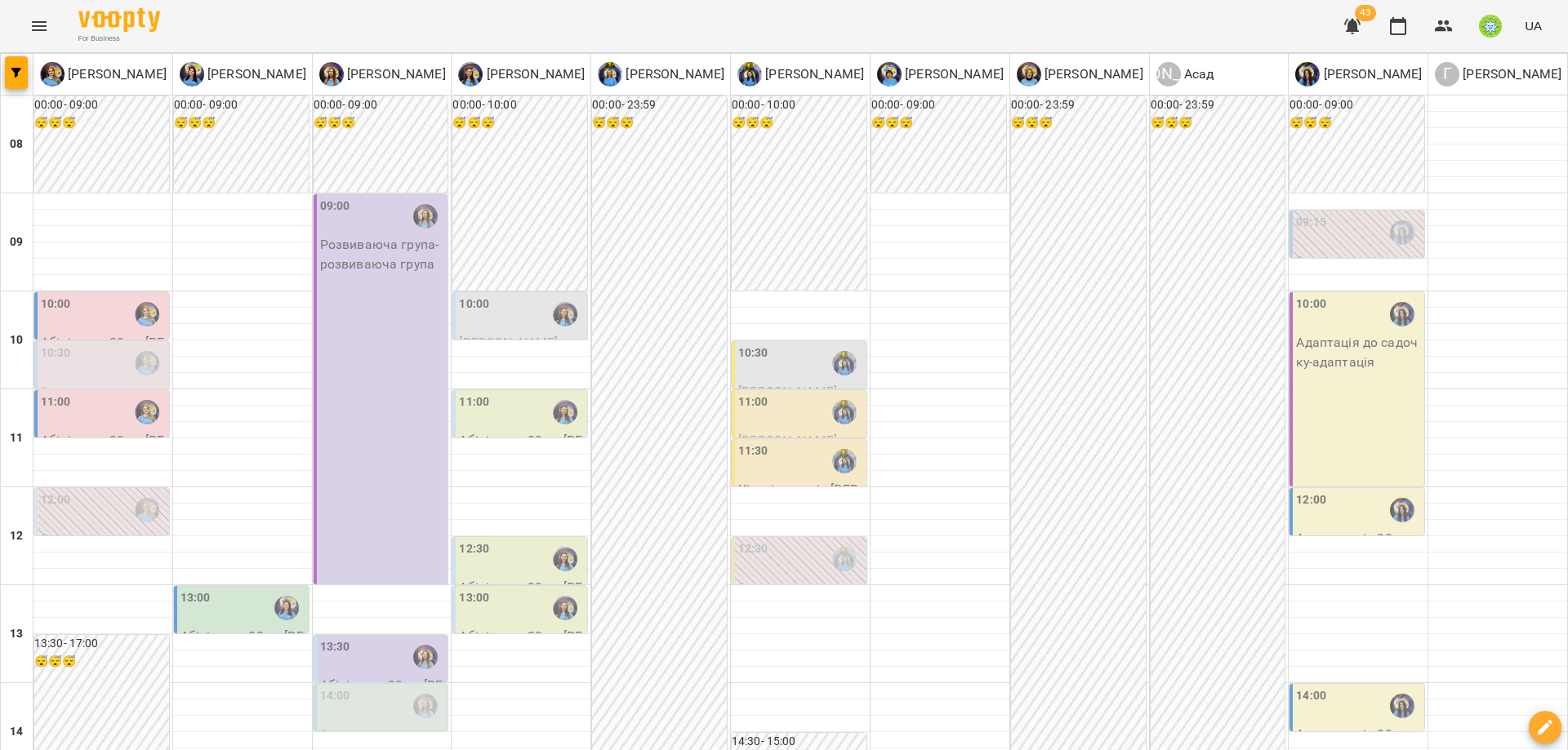
click at [513, 319] on div "10:00" at bounding box center [522, 314] width 125 height 38
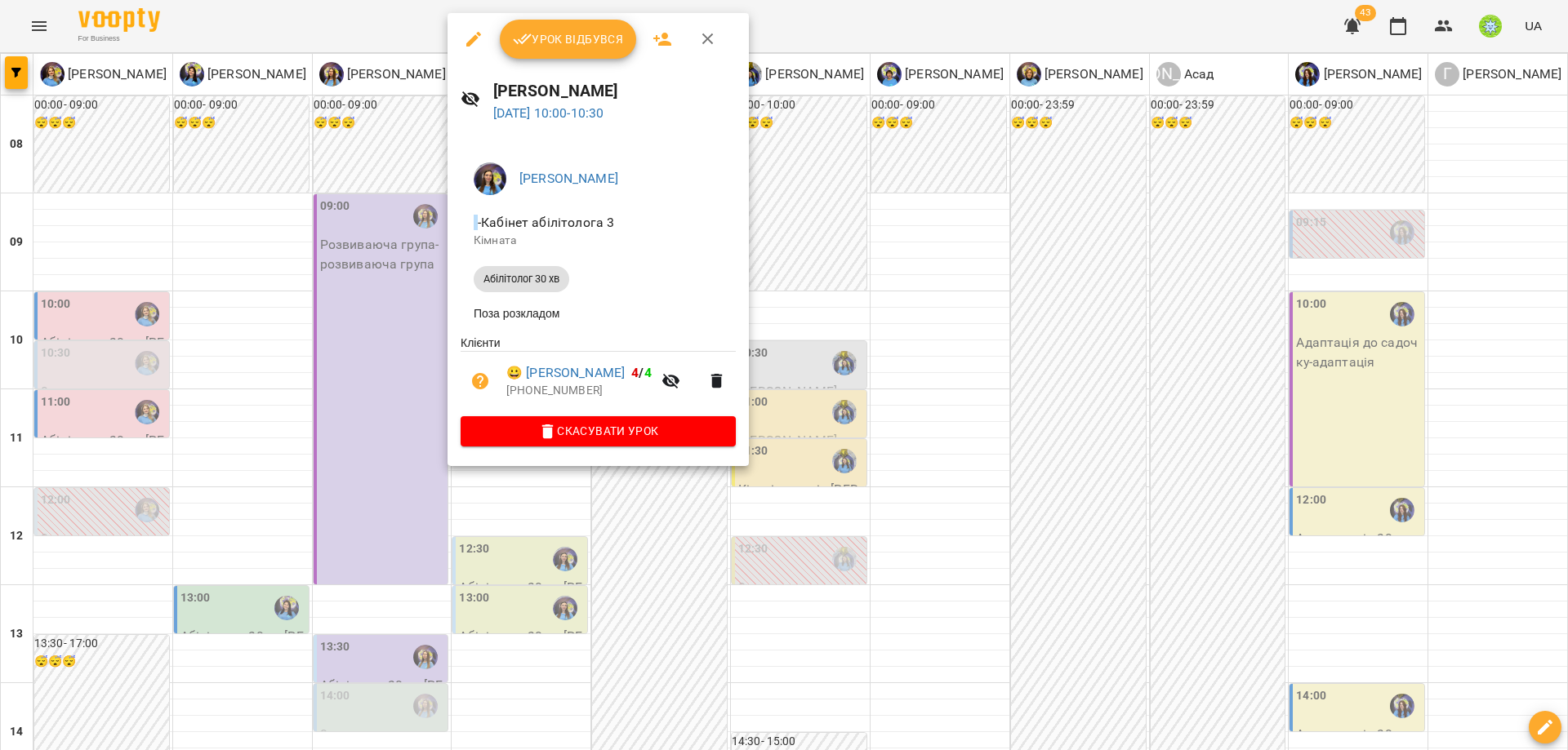
drag, startPoint x: 393, startPoint y: 405, endPoint x: 416, endPoint y: 416, distance: 25.5
click at [394, 405] on div at bounding box center [784, 375] width 1568 height 750
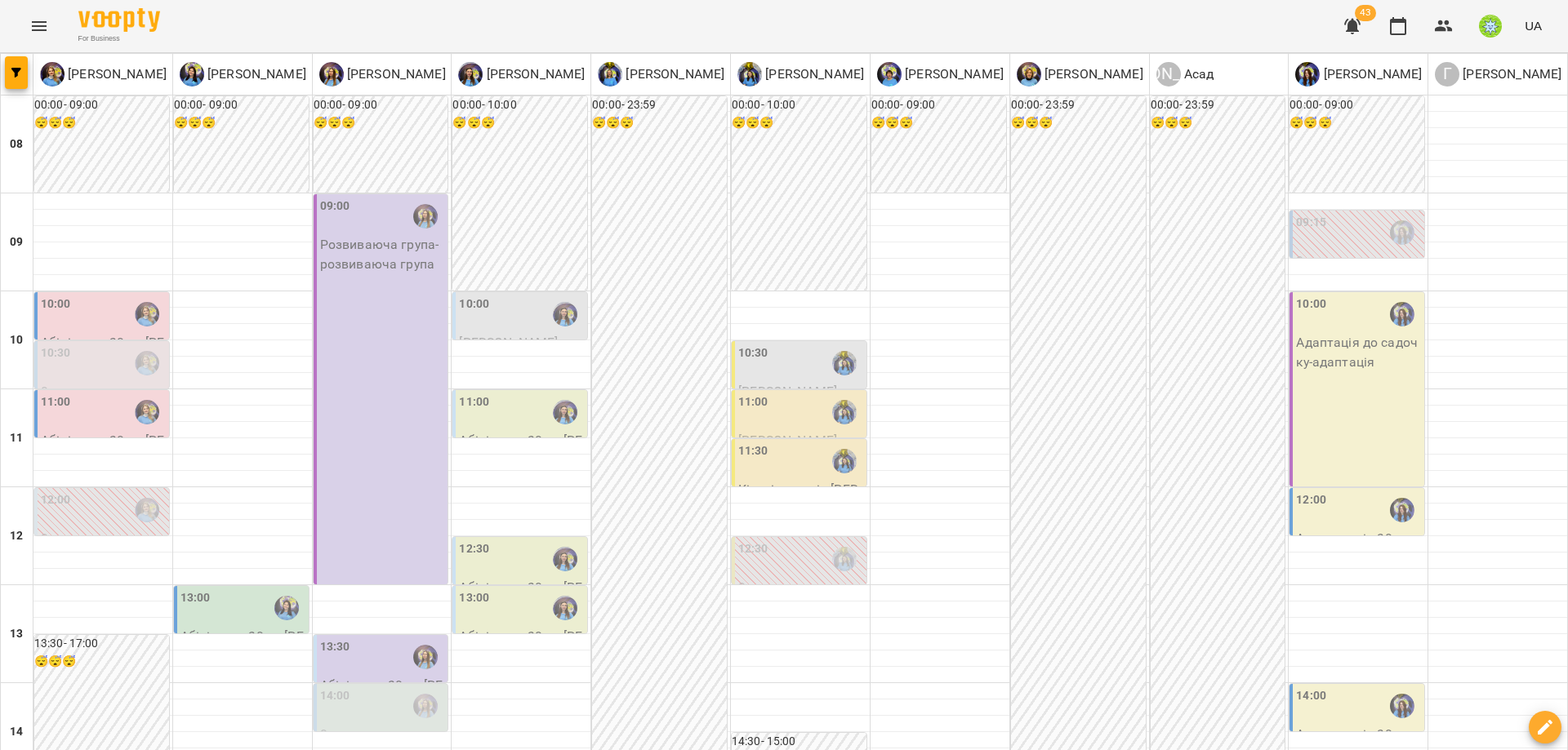
click at [771, 447] on div "11:30" at bounding box center [801, 461] width 125 height 38
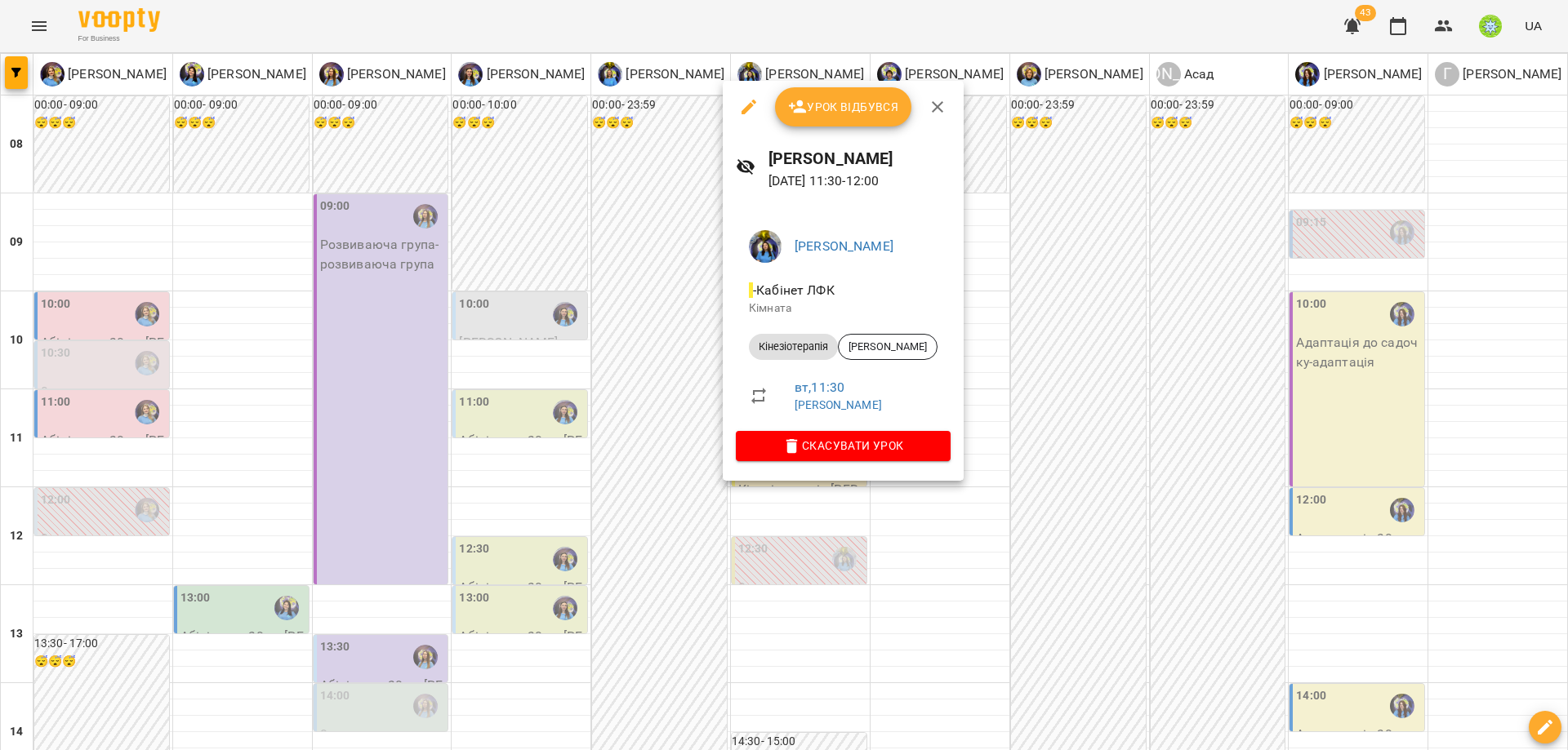
click at [694, 453] on div at bounding box center [784, 375] width 1568 height 750
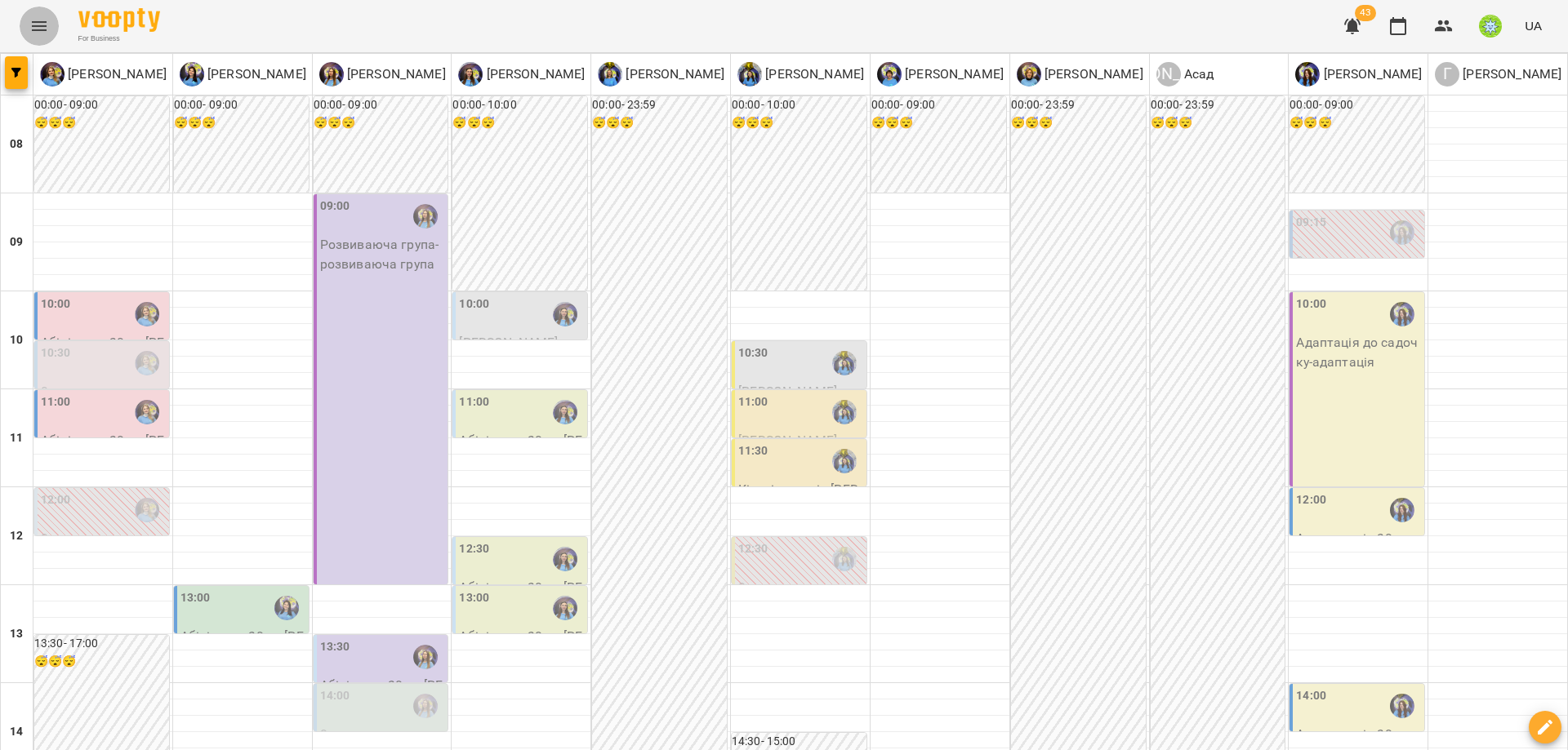
click at [33, 44] on button "Menu" at bounding box center [39, 26] width 39 height 39
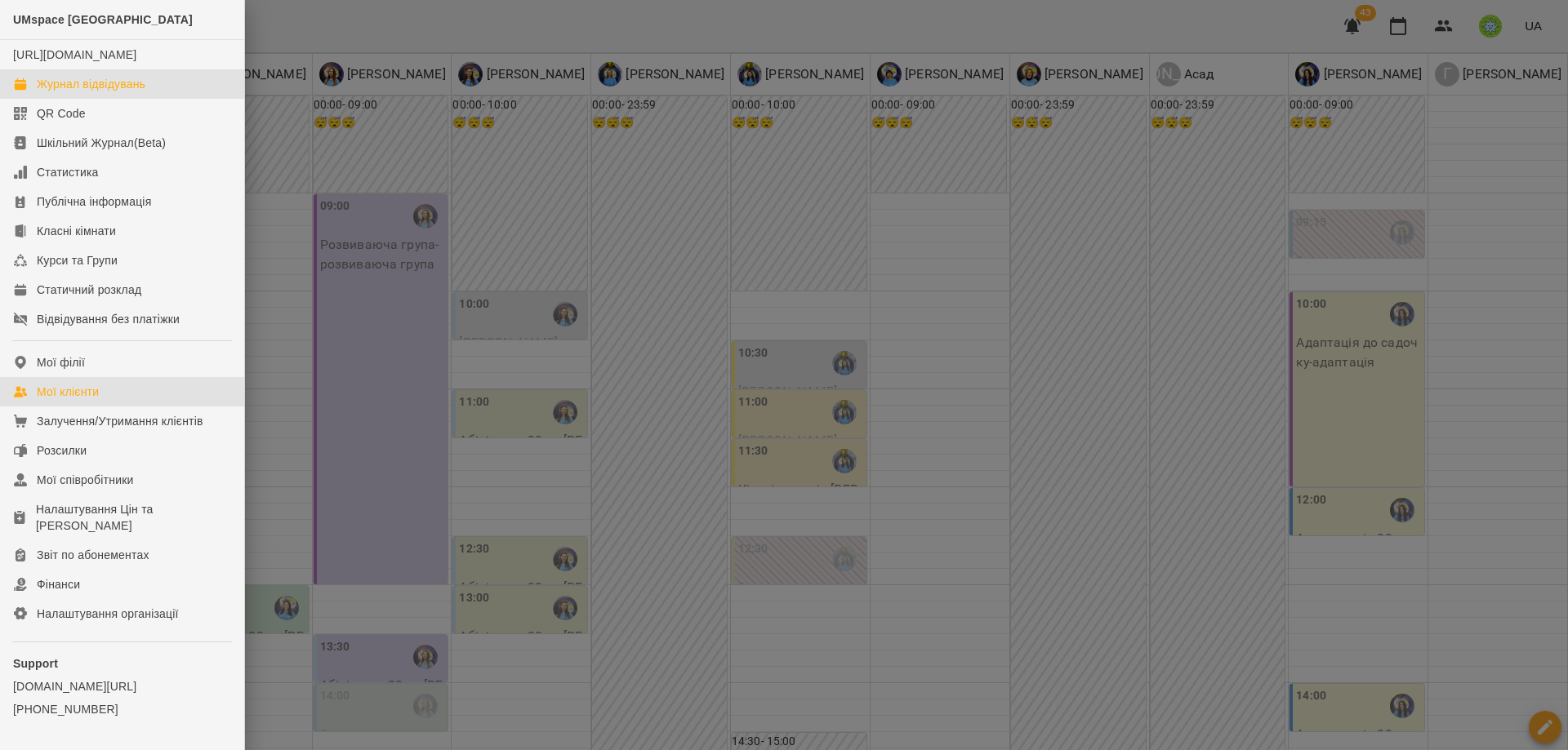
click at [89, 407] on link "Мої клієнти" at bounding box center [122, 392] width 244 height 29
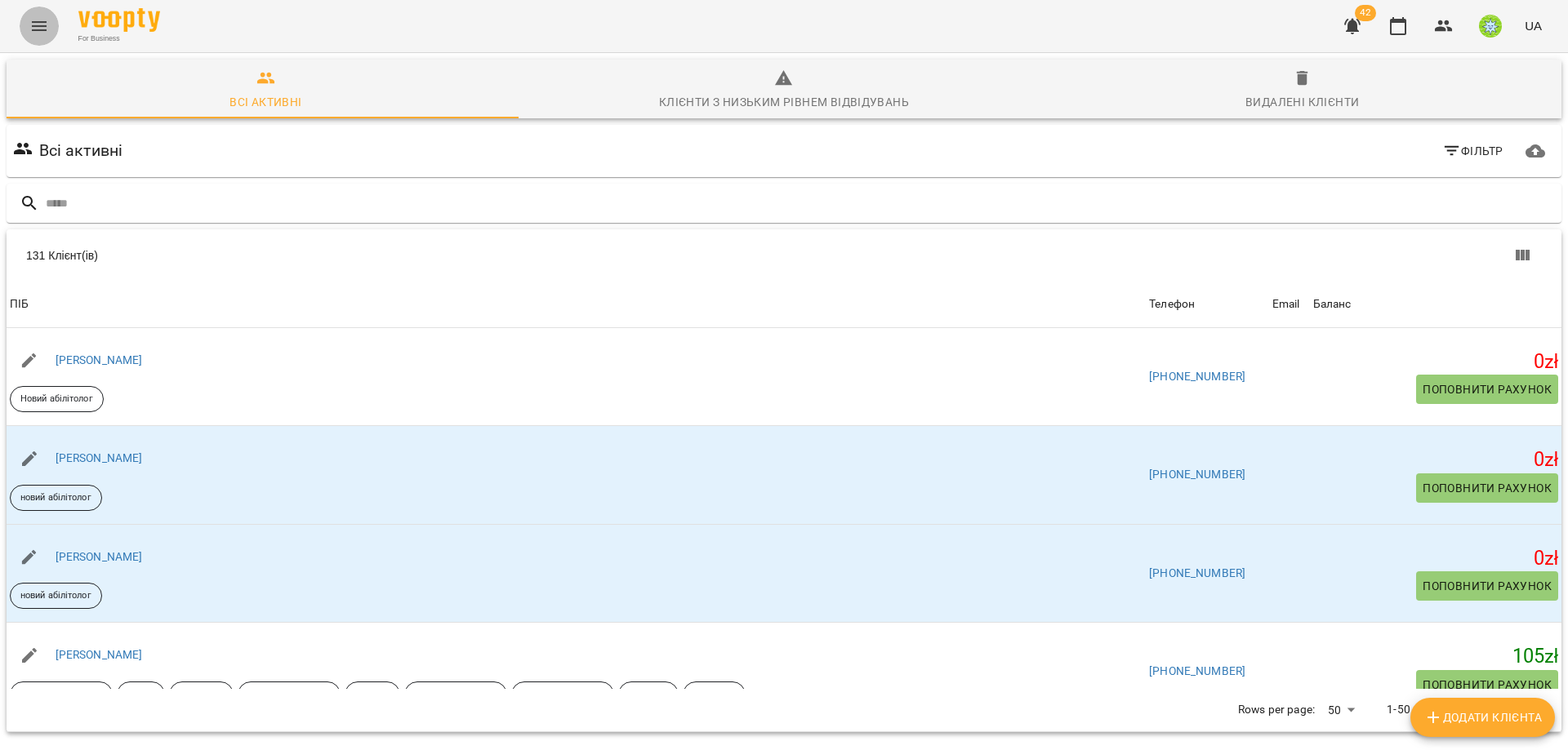
click at [56, 31] on button "Menu" at bounding box center [39, 26] width 39 height 39
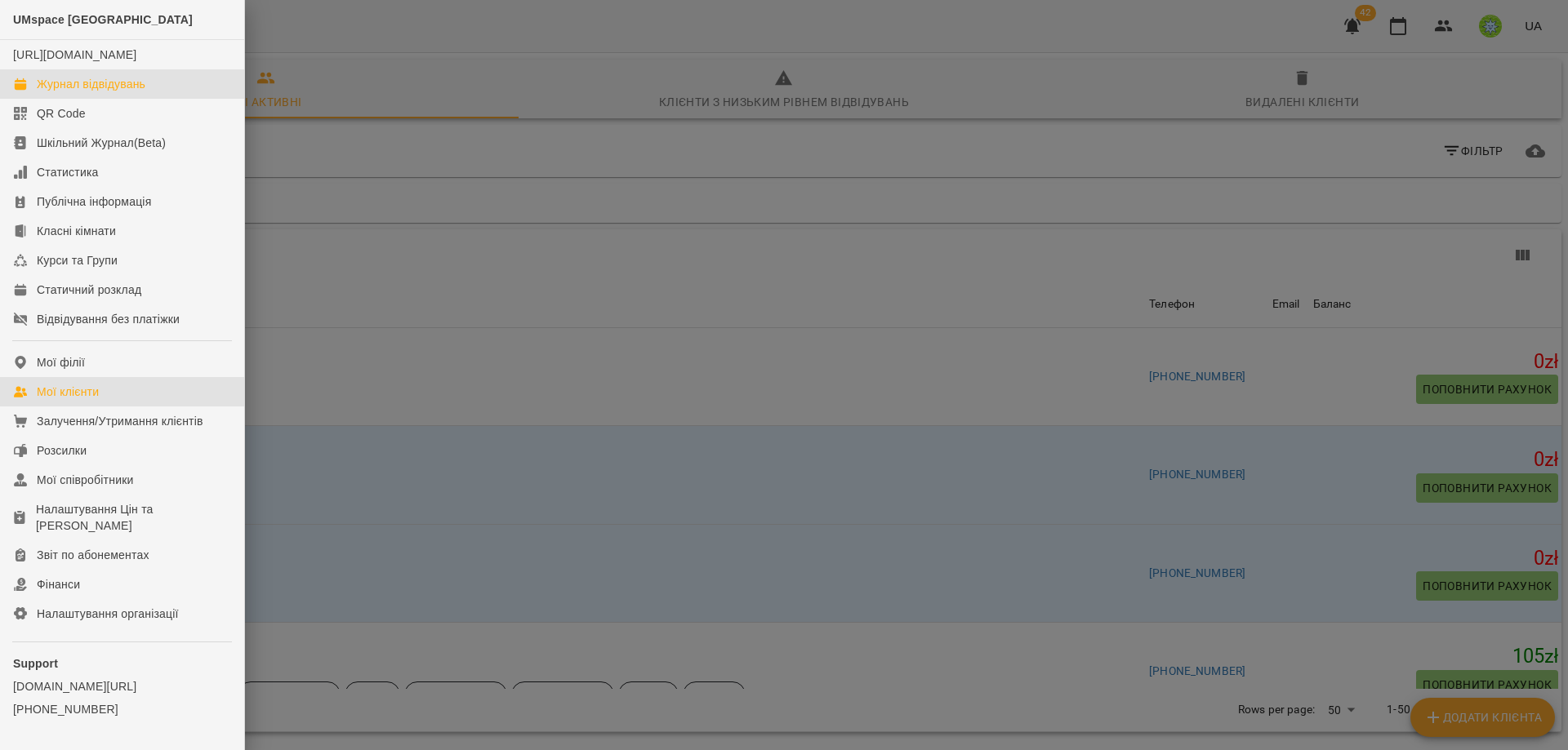
click at [126, 92] on div "Журнал відвідувань" at bounding box center [91, 84] width 108 height 17
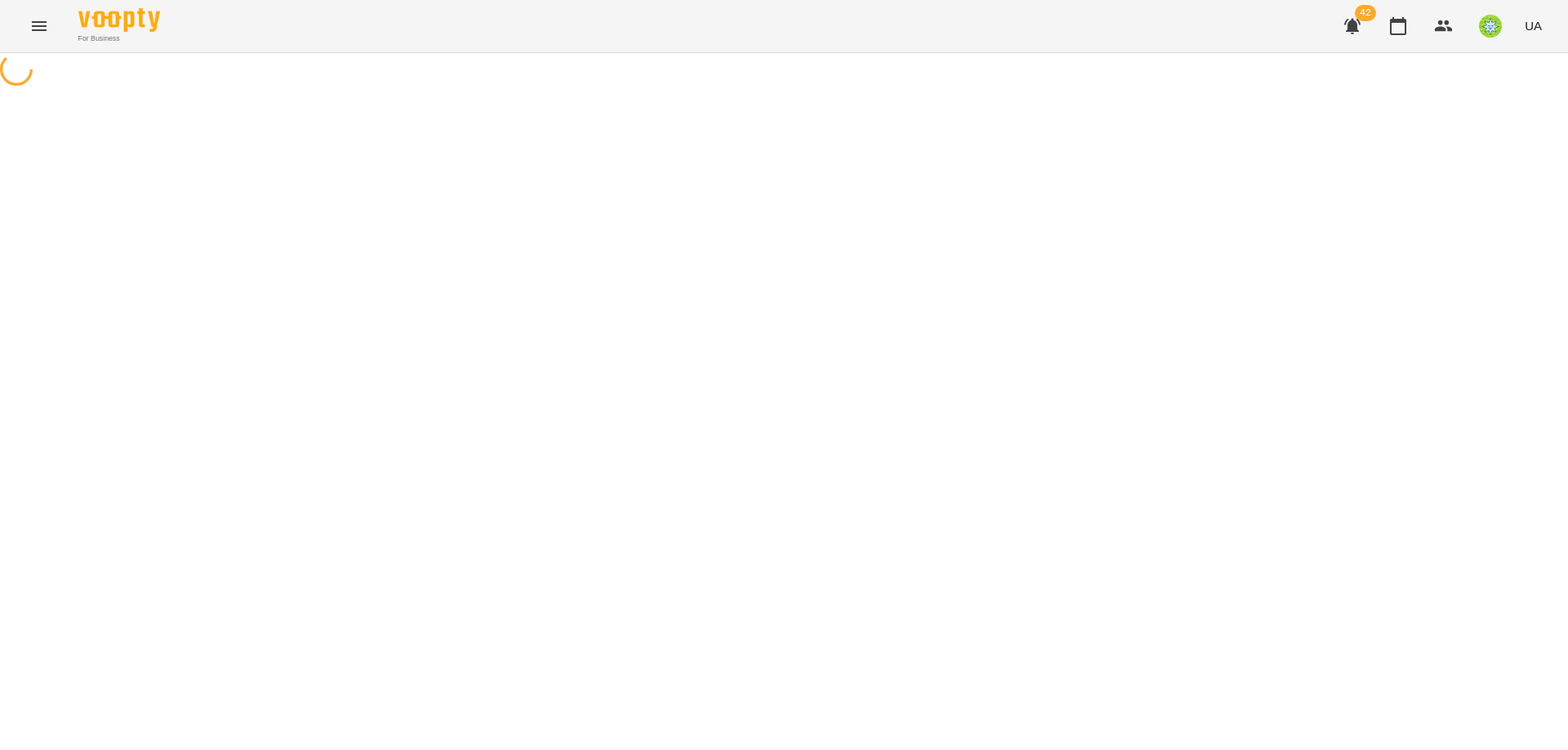
click at [22, 40] on div "For Business 42 UA" at bounding box center [784, 26] width 1568 height 52
click at [35, 26] on icon "Menu" at bounding box center [39, 26] width 15 height 10
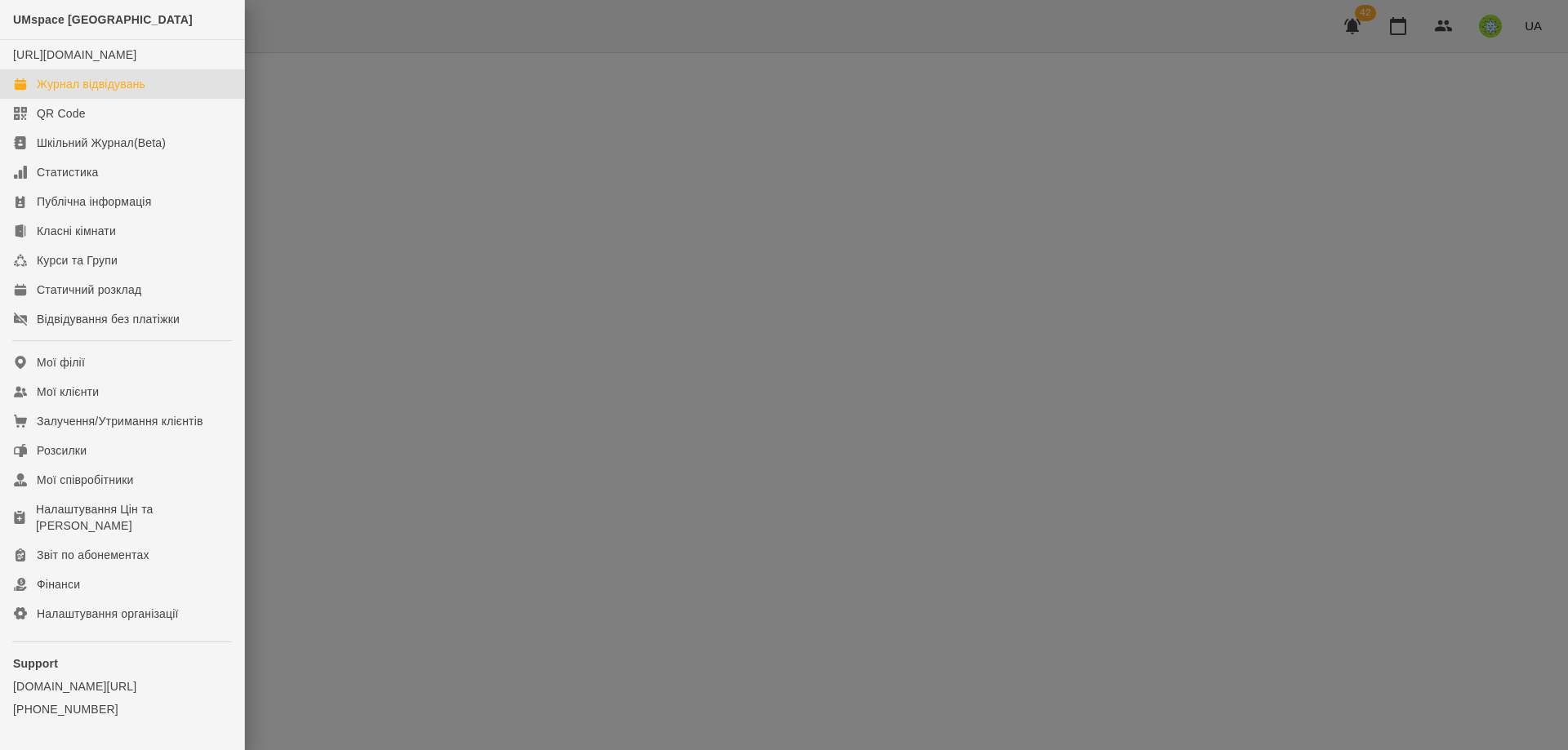
click at [130, 92] on div "Журнал відвідувань" at bounding box center [91, 84] width 108 height 17
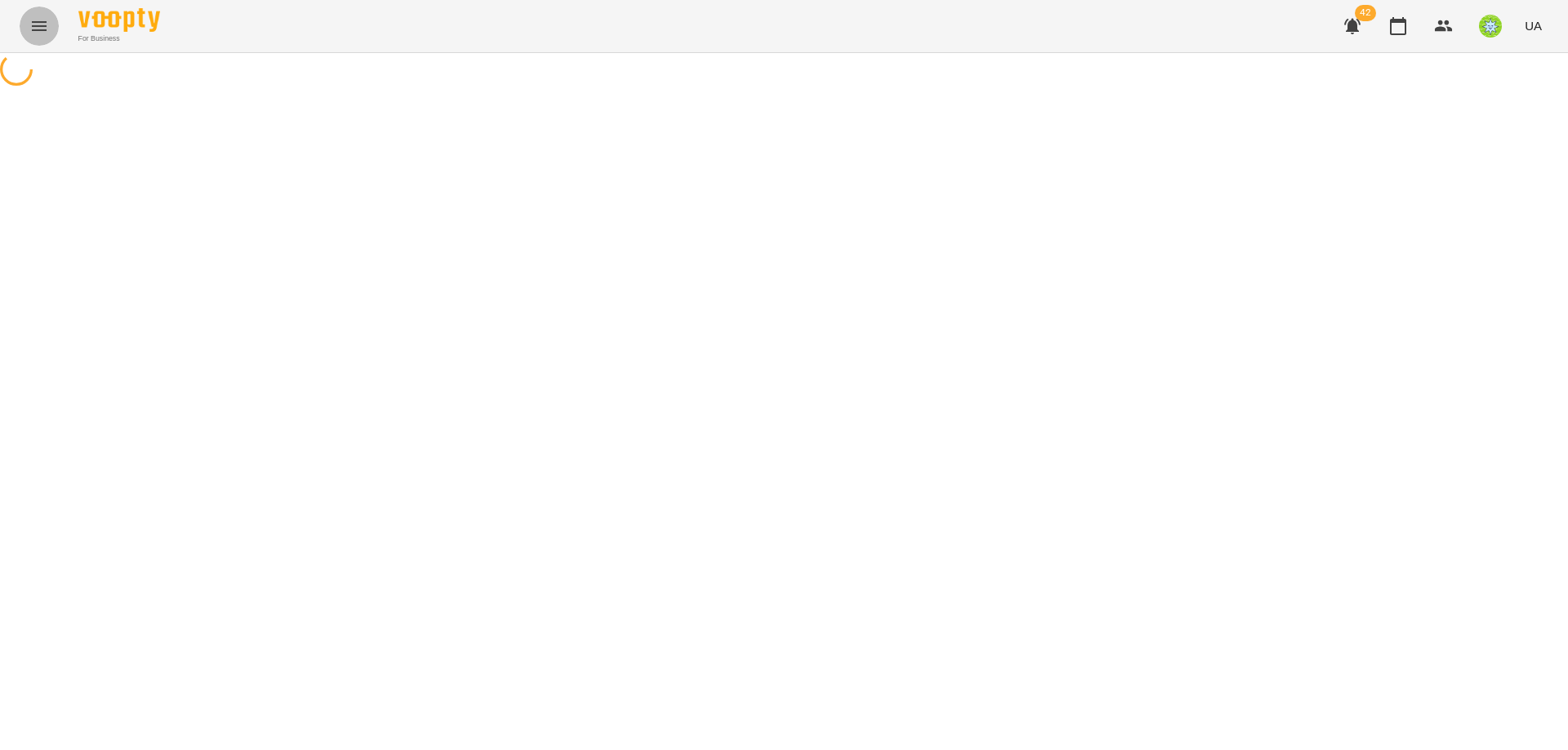
click at [33, 18] on icon "Menu" at bounding box center [39, 26] width 19 height 19
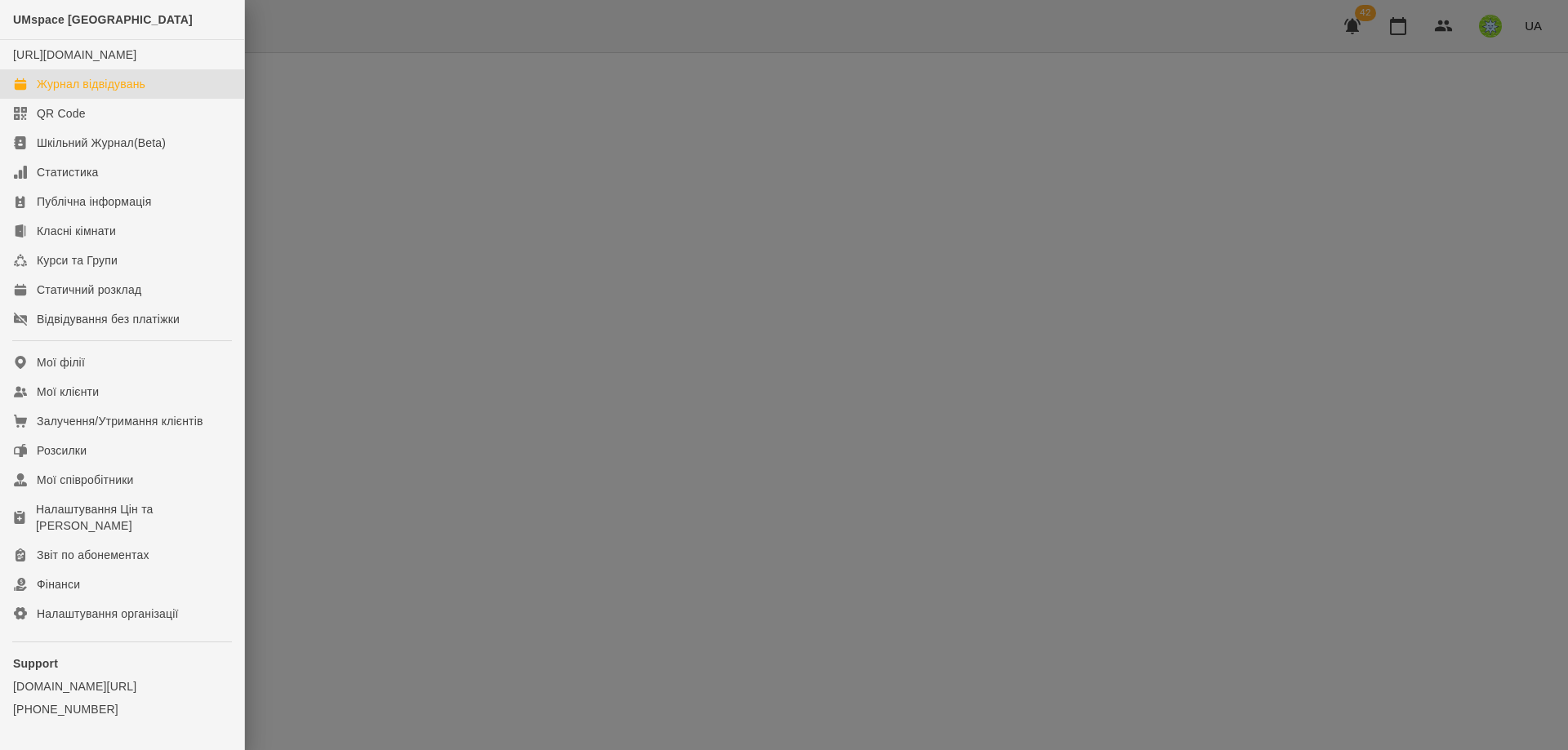
click at [103, 92] on div "Журнал відвідувань" at bounding box center [91, 84] width 108 height 17
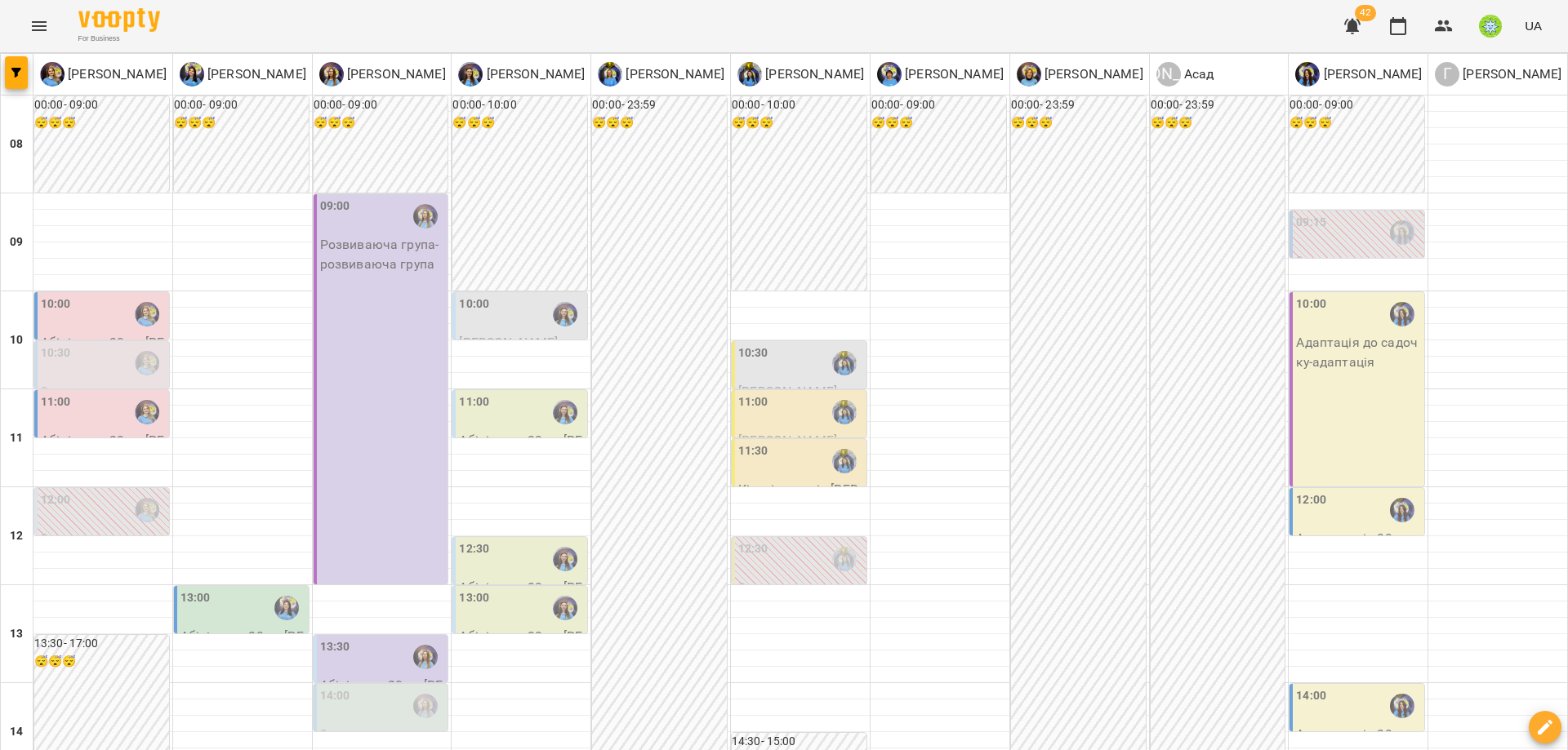
click at [502, 413] on div "11:00" at bounding box center [522, 412] width 125 height 38
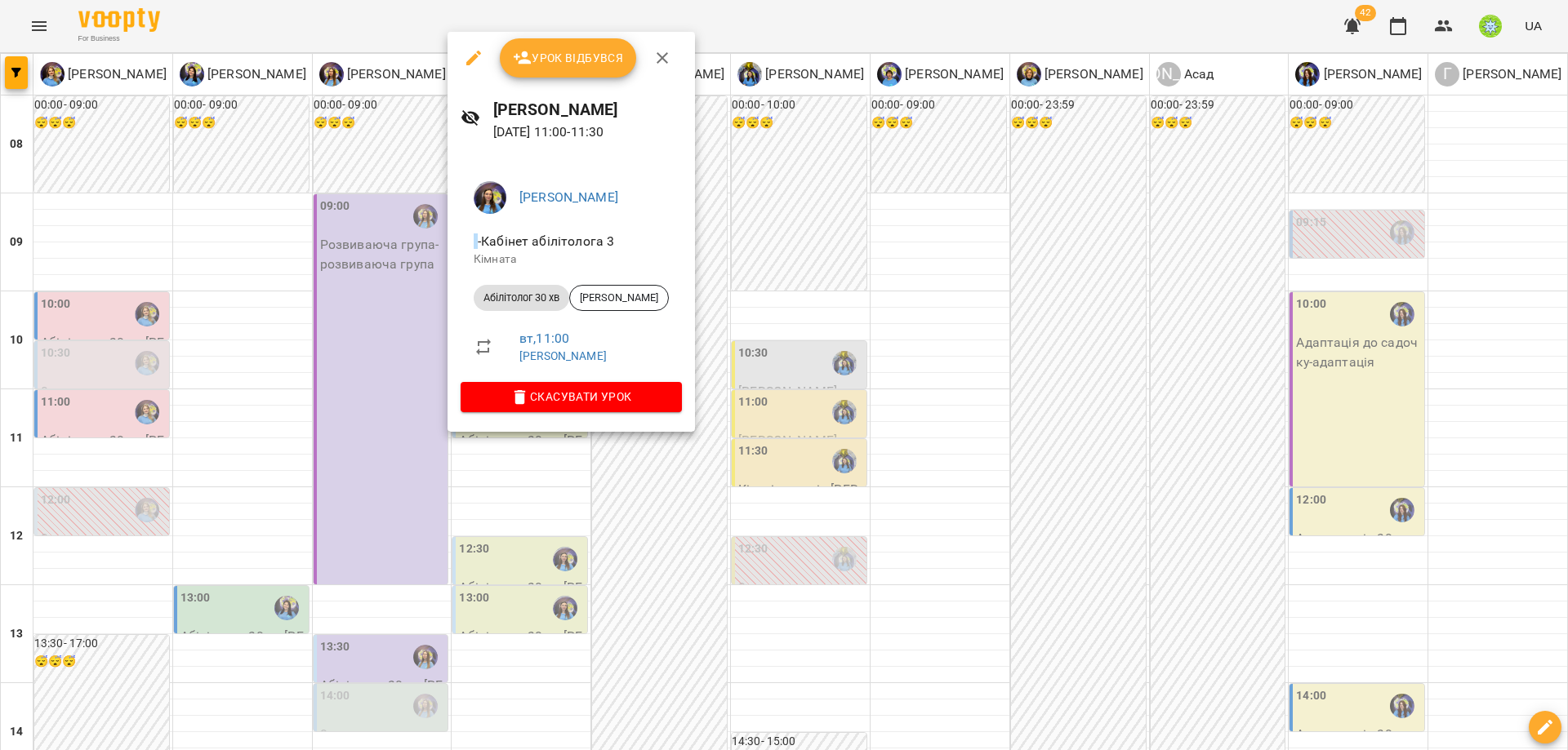
click at [480, 52] on icon "button" at bounding box center [474, 58] width 15 height 15
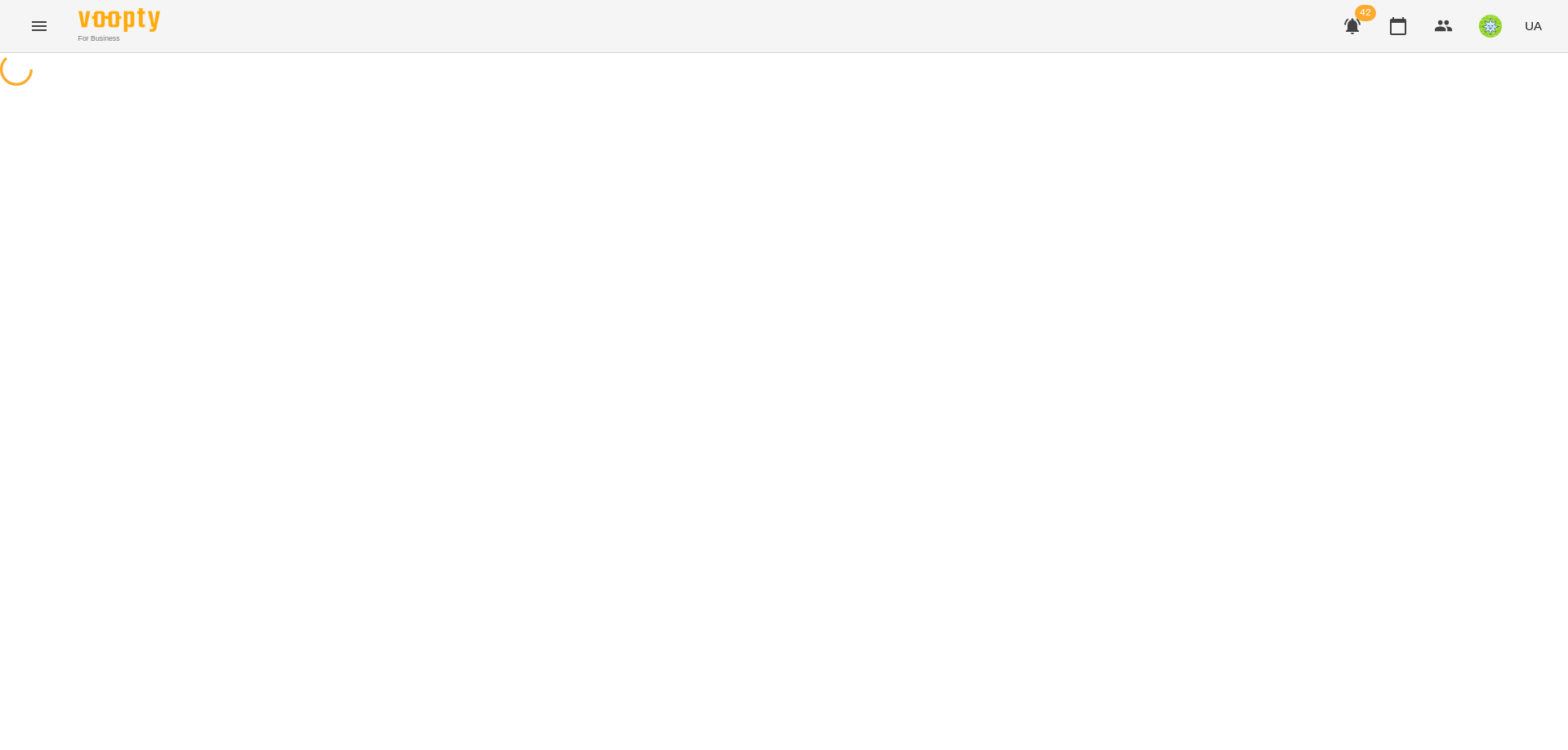
select select "**********"
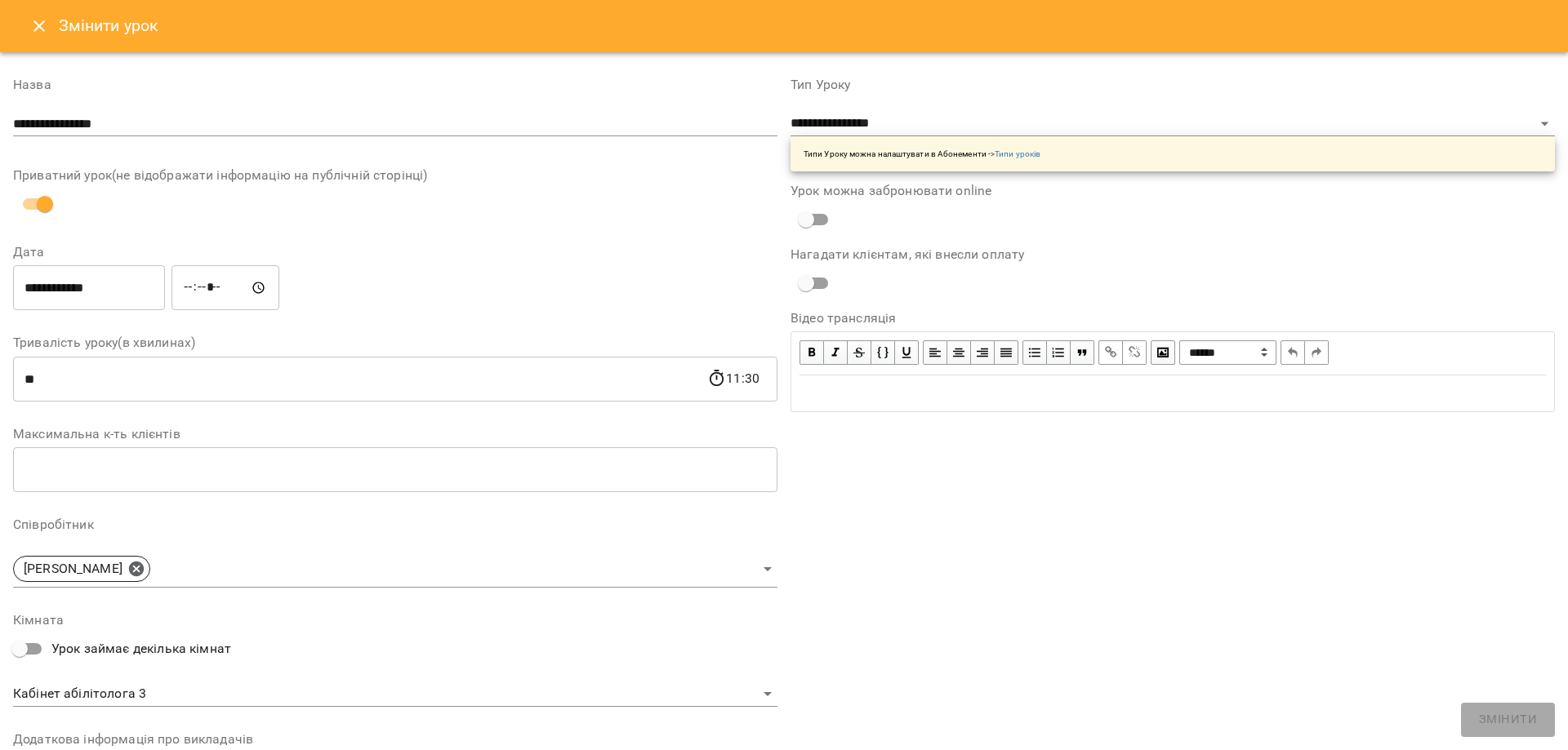
click at [118, 278] on input "**********" at bounding box center [88, 288] width 152 height 46
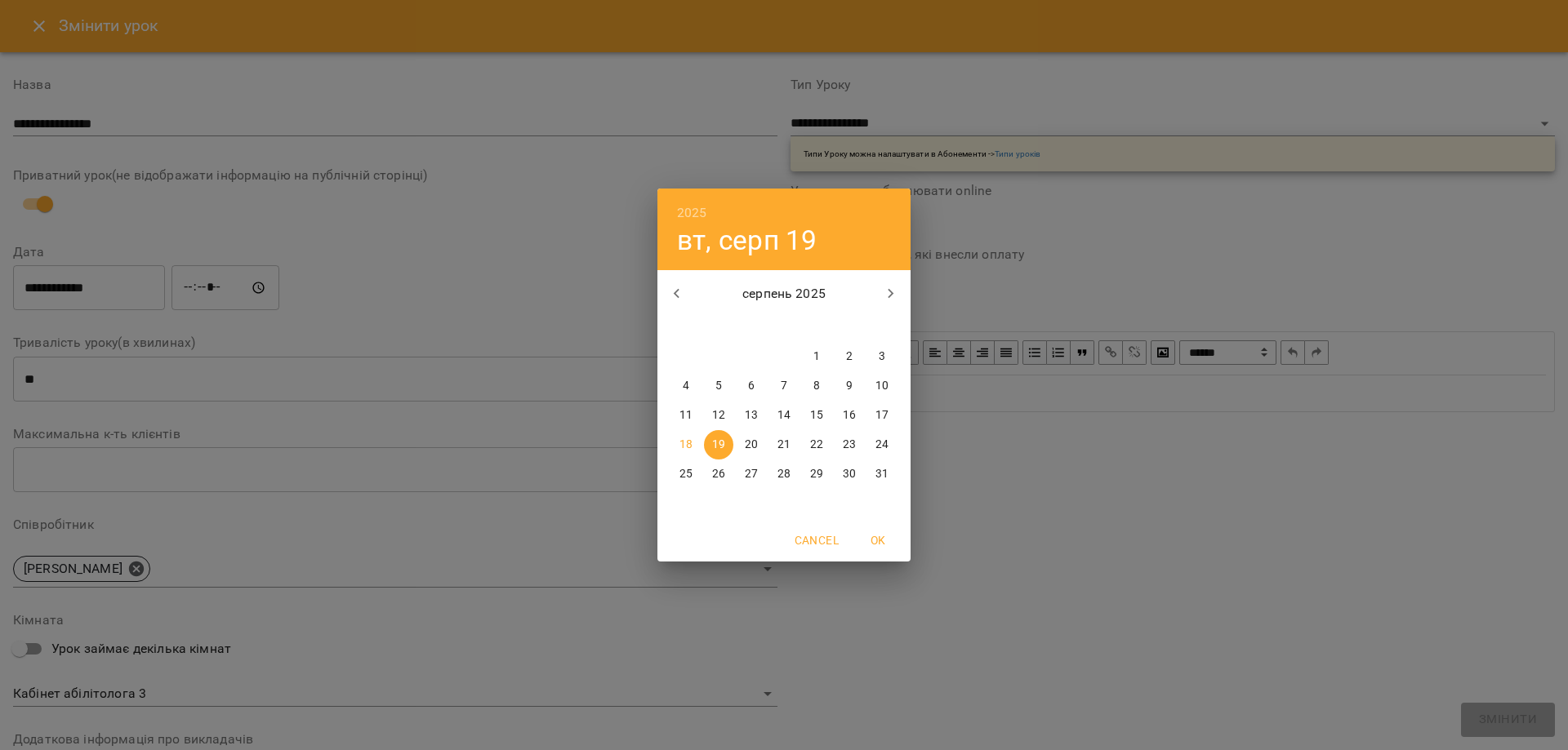
click at [752, 442] on p "20" at bounding box center [751, 445] width 13 height 17
type input "**********"
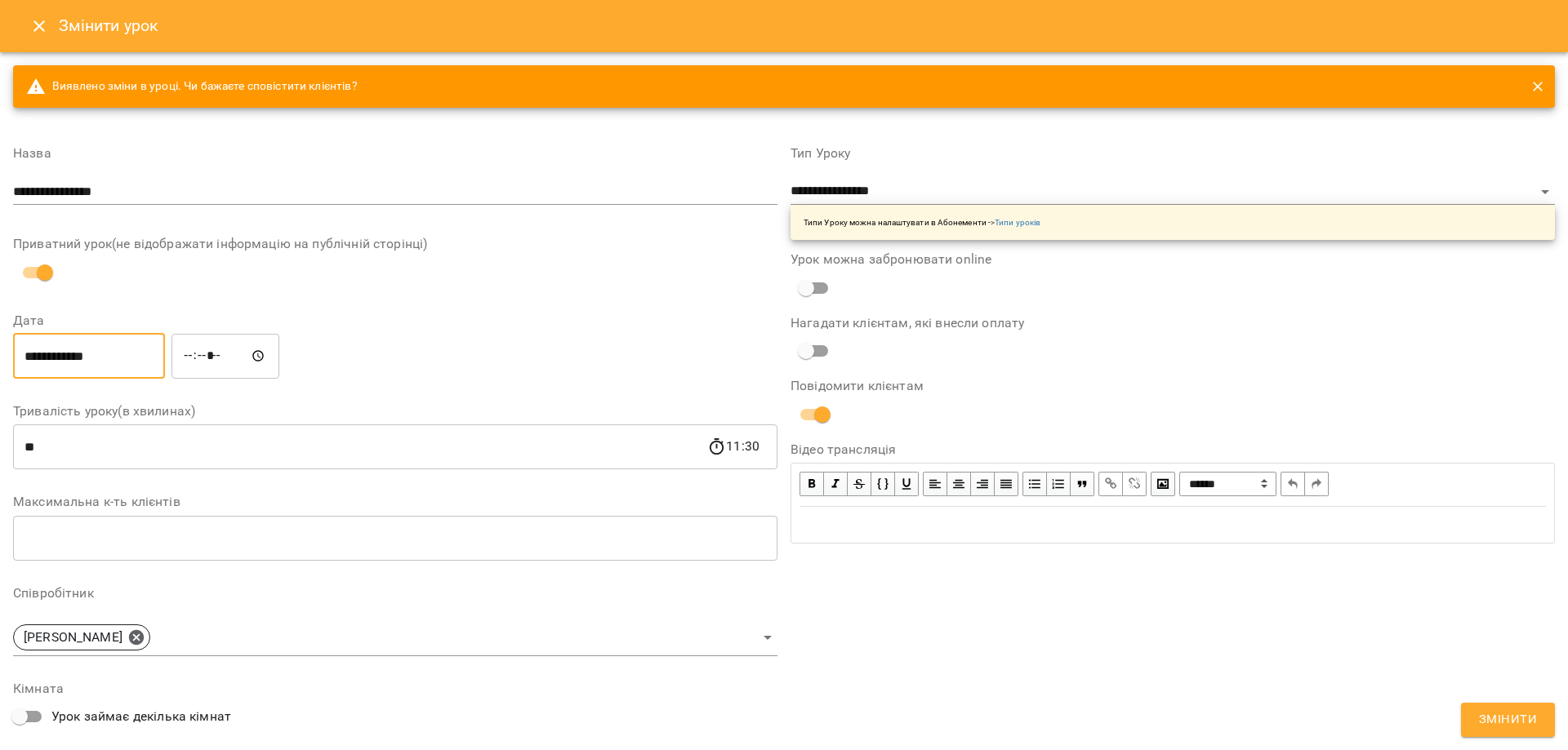
click at [220, 351] on input "*****" at bounding box center [225, 356] width 107 height 46
type input "*****"
click at [1486, 728] on span "Змінити" at bounding box center [1507, 720] width 58 height 21
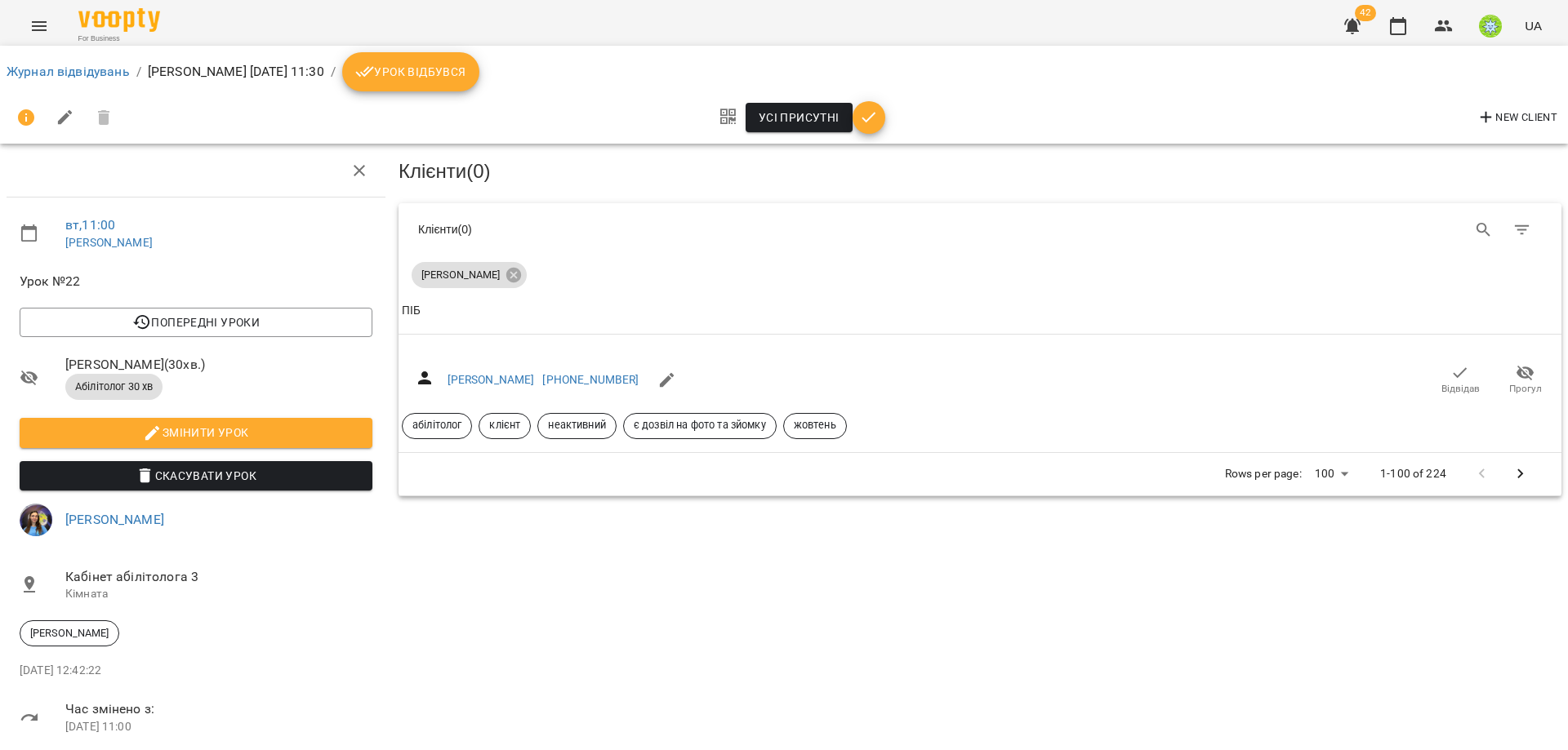
drag, startPoint x: 67, startPoint y: 84, endPoint x: 62, endPoint y: 75, distance: 10.3
click at [66, 83] on ol "Журнал відвідувань / [PERSON_NAME] [DATE] 11:30 / Урок відбувся" at bounding box center [784, 72] width 1555 height 39
click at [62, 75] on link "Журнал відвідувань" at bounding box center [68, 71] width 123 height 16
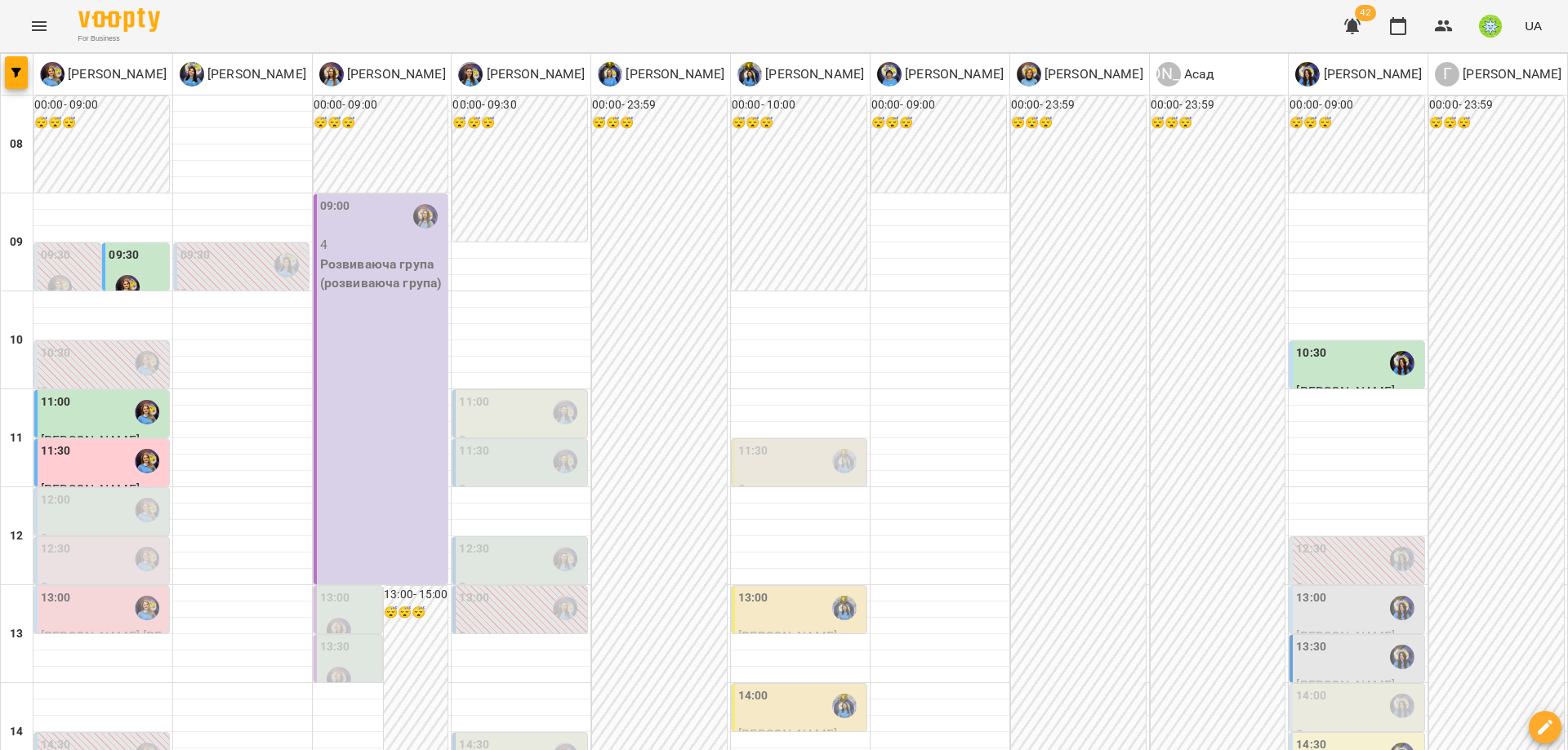
click at [40, 23] on icon "Menu" at bounding box center [39, 26] width 19 height 19
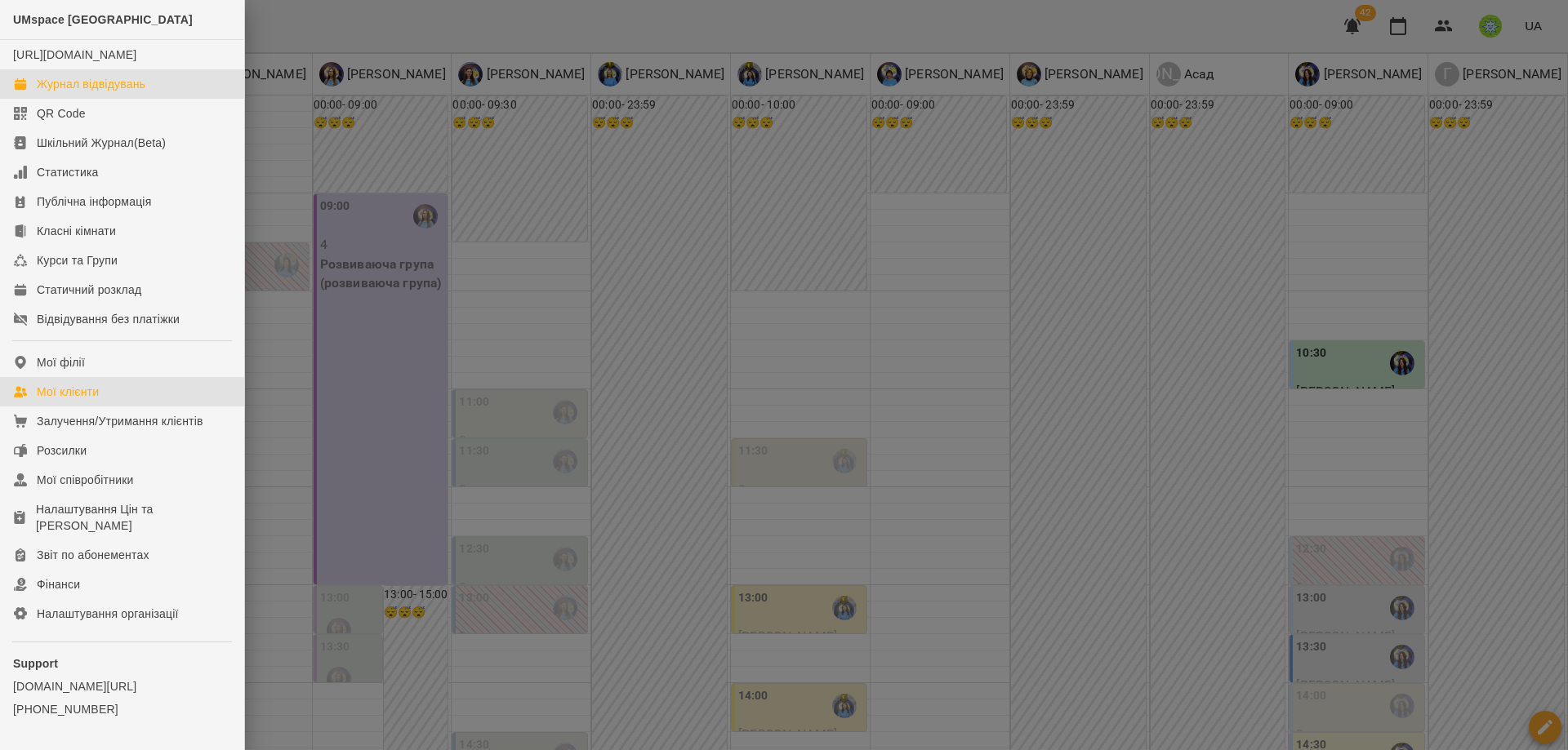
click at [78, 400] on div "Мої клієнти" at bounding box center [68, 392] width 62 height 17
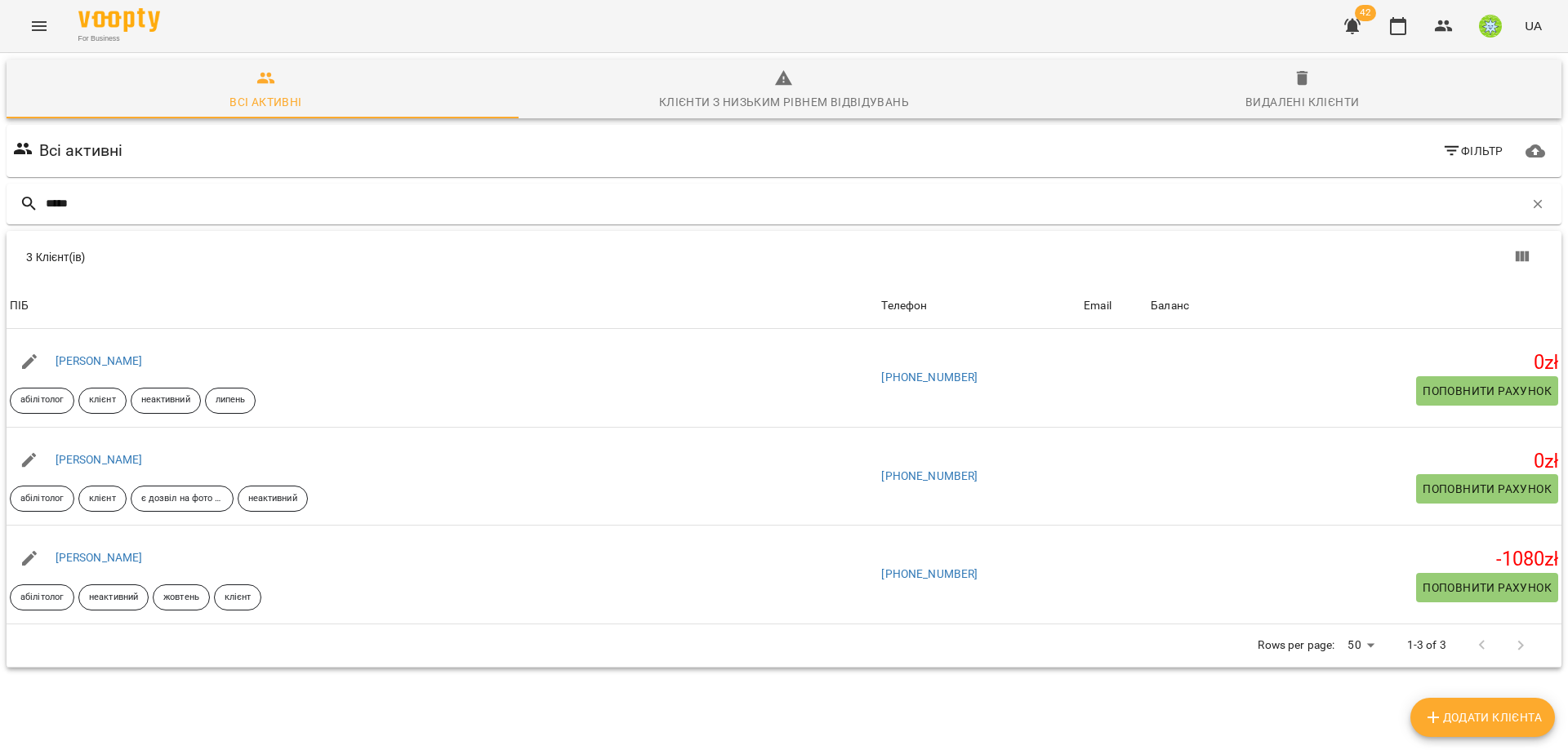
type input "*****"
click at [34, 44] on button "Menu" at bounding box center [39, 26] width 39 height 39
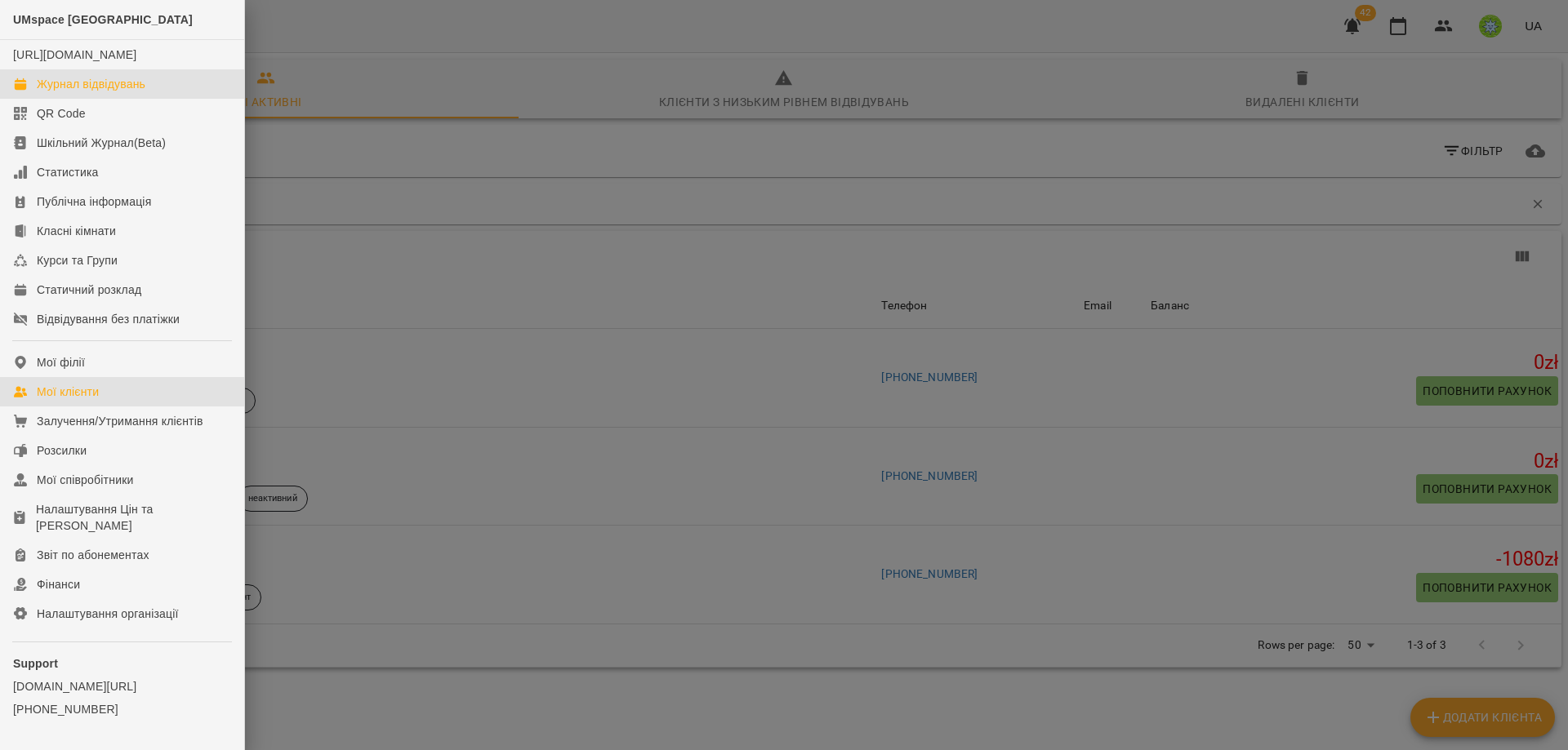
click at [92, 92] on div "Журнал відвідувань" at bounding box center [91, 84] width 108 height 17
